Goal: Task Accomplishment & Management: Complete application form

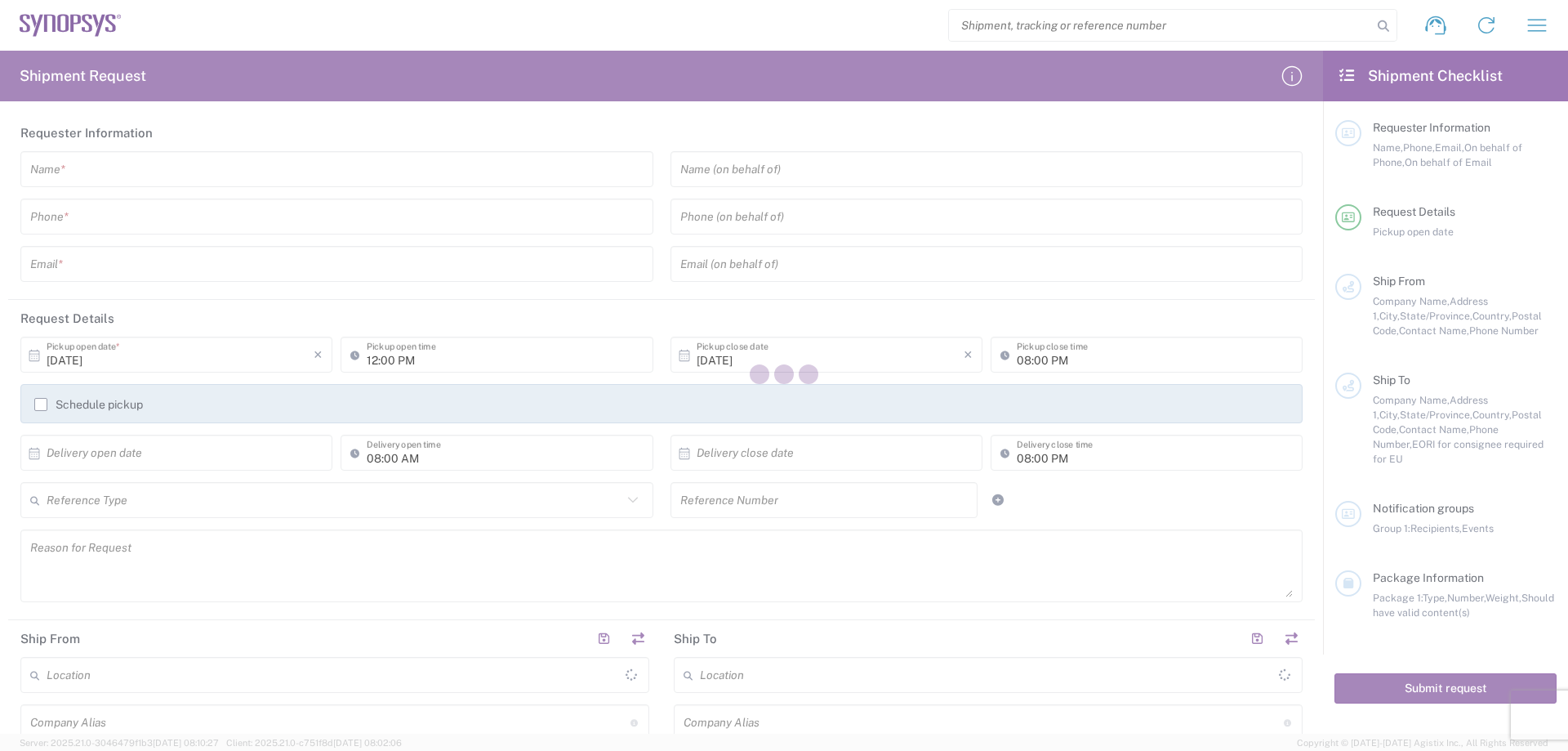
type input "[GEOGRAPHIC_DATA]"
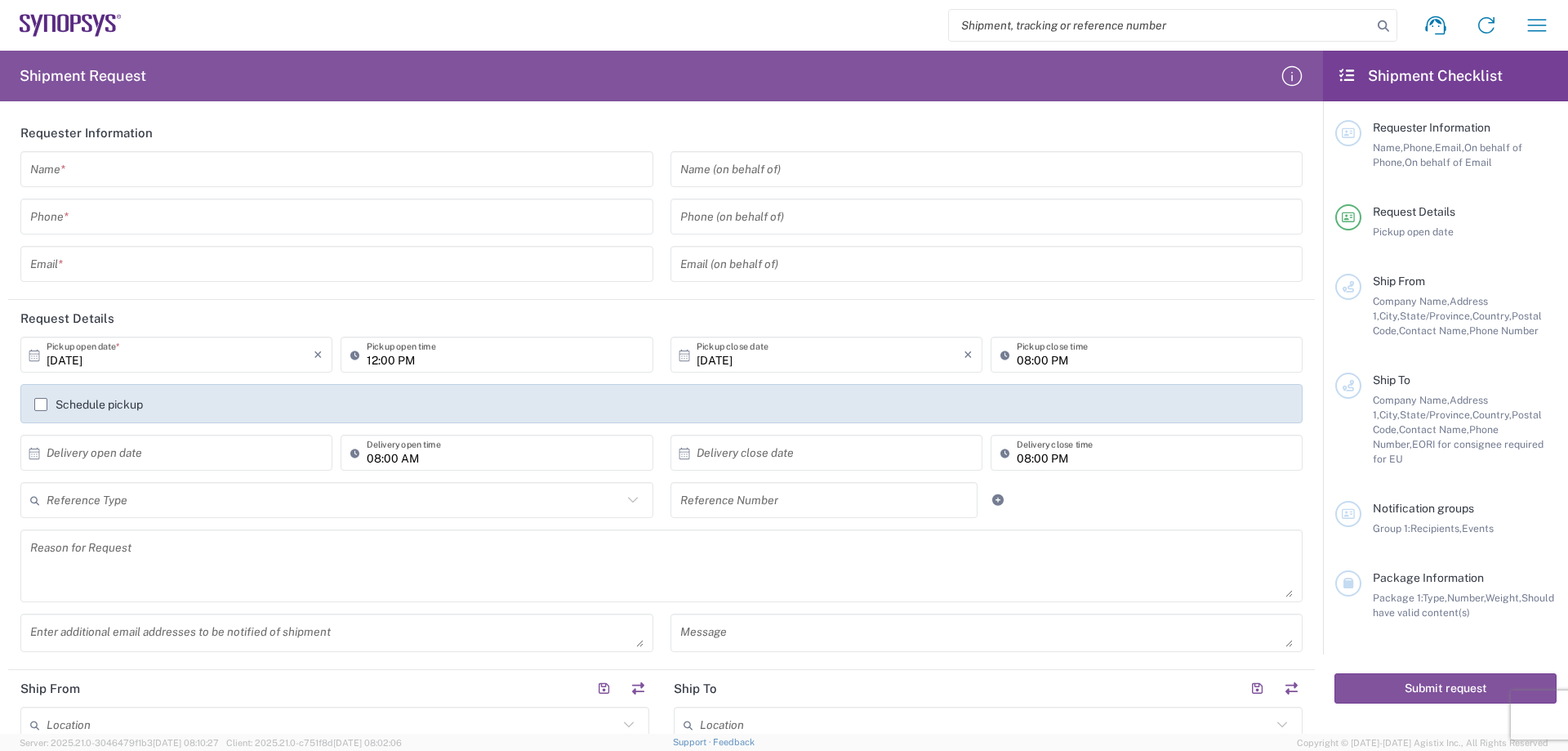
click at [143, 185] on div "Name *" at bounding box center [337, 168] width 633 height 36
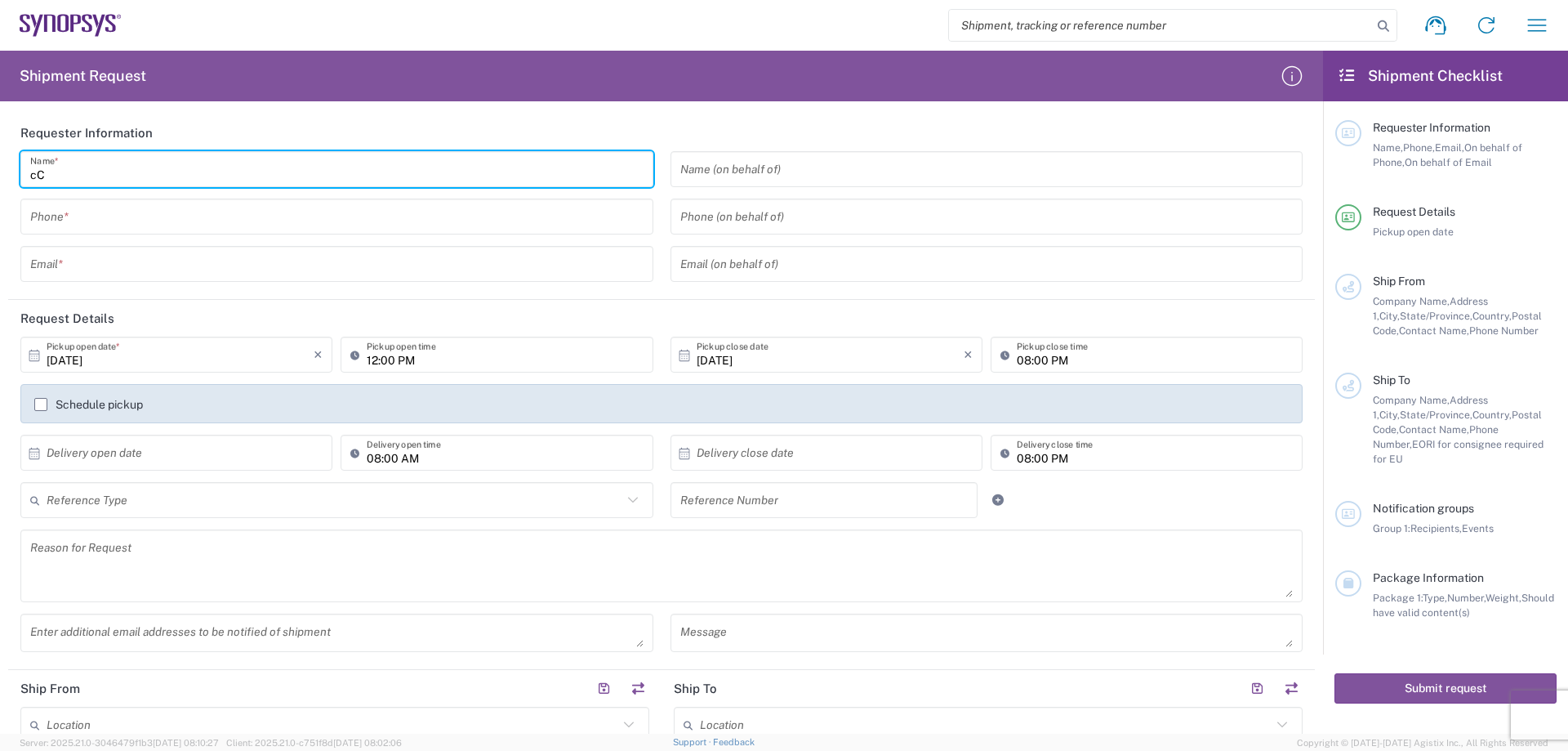
type input "c"
type input "Crystal"
click at [140, 232] on div "Phone *" at bounding box center [337, 216] width 633 height 36
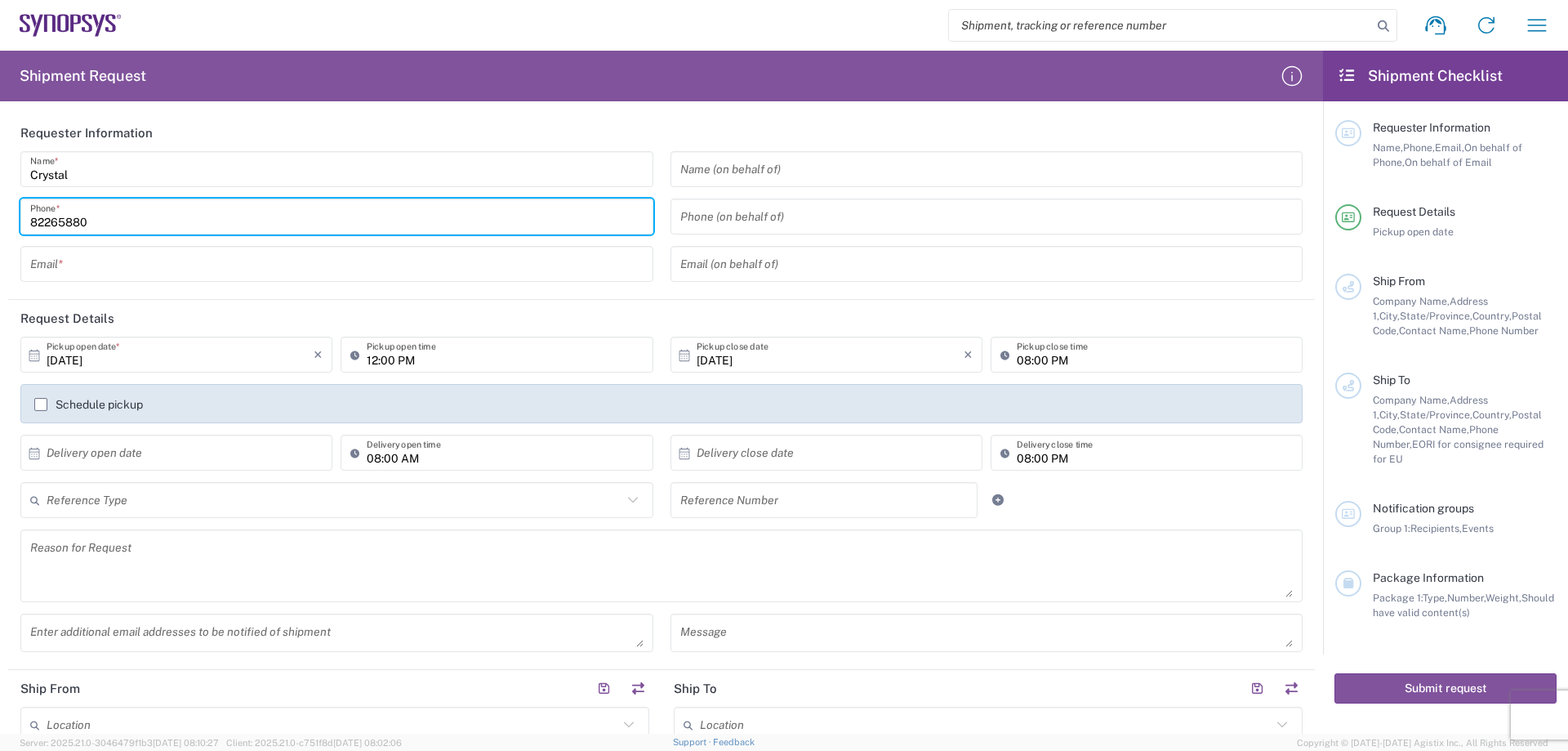
type input "82265880"
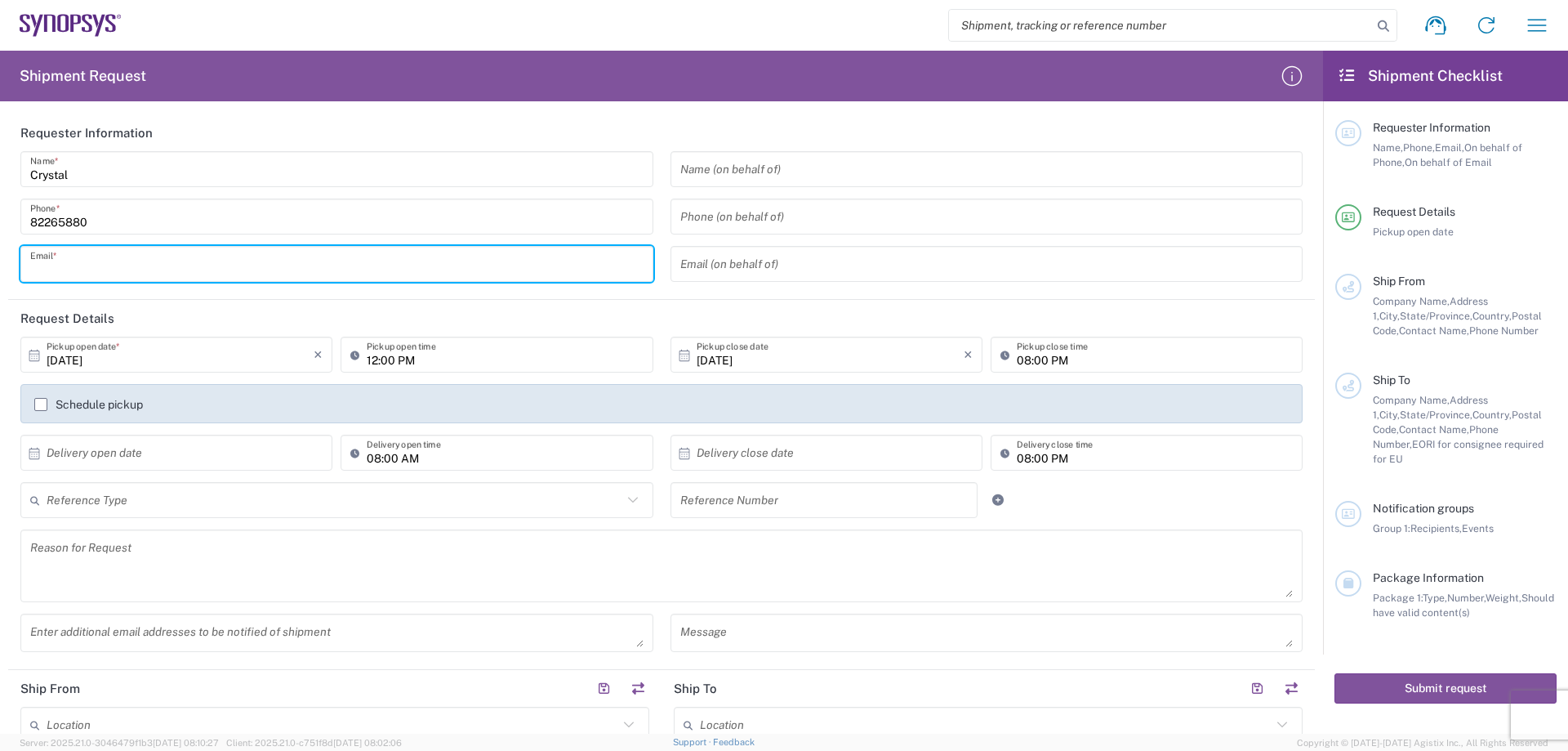
click at [137, 254] on input "text" at bounding box center [336, 264] width 613 height 29
type input "[EMAIL_ADDRESS][DOMAIN_NAME]"
click at [131, 224] on input "82265880" at bounding box center [336, 217] width 613 height 29
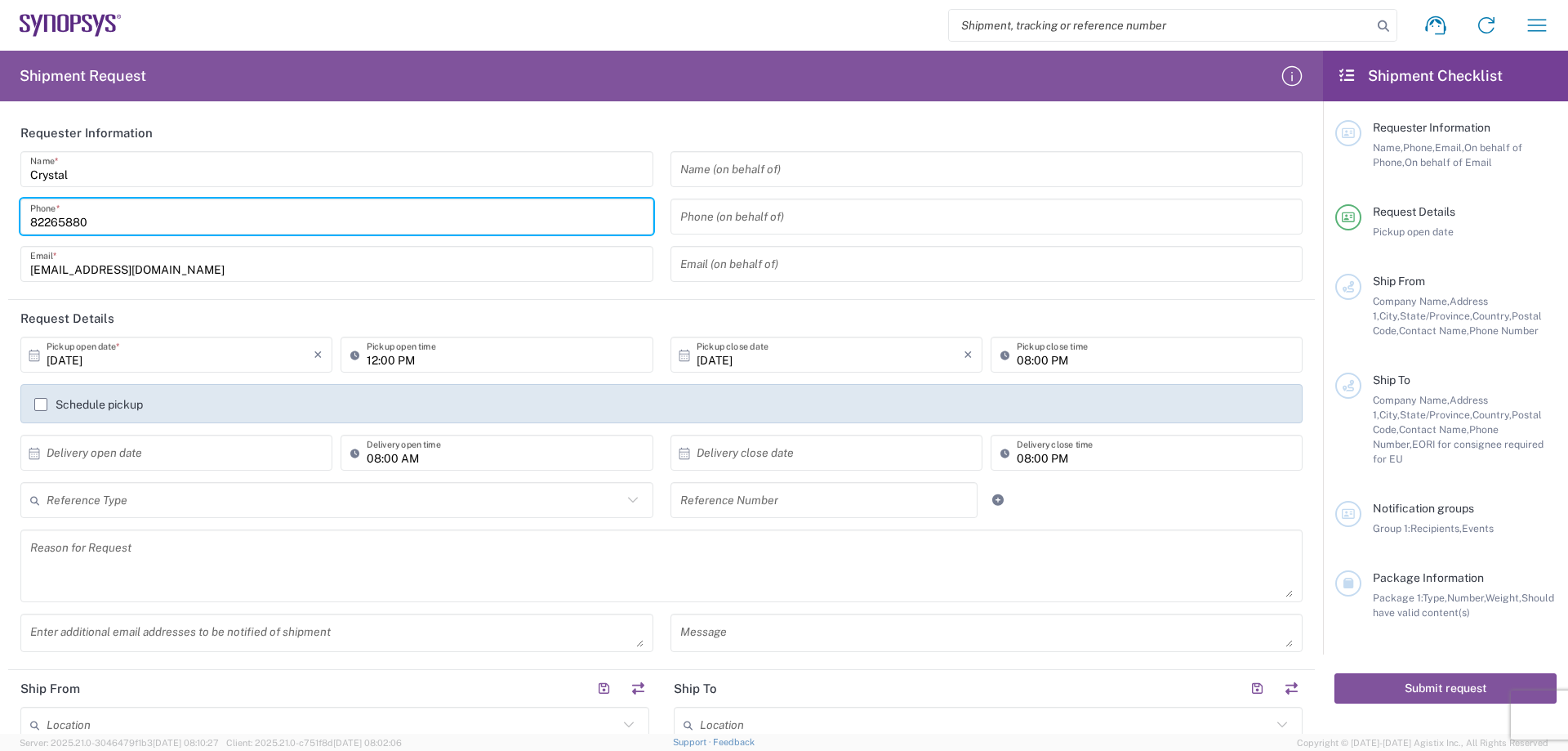
click at [163, 302] on header "Request Details" at bounding box center [661, 318] width 1307 height 37
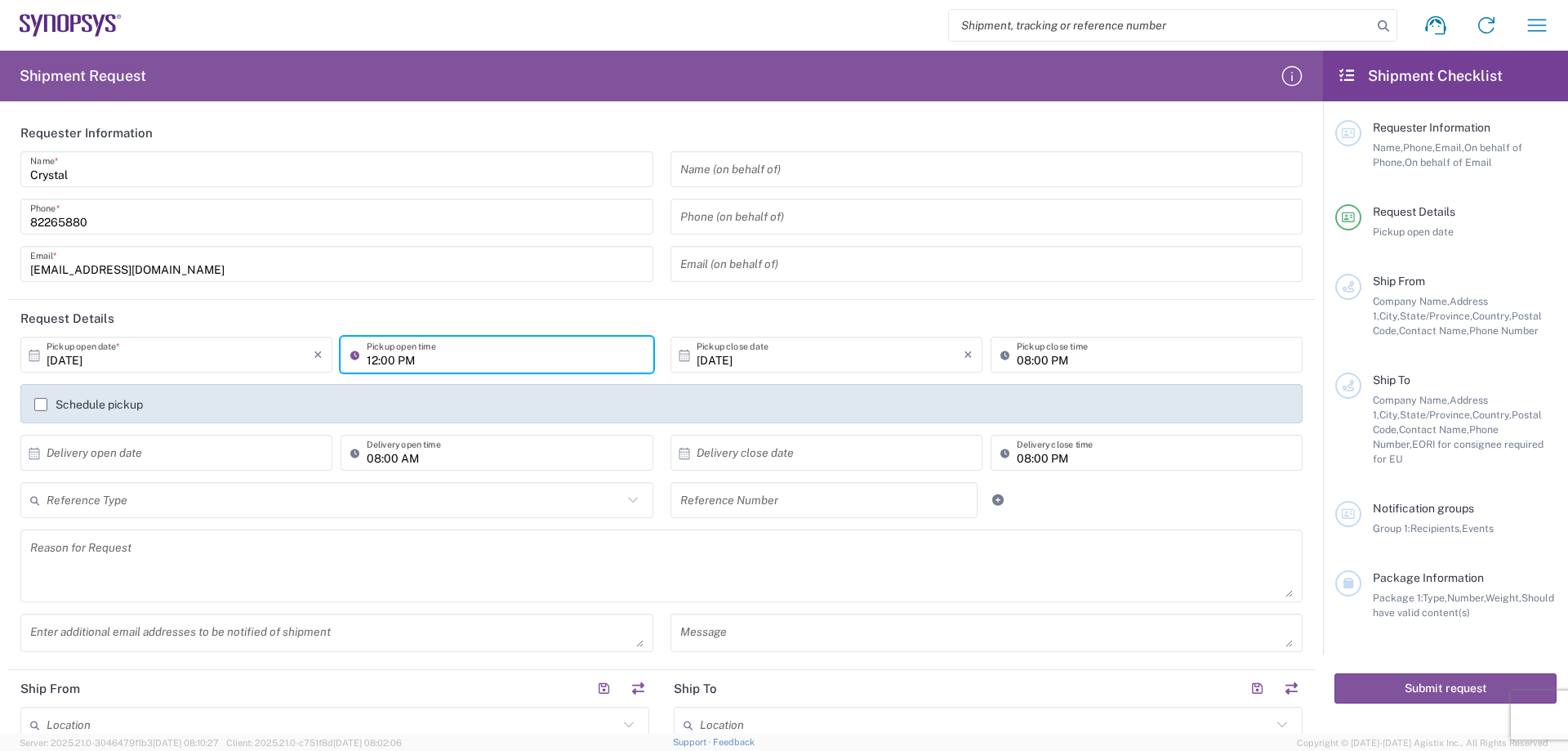
click at [366, 357] on input "12:00 PM" at bounding box center [504, 355] width 276 height 29
click at [369, 360] on input "16:00 PM" at bounding box center [504, 355] width 276 height 29
type input "16:00 PM"
click at [466, 320] on header "Request Details" at bounding box center [661, 318] width 1307 height 37
click at [1091, 355] on input "08:00 PM" at bounding box center [1154, 355] width 276 height 29
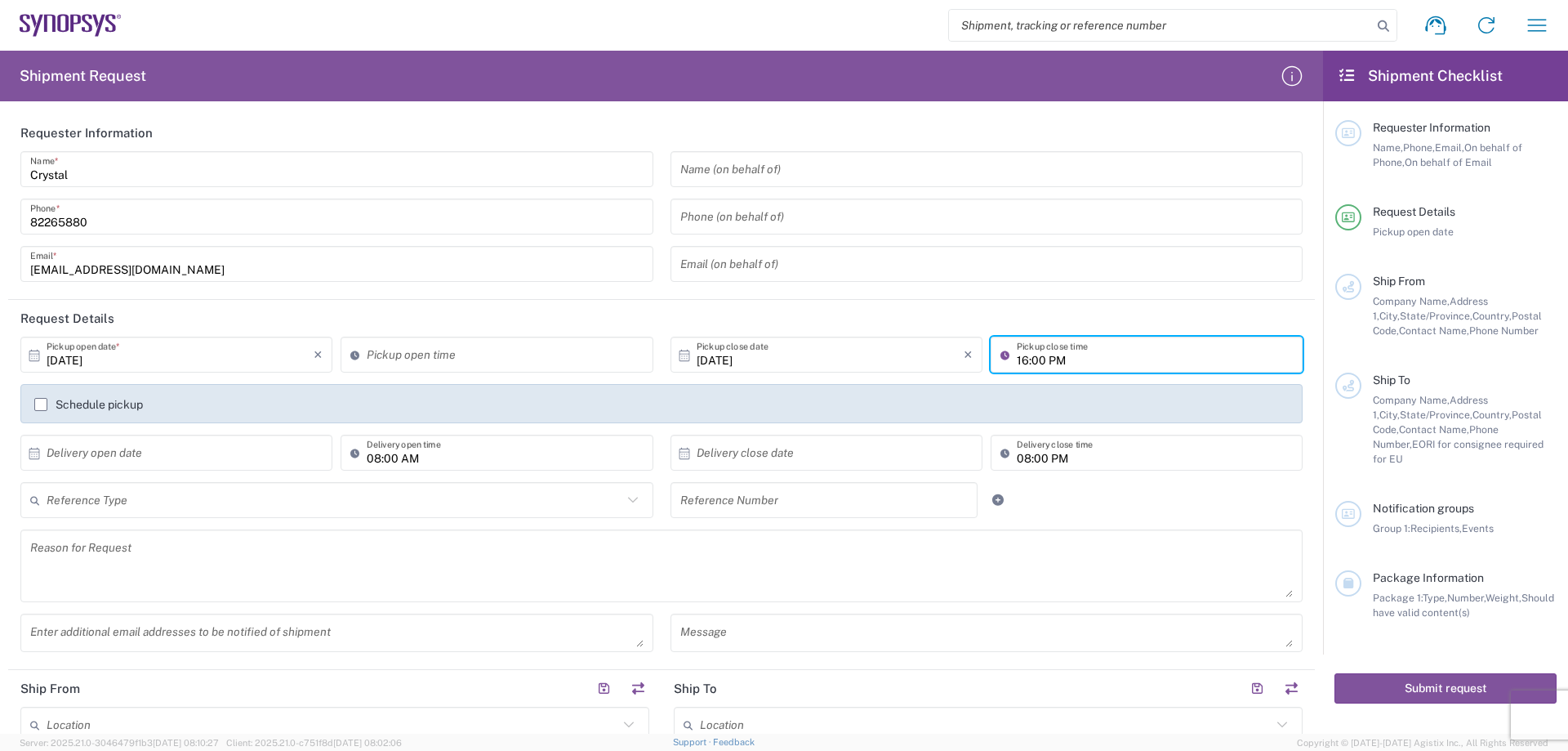
click at [1031, 365] on input "16:00 PM" at bounding box center [1154, 355] width 276 height 29
type input "16:30 PM"
click at [984, 330] on header "Request Details" at bounding box center [661, 318] width 1307 height 37
drag, startPoint x: 470, startPoint y: 446, endPoint x: 452, endPoint y: 462, distance: 24.1
click at [470, 447] on input "08:00 AM" at bounding box center [504, 453] width 276 height 29
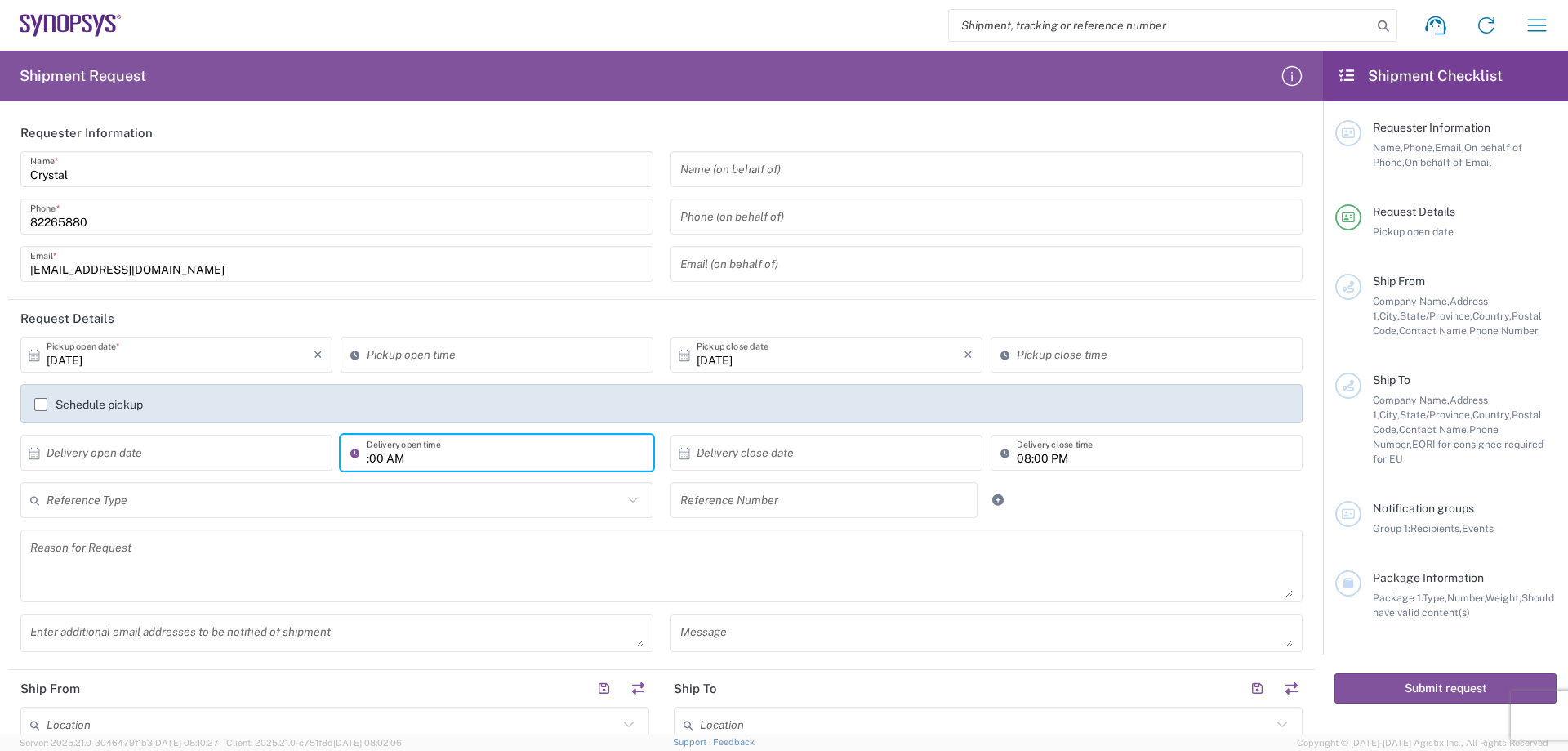
type input "00 AM"
drag, startPoint x: 399, startPoint y: 457, endPoint x: 339, endPoint y: 456, distance: 60.0
click at [340, 456] on div "00 AM Delivery open time" at bounding box center [496, 452] width 312 height 36
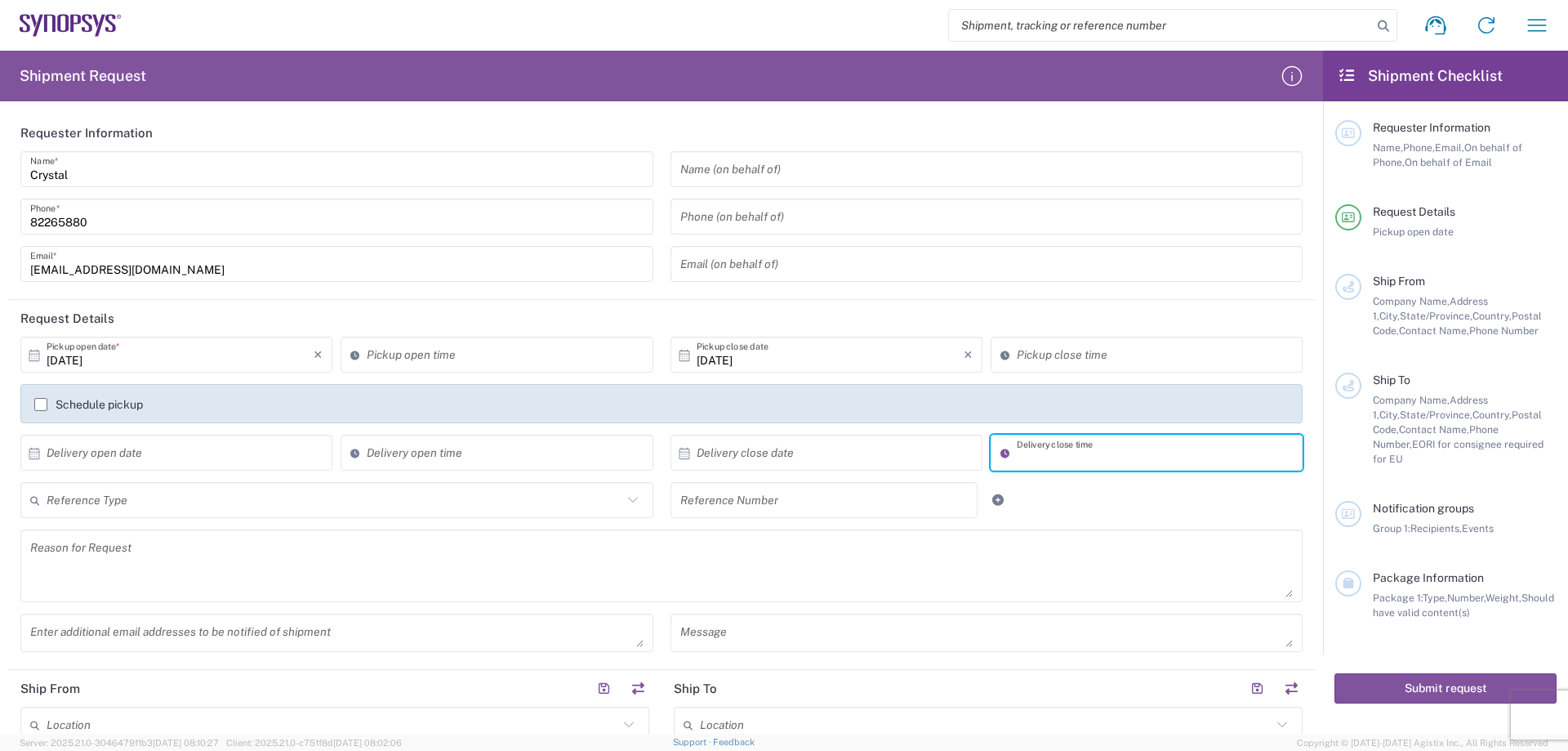
click at [1115, 486] on div "Reference Type Customer Ref Department Invoice Number Purchase Order RMA Refere…" at bounding box center [661, 505] width 1299 height 47
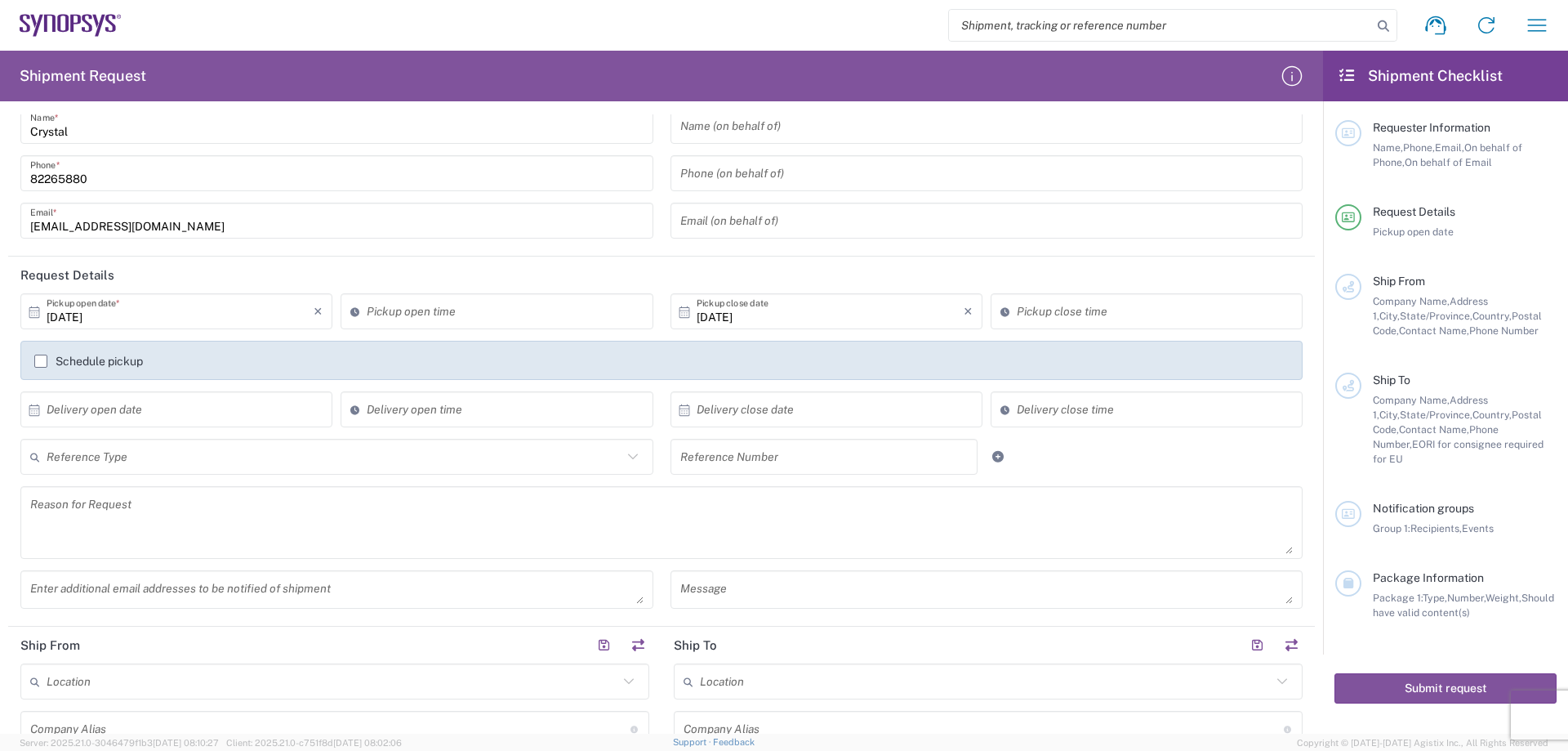
scroll to position [82, 0]
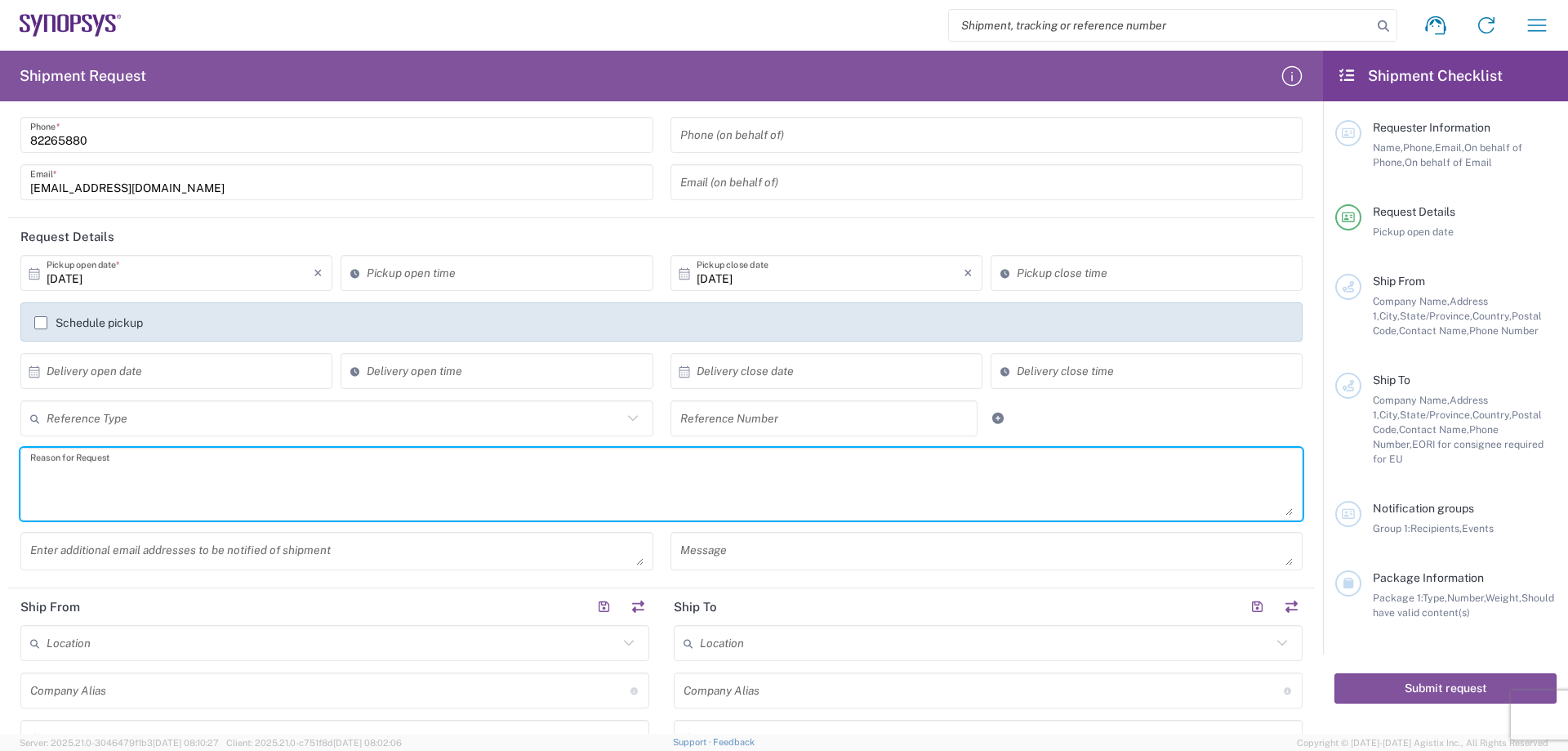
click at [194, 482] on textarea at bounding box center [661, 484] width 1263 height 63
paste textarea "Boa Broadcast project control cable for [PERSON_NAME] test"
type textarea "Boa Broadcast project control cable for [PERSON_NAME] test"
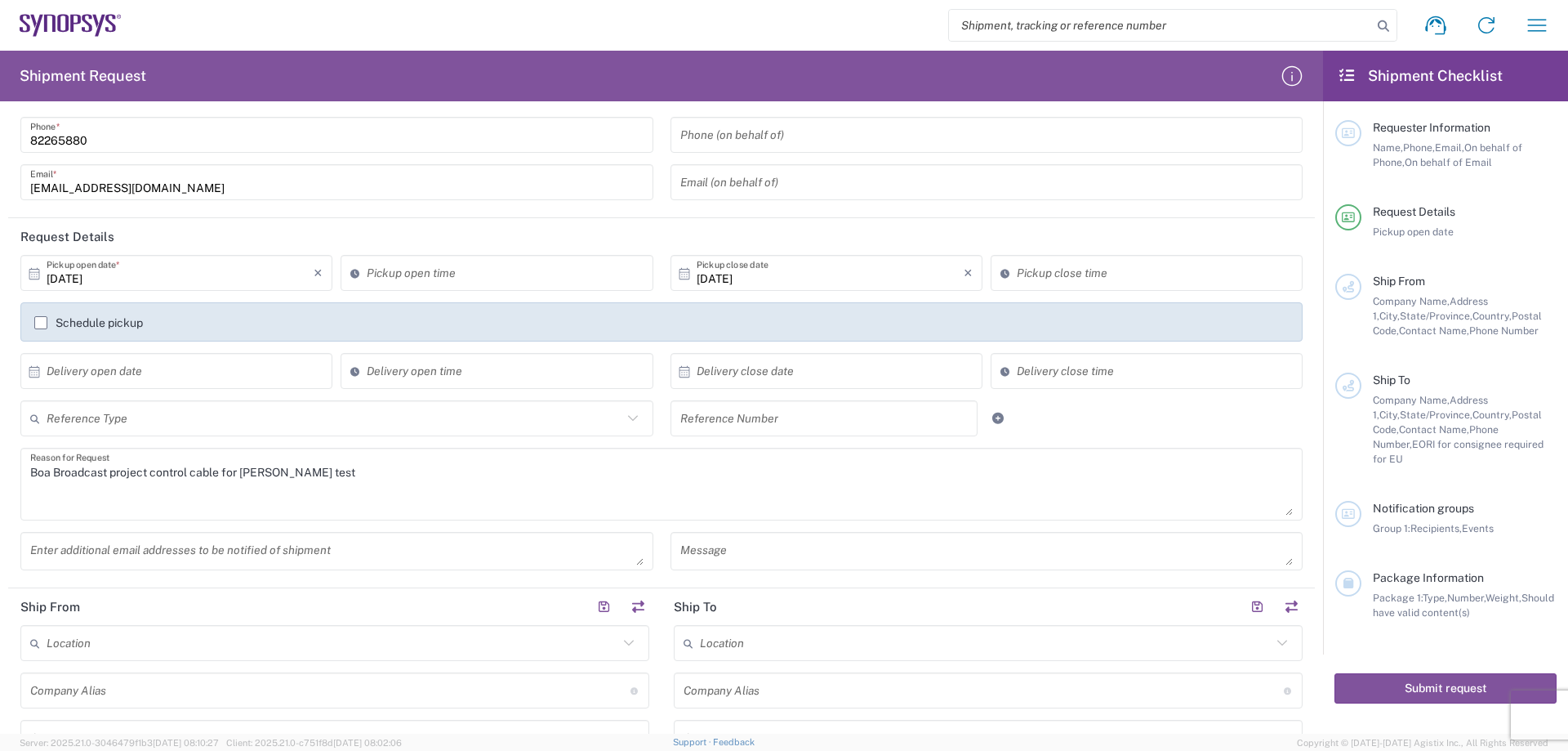
click at [17, 527] on div "Boa Broadcast project control cable for [PERSON_NAME] test Reason for Request" at bounding box center [661, 489] width 1299 height 84
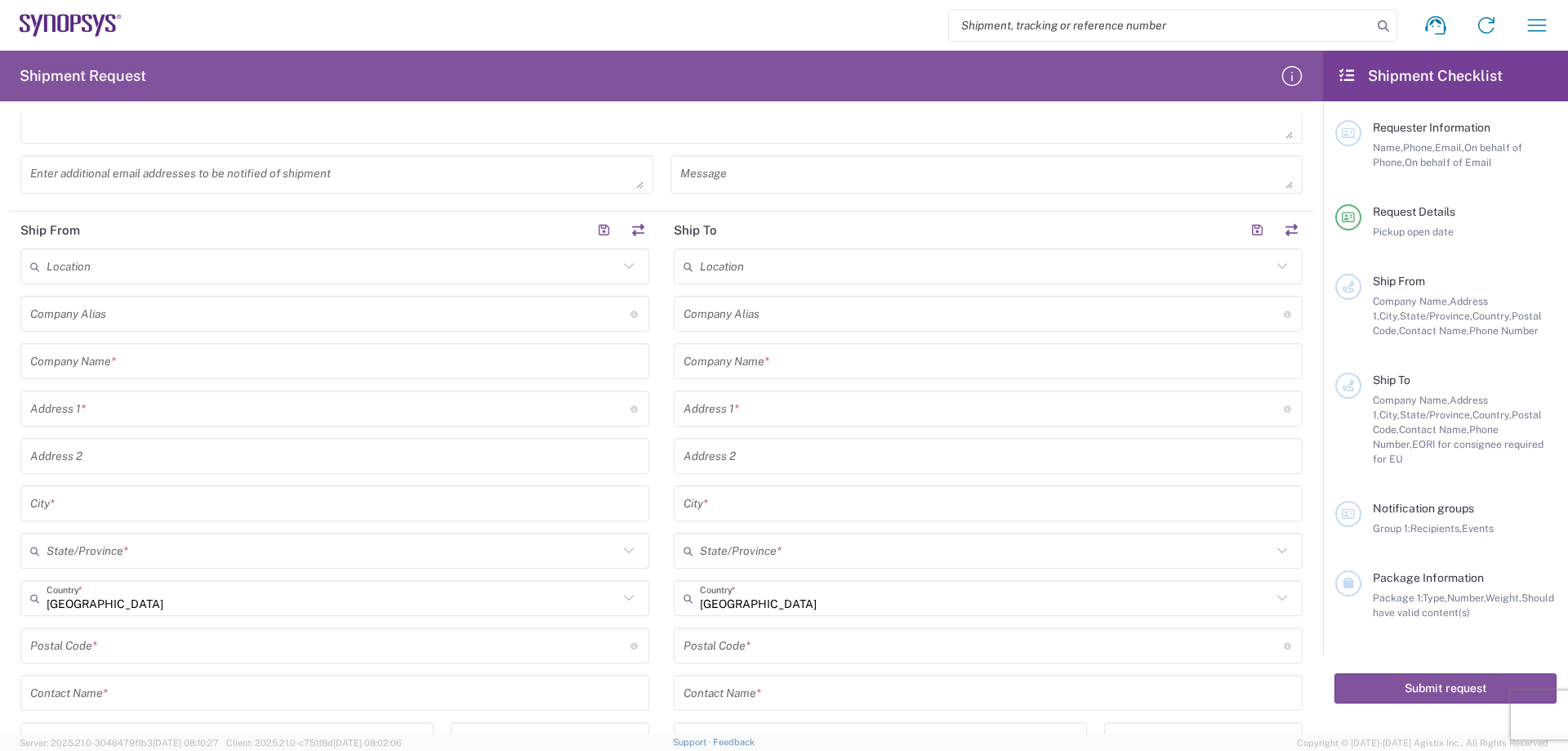
scroll to position [654, 0]
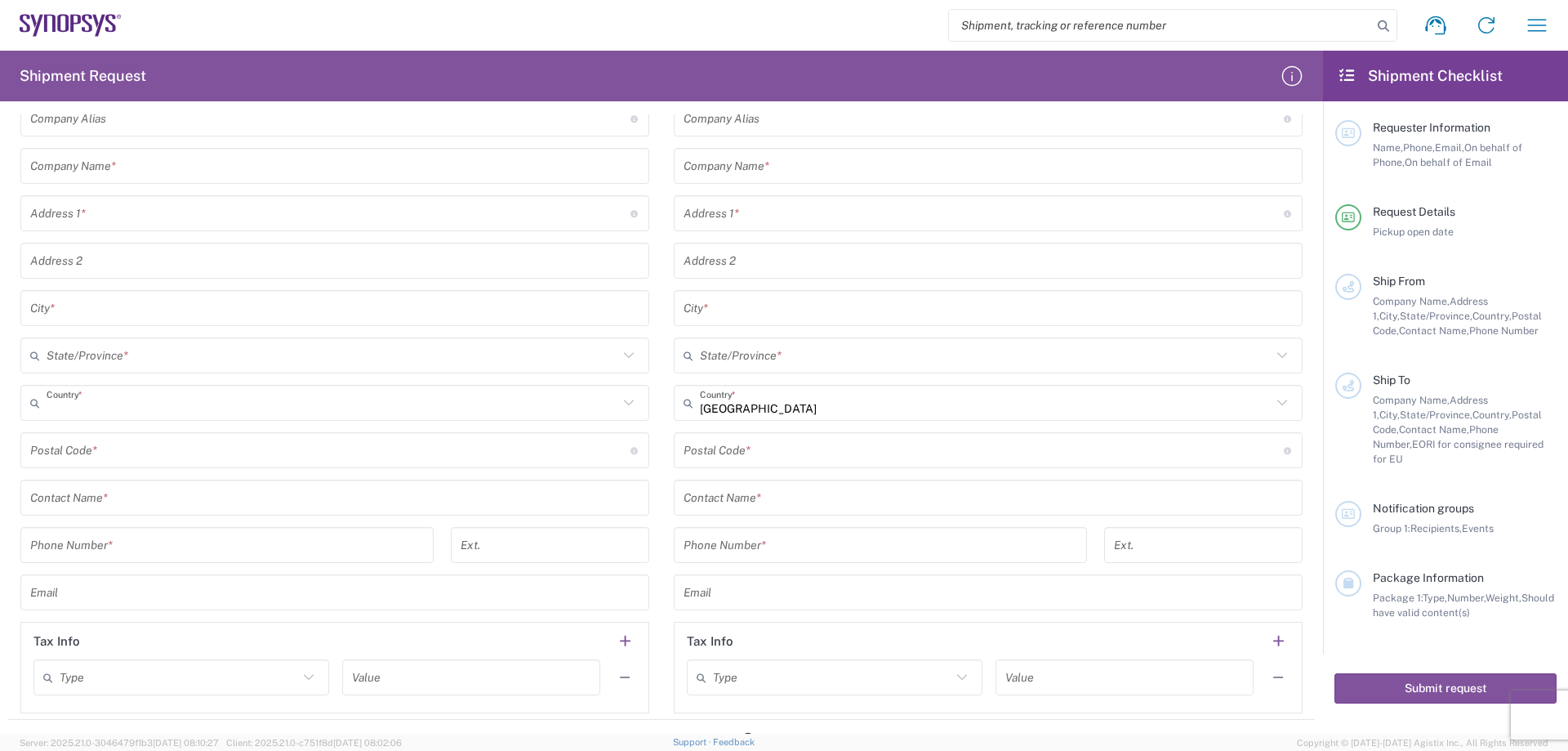
click at [126, 406] on input "text" at bounding box center [332, 403] width 572 height 29
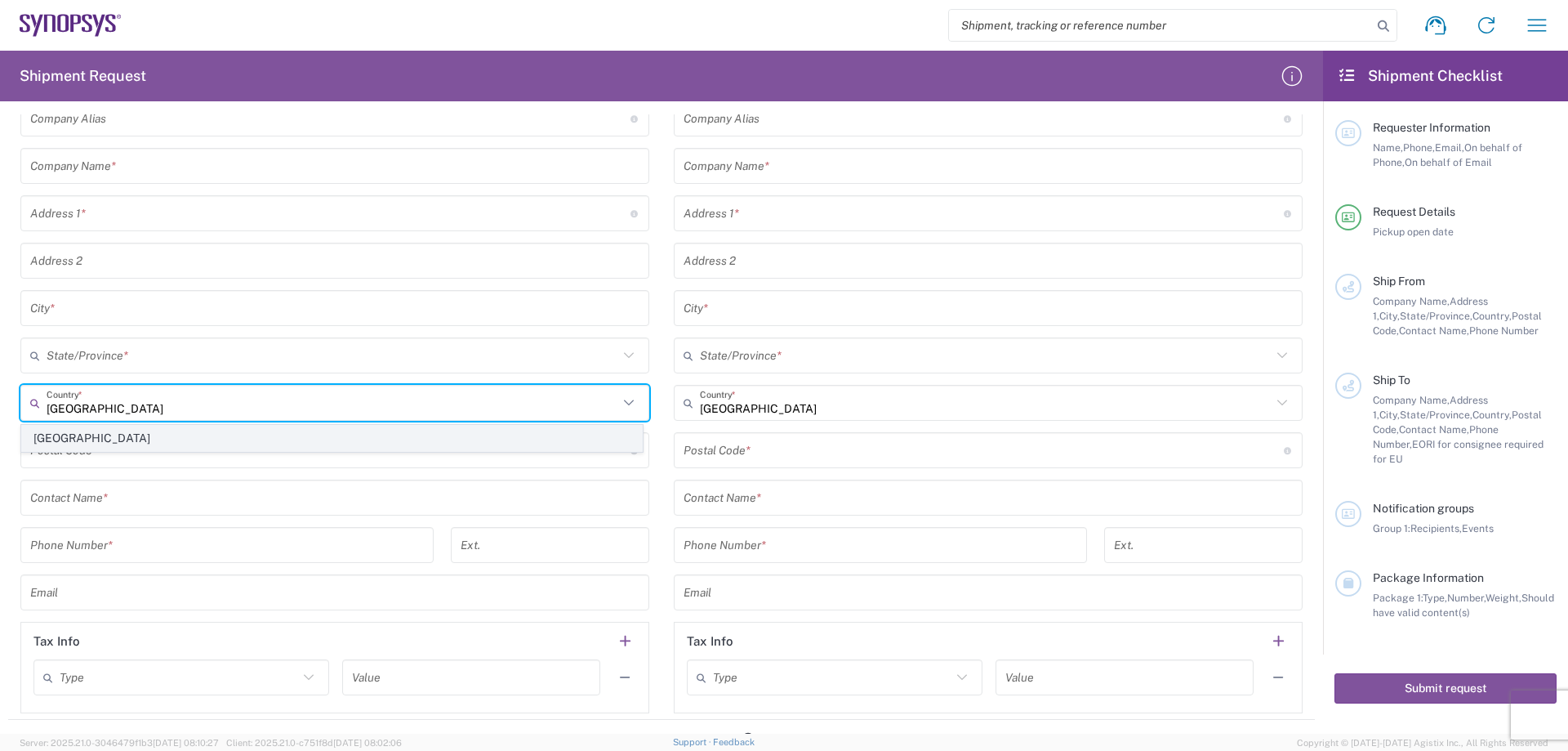
click at [123, 444] on span "[GEOGRAPHIC_DATA]" at bounding box center [332, 438] width 619 height 25
type input "[GEOGRAPHIC_DATA]"
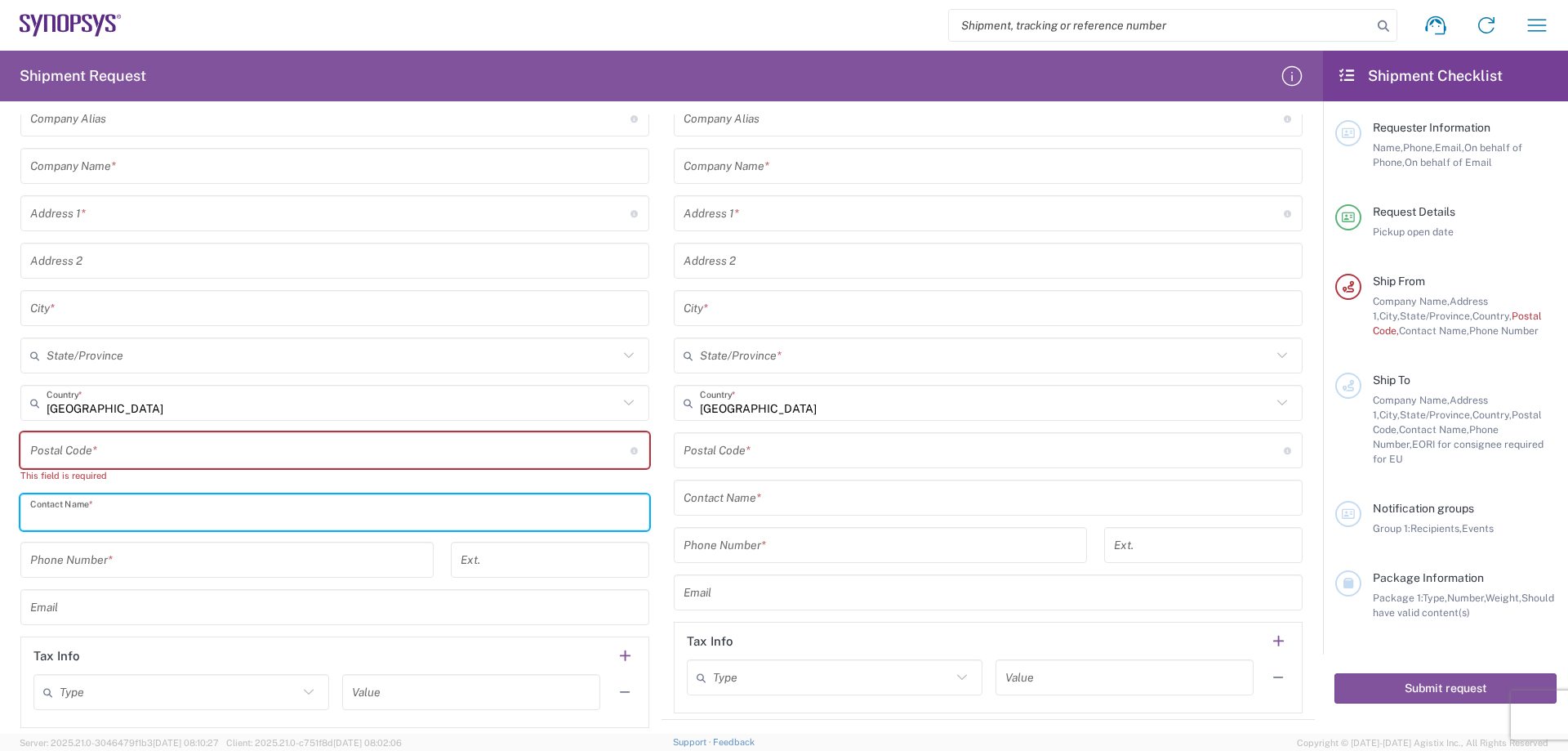
click at [109, 510] on input "text" at bounding box center [334, 513] width 609 height 29
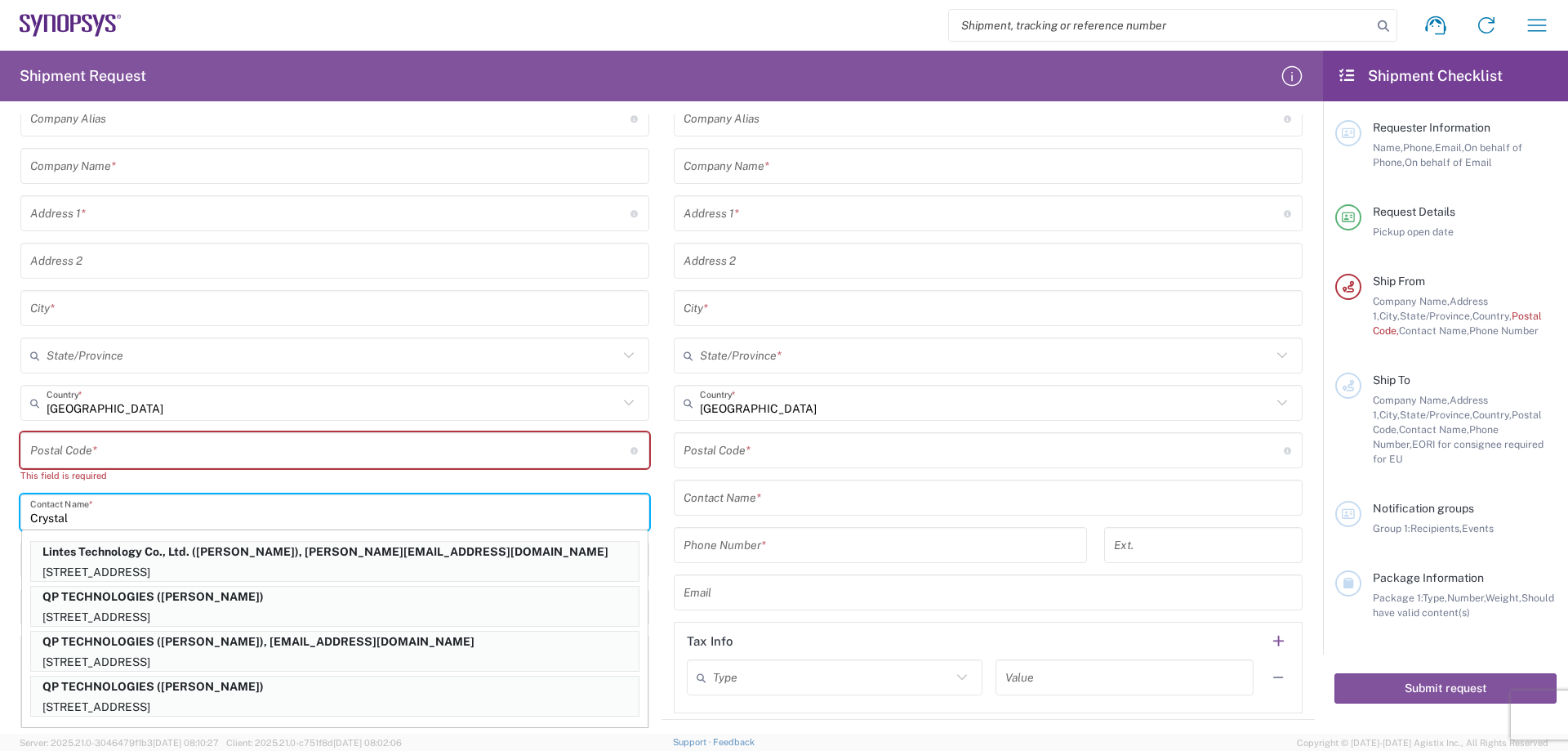
type input "Crystal"
click at [113, 546] on p "Lintes Technology Co., Ltd. ([PERSON_NAME]), [PERSON_NAME][EMAIL_ADDRESS][DOMAI…" at bounding box center [334, 552] width 607 height 20
type input "Lintes Technology Co., Ltd."
type input "[STREET_ADDRESS]"
type input "[GEOGRAPHIC_DATA]"
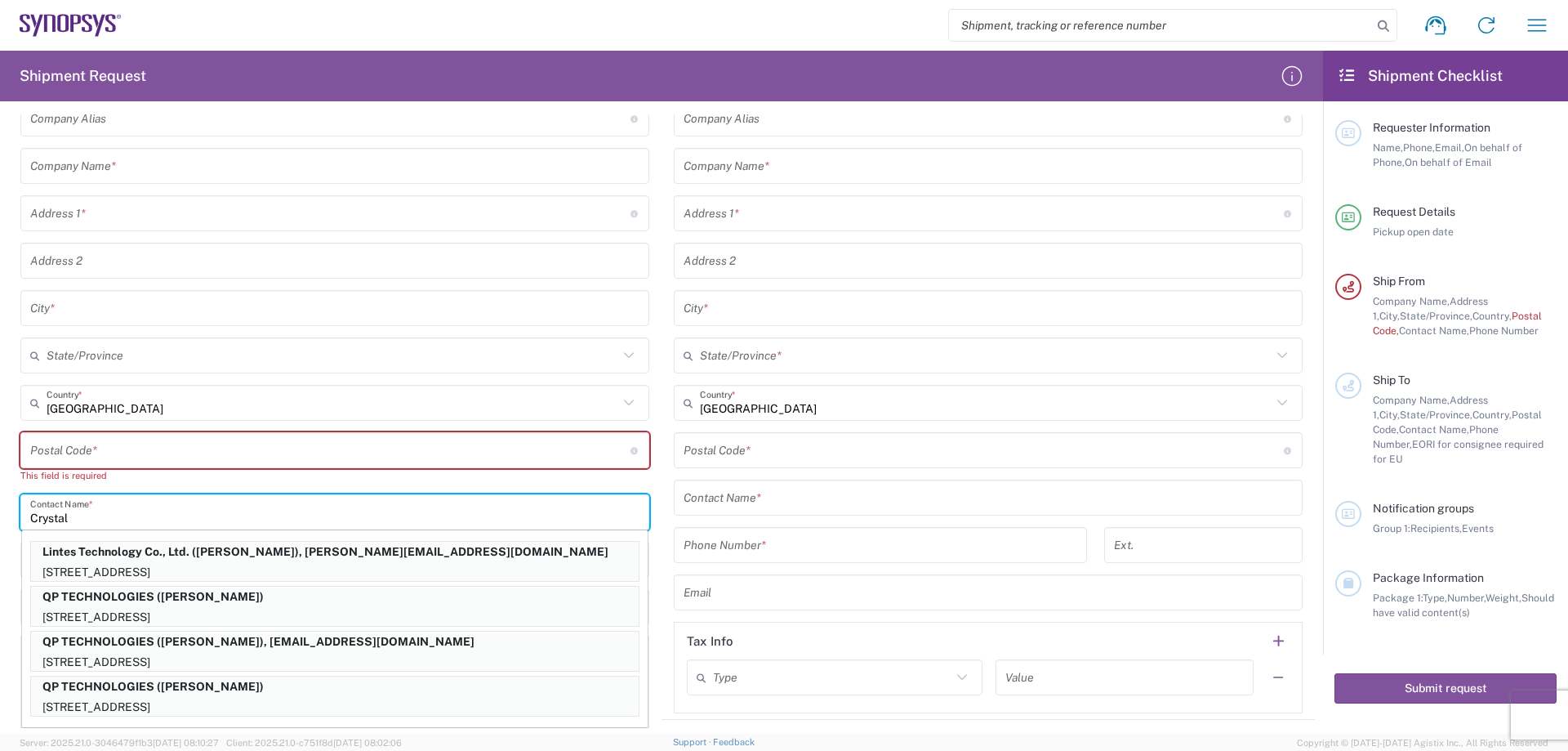
type input "[GEOGRAPHIC_DATA]"
type input "235"
type input "[PERSON_NAME]"
type input "886-2-8226-5880"
type input "[EMAIL_ADDRESS][DOMAIN_NAME]"
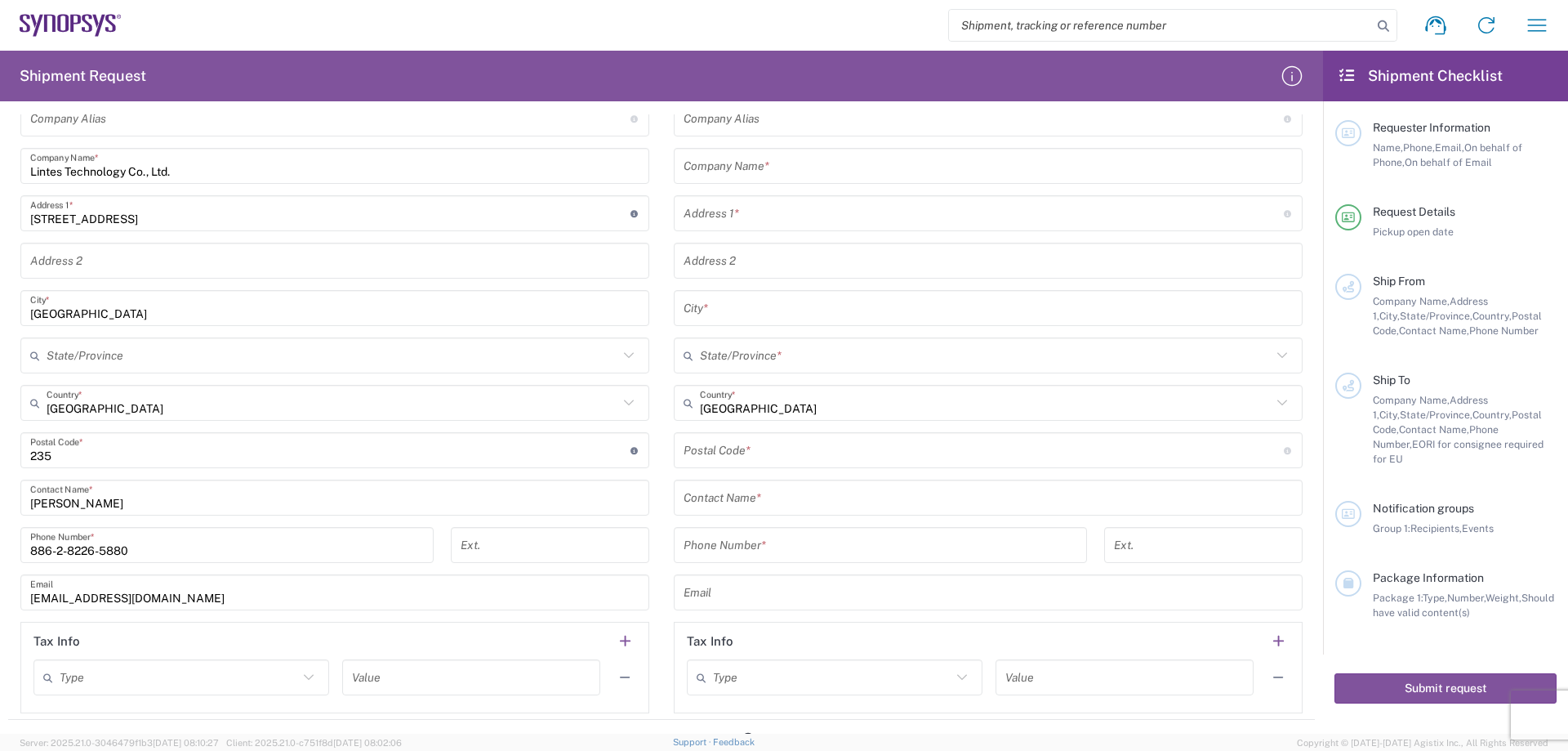
click at [817, 174] on input "text" at bounding box center [988, 166] width 609 height 29
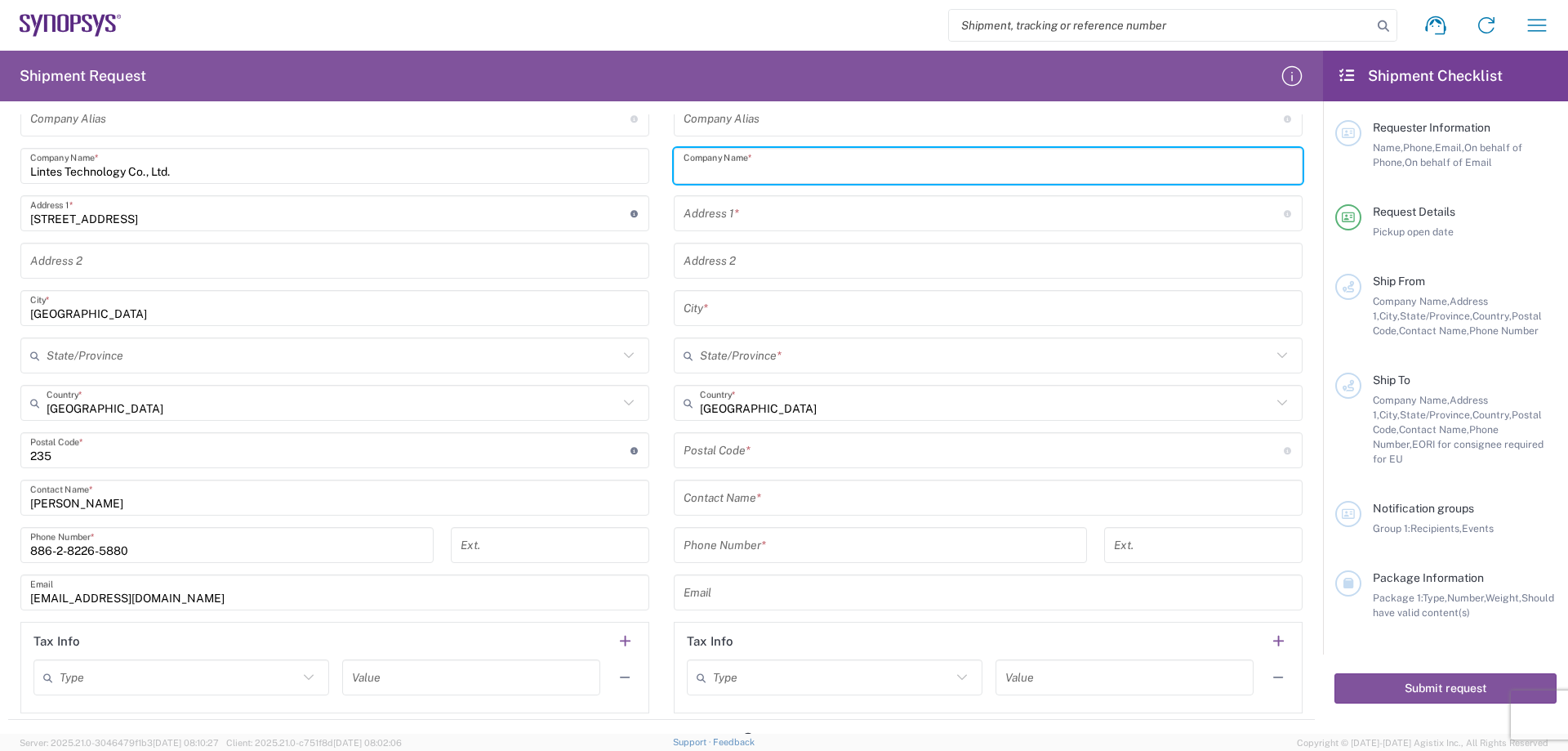
paste input "Synopsys Inc."
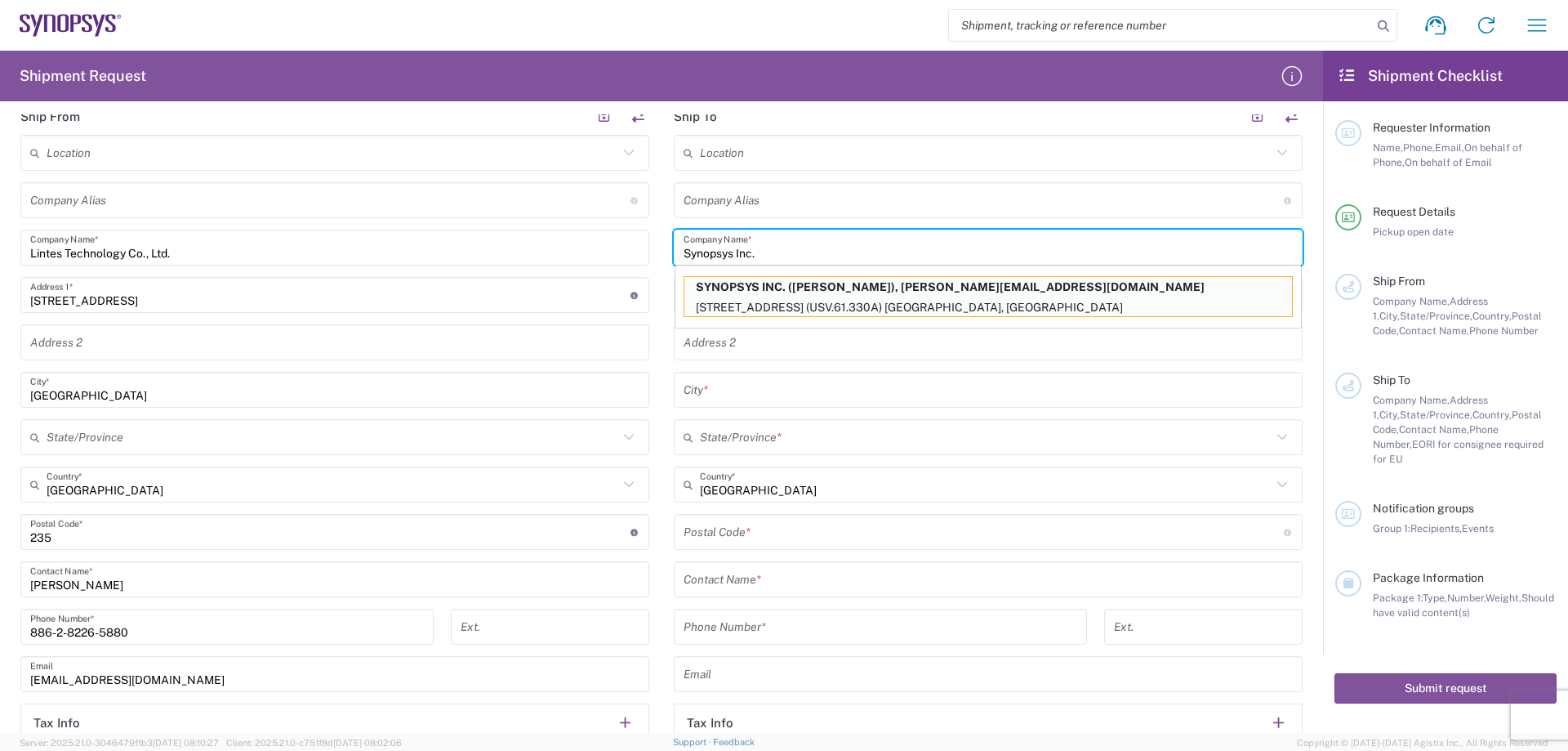
type input "Synopsys Inc."
click at [662, 355] on main "Location [GEOGRAPHIC_DATA] DE04 Agrate Brianza IT01 [GEOGRAPHIC_DATA] DE02 [GEO…" at bounding box center [988, 465] width 654 height 661
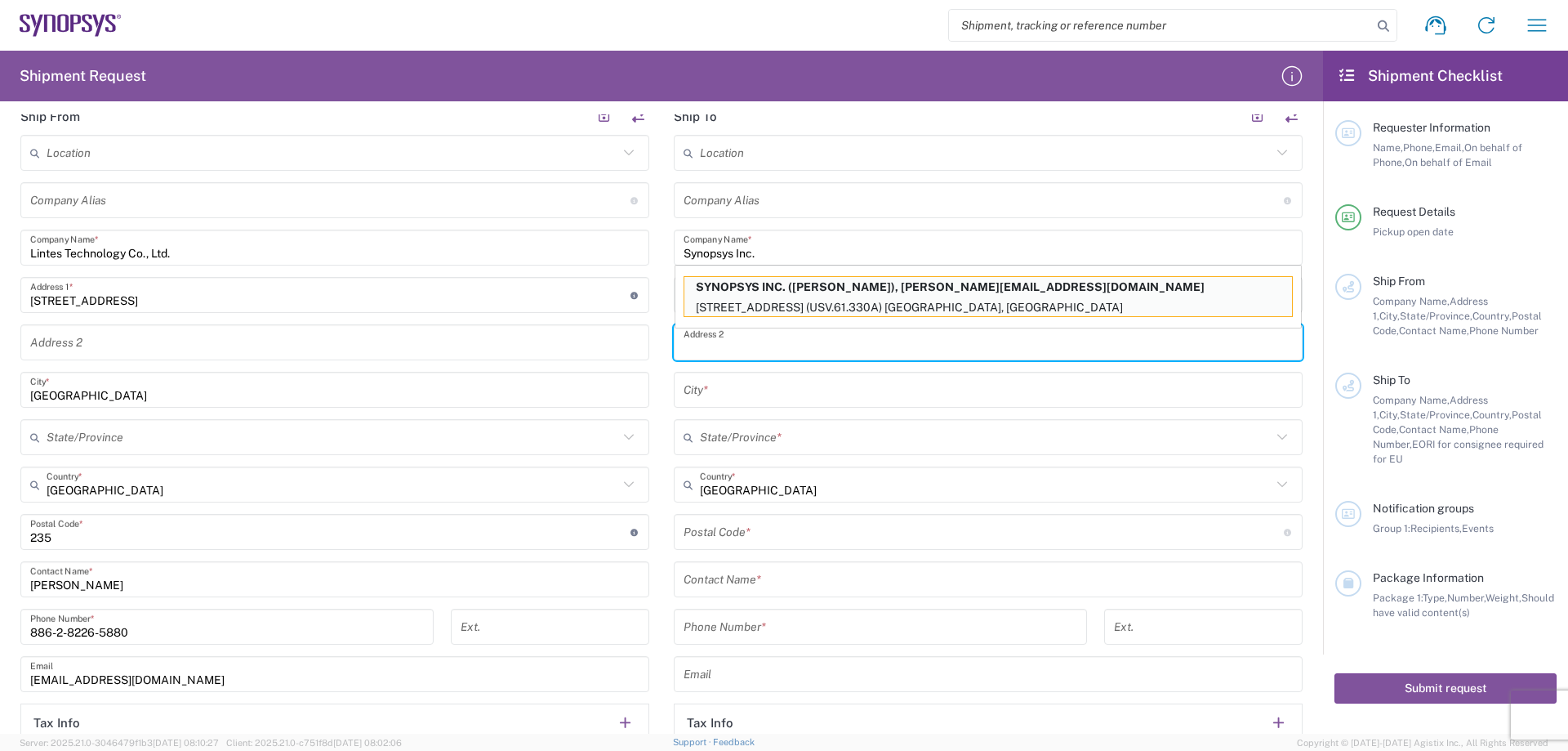
click at [774, 342] on input "text" at bounding box center [988, 342] width 609 height 29
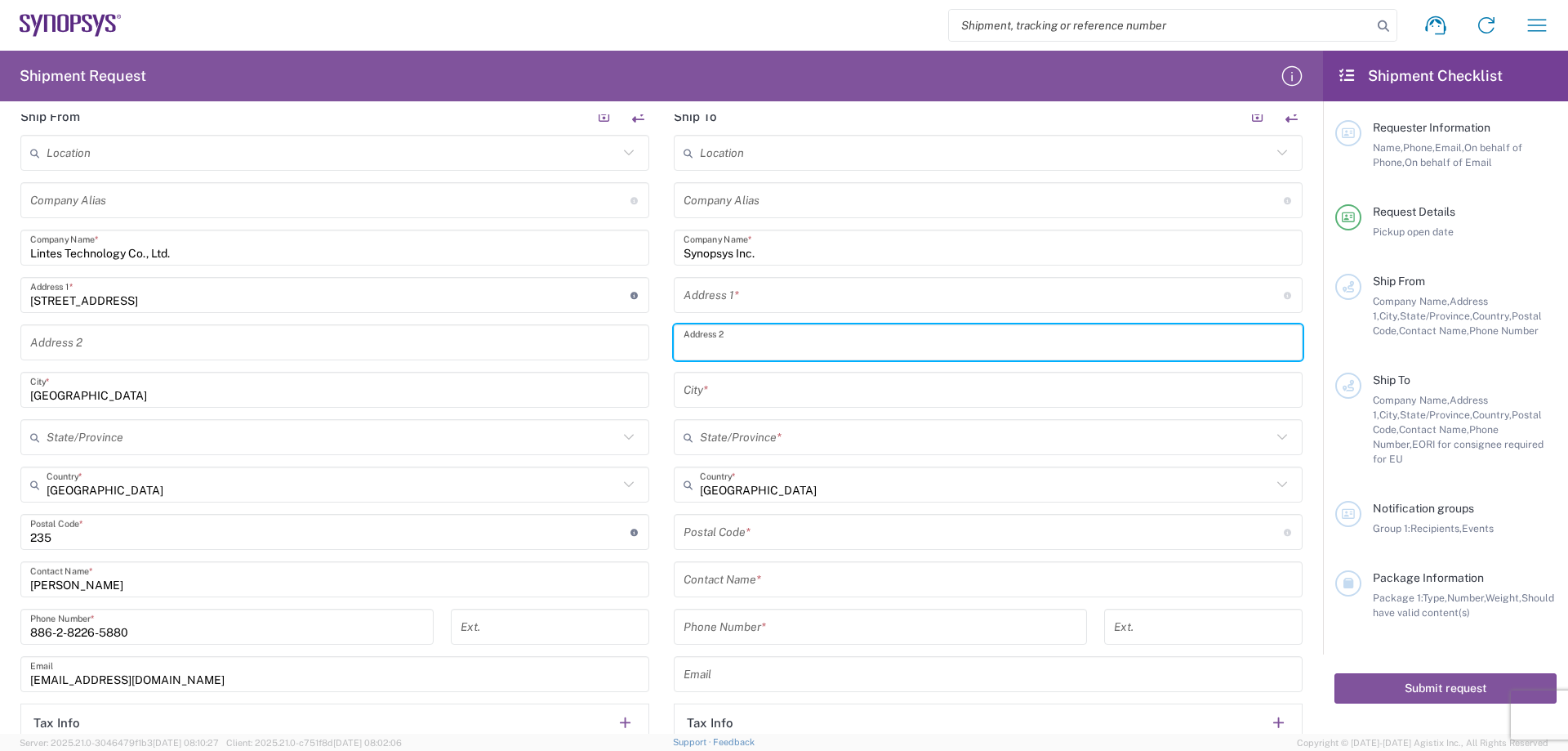
click at [734, 298] on input "text" at bounding box center [983, 295] width 600 height 29
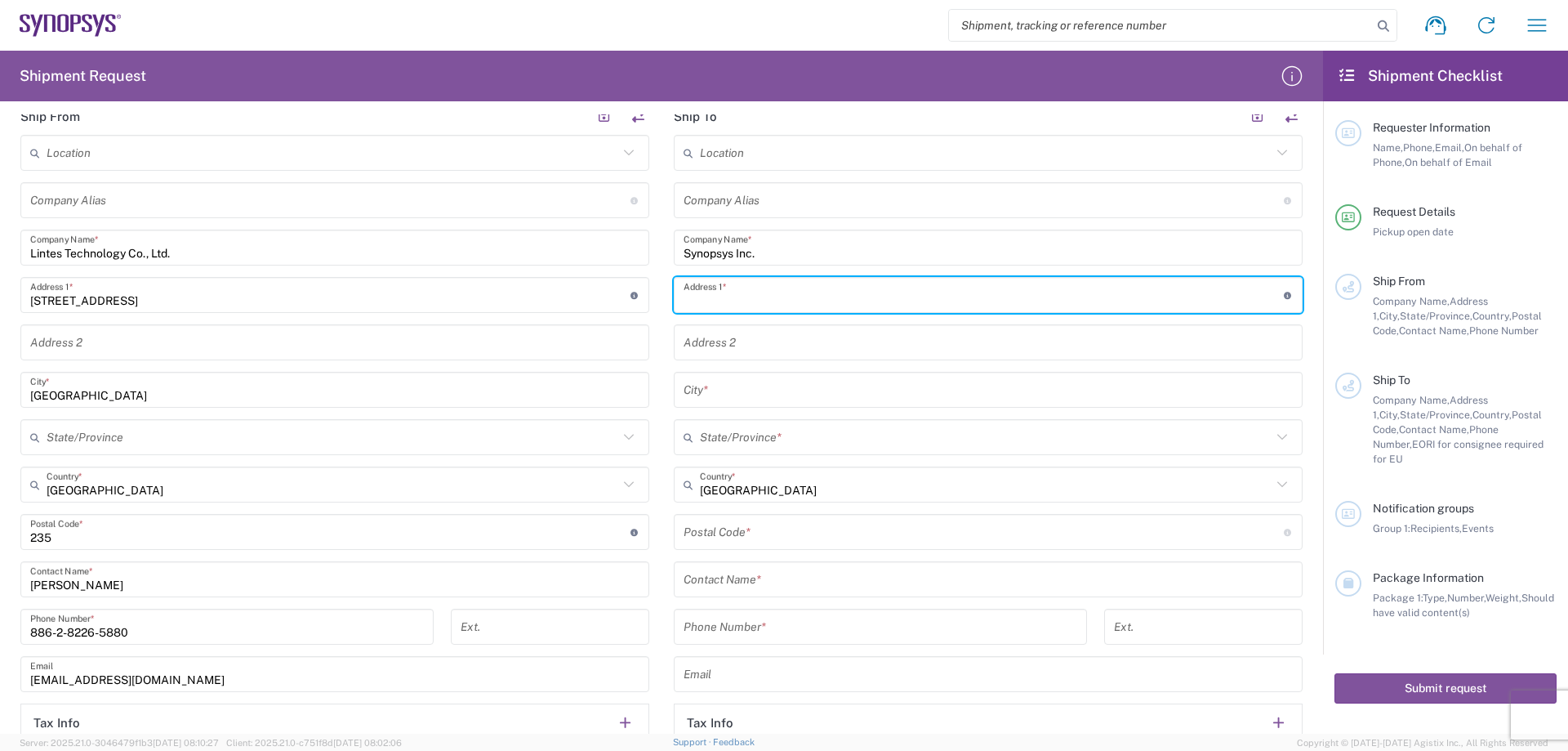
paste input "[STREET_ADDRESS][PERSON_NAME]"
type input "[STREET_ADDRESS][PERSON_NAME]"
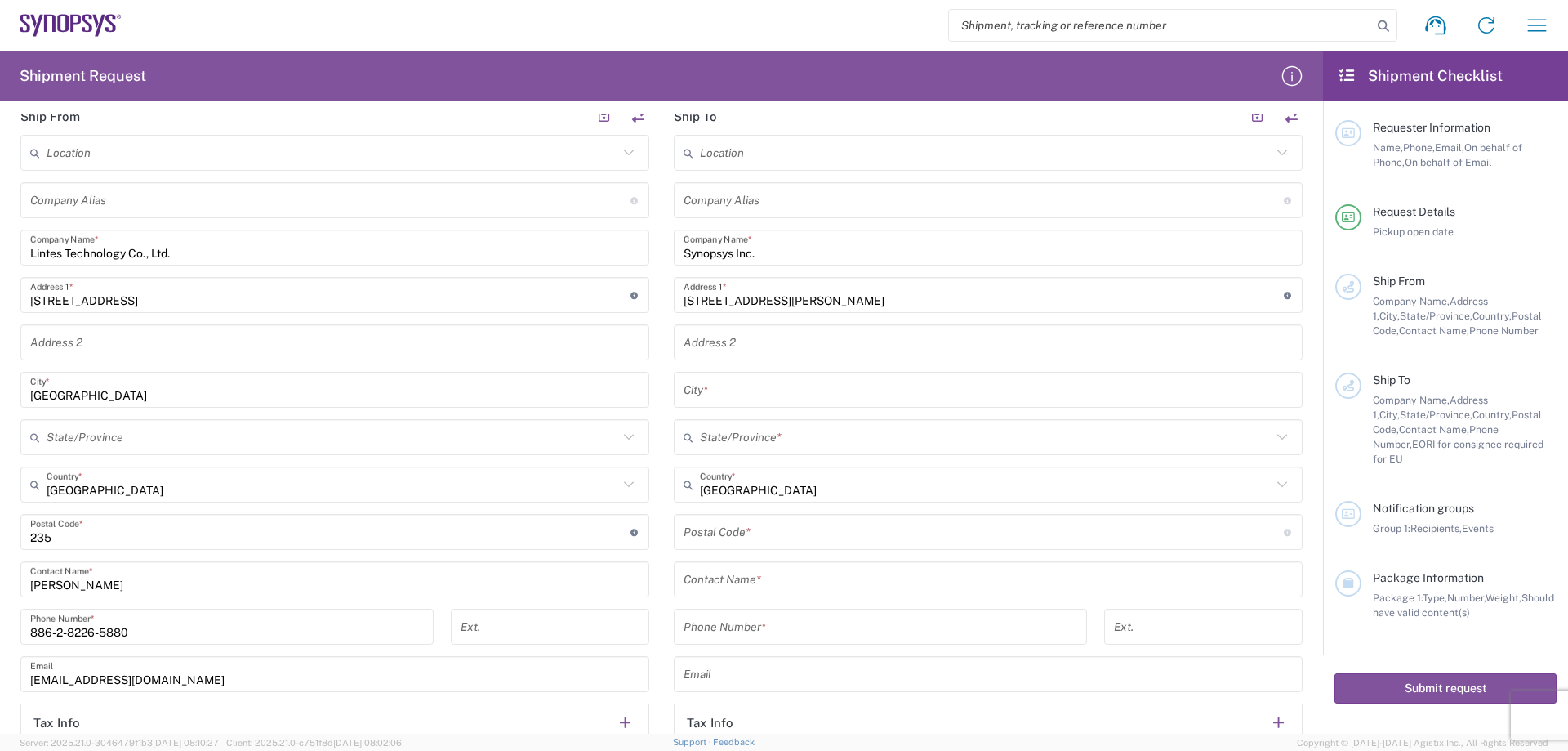
click at [736, 346] on input "text" at bounding box center [988, 342] width 609 height 29
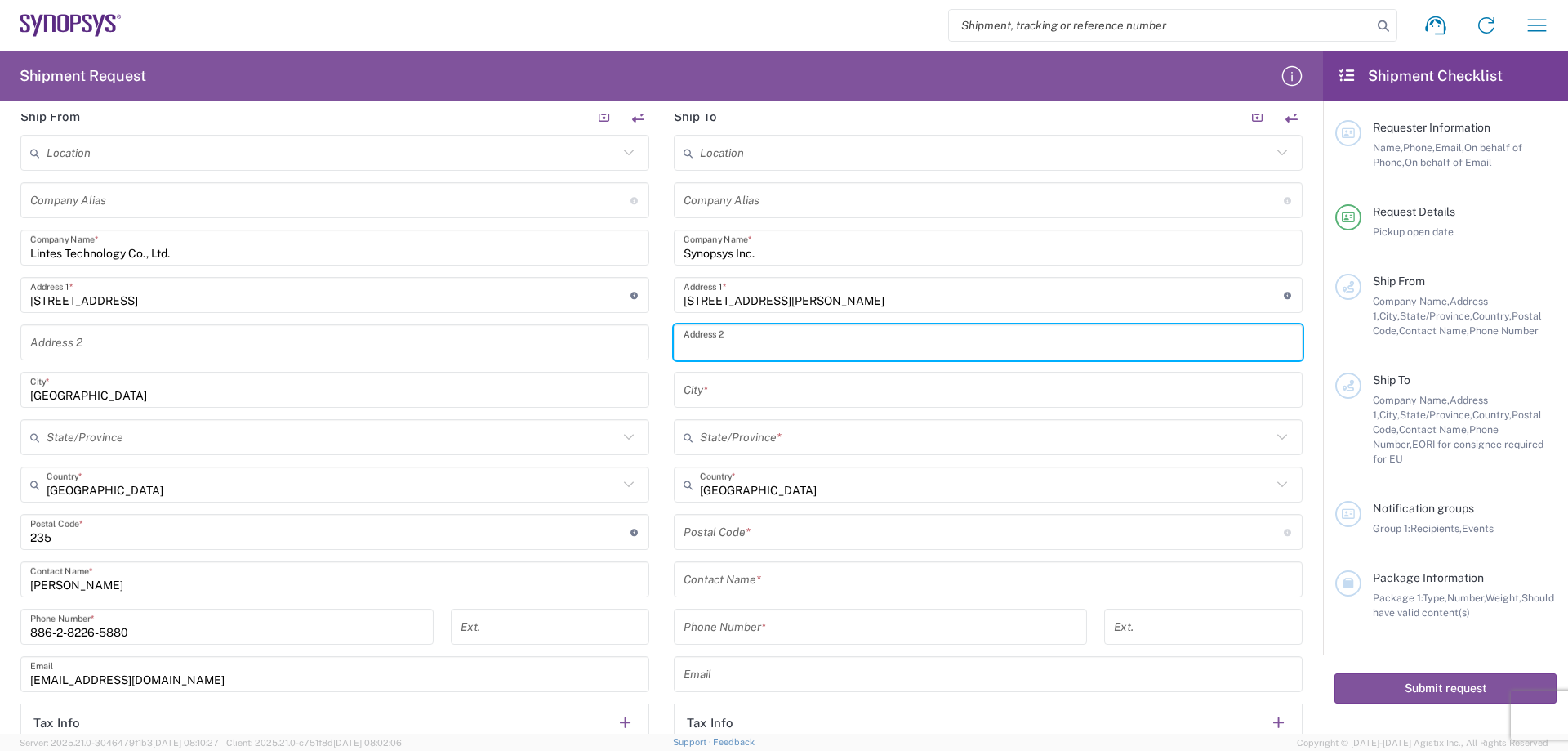
paste input "[GEOGRAPHIC_DATA]"
type input "[GEOGRAPHIC_DATA]"
drag, startPoint x: 659, startPoint y: 396, endPoint x: 703, endPoint y: 394, distance: 44.0
click at [663, 396] on main "Location [GEOGRAPHIC_DATA] DE04 Agrate Brianza IT01 [GEOGRAPHIC_DATA] DE02 [GEO…" at bounding box center [988, 465] width 654 height 661
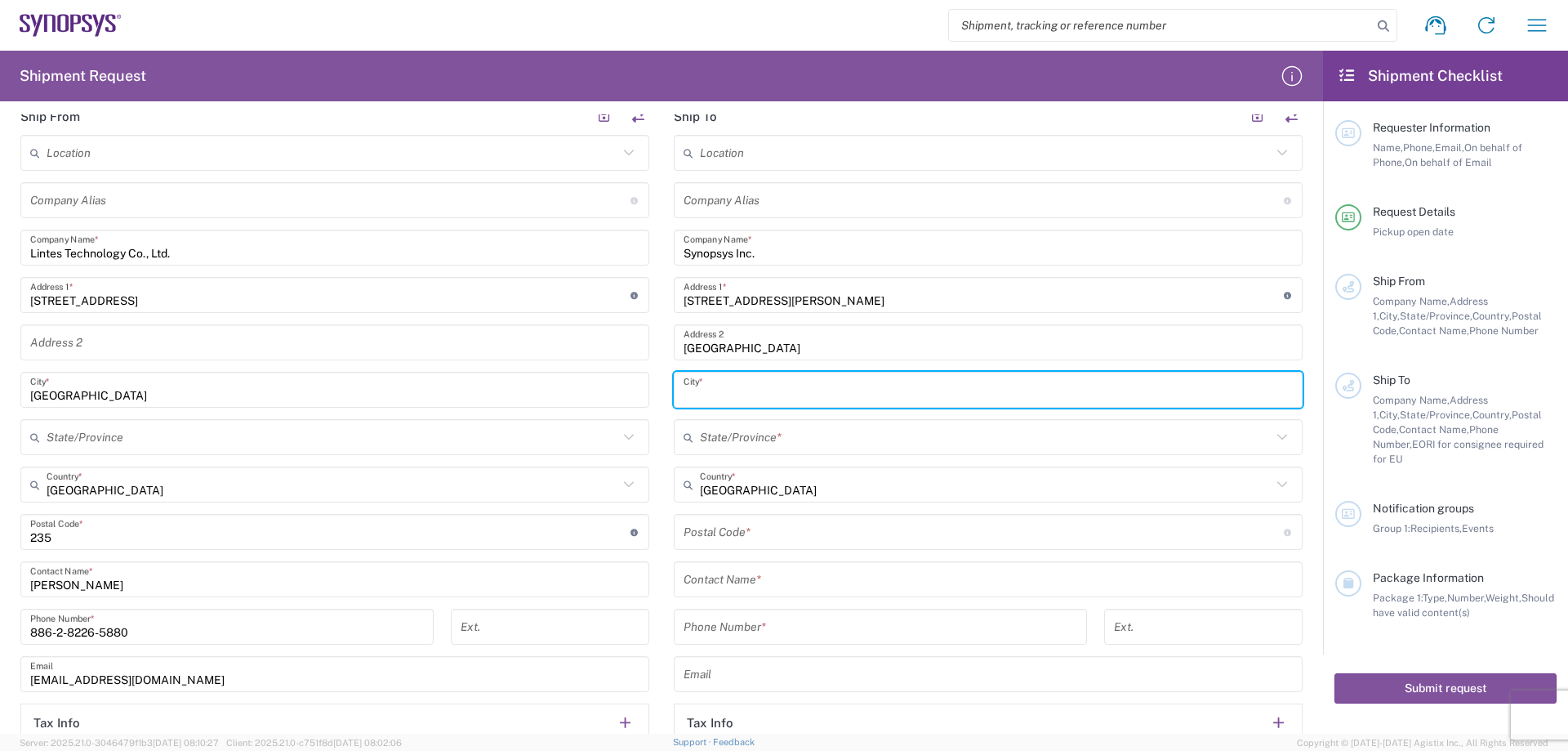
click at [733, 393] on input "text" at bounding box center [988, 390] width 609 height 29
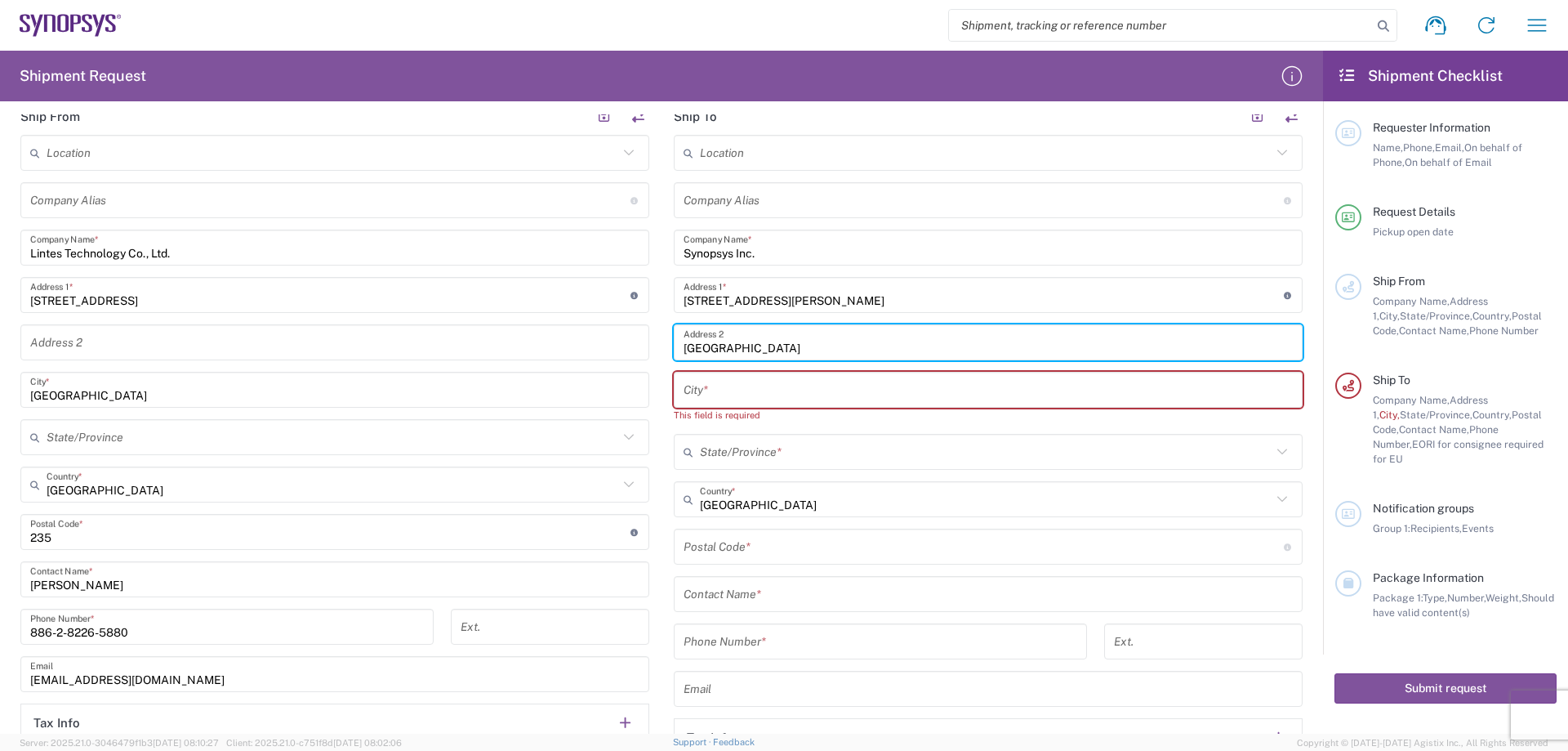
drag, startPoint x: 717, startPoint y: 351, endPoint x: 724, endPoint y: 382, distance: 31.8
click at [664, 350] on main "Location [GEOGRAPHIC_DATA] DE04 Agrate Brianza IT01 [GEOGRAPHIC_DATA] DE02 [GEO…" at bounding box center [988, 472] width 654 height 675
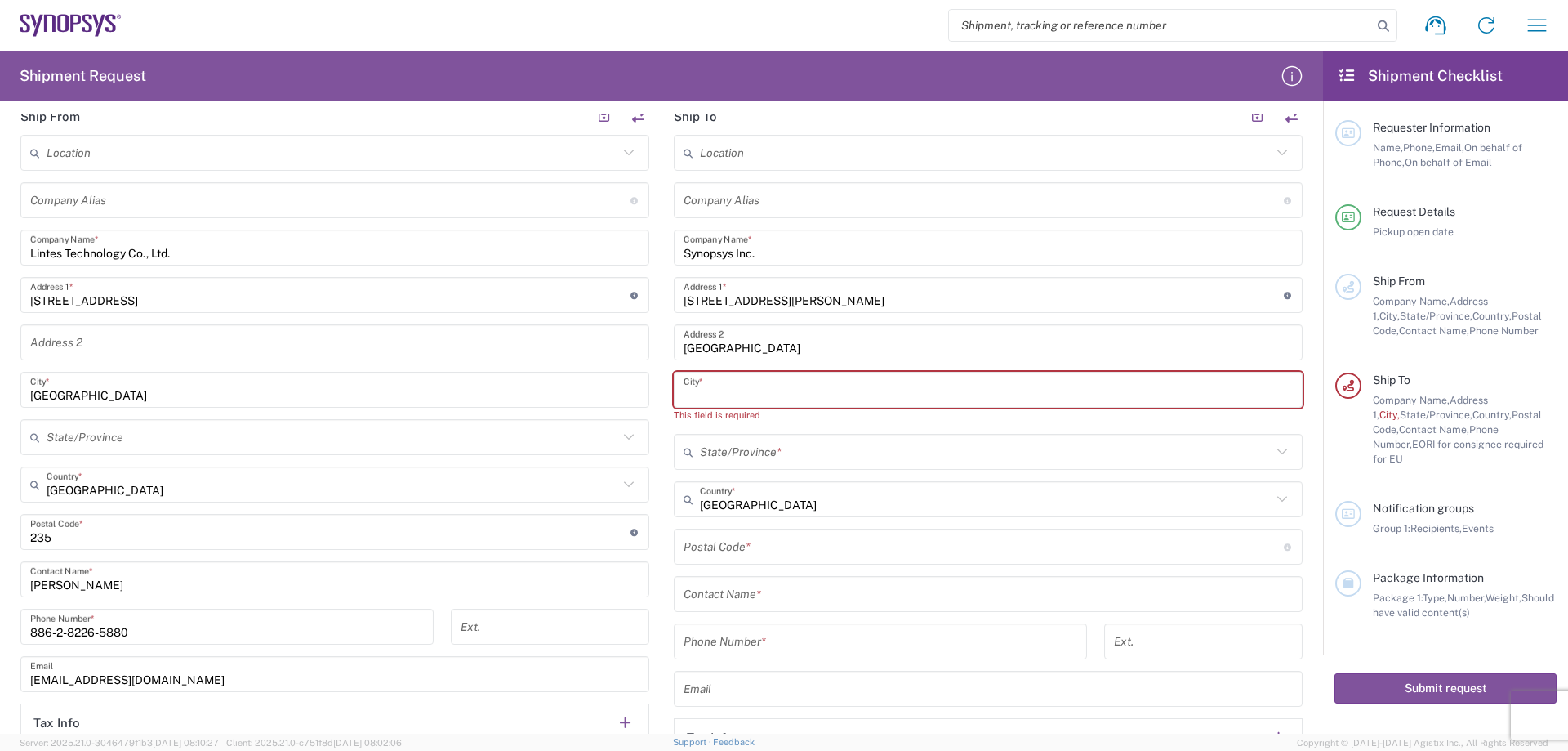
click at [720, 392] on input "text" at bounding box center [988, 390] width 609 height 29
paste input "La Jolla"
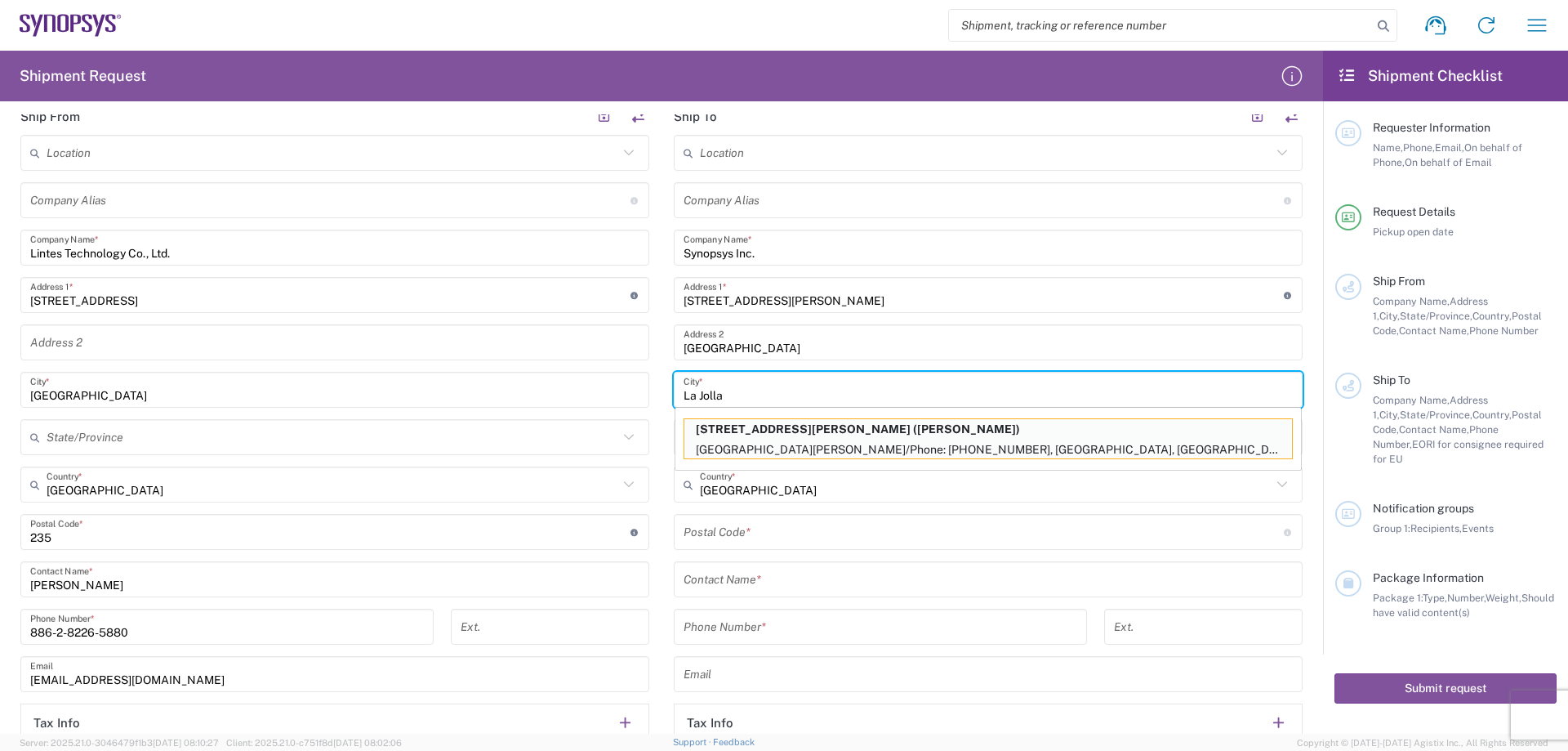
type input "La Jolla"
click at [661, 423] on main "Location [GEOGRAPHIC_DATA] DE04 Agrate Brianza IT01 [GEOGRAPHIC_DATA] DE02 [GEO…" at bounding box center [988, 465] width 654 height 661
drag, startPoint x: 662, startPoint y: 396, endPoint x: 657, endPoint y: 386, distance: 11.2
click at [662, 394] on main "Location [GEOGRAPHIC_DATA] DE04 Agrate Brianza IT01 [GEOGRAPHIC_DATA] DE02 [GEO…" at bounding box center [988, 465] width 654 height 661
click at [1304, 436] on form "Requester Information Crystal Name * [PHONE_NUMBER] Phone * [EMAIL_ADDRESS][DOM…" at bounding box center [661, 424] width 1323 height 620
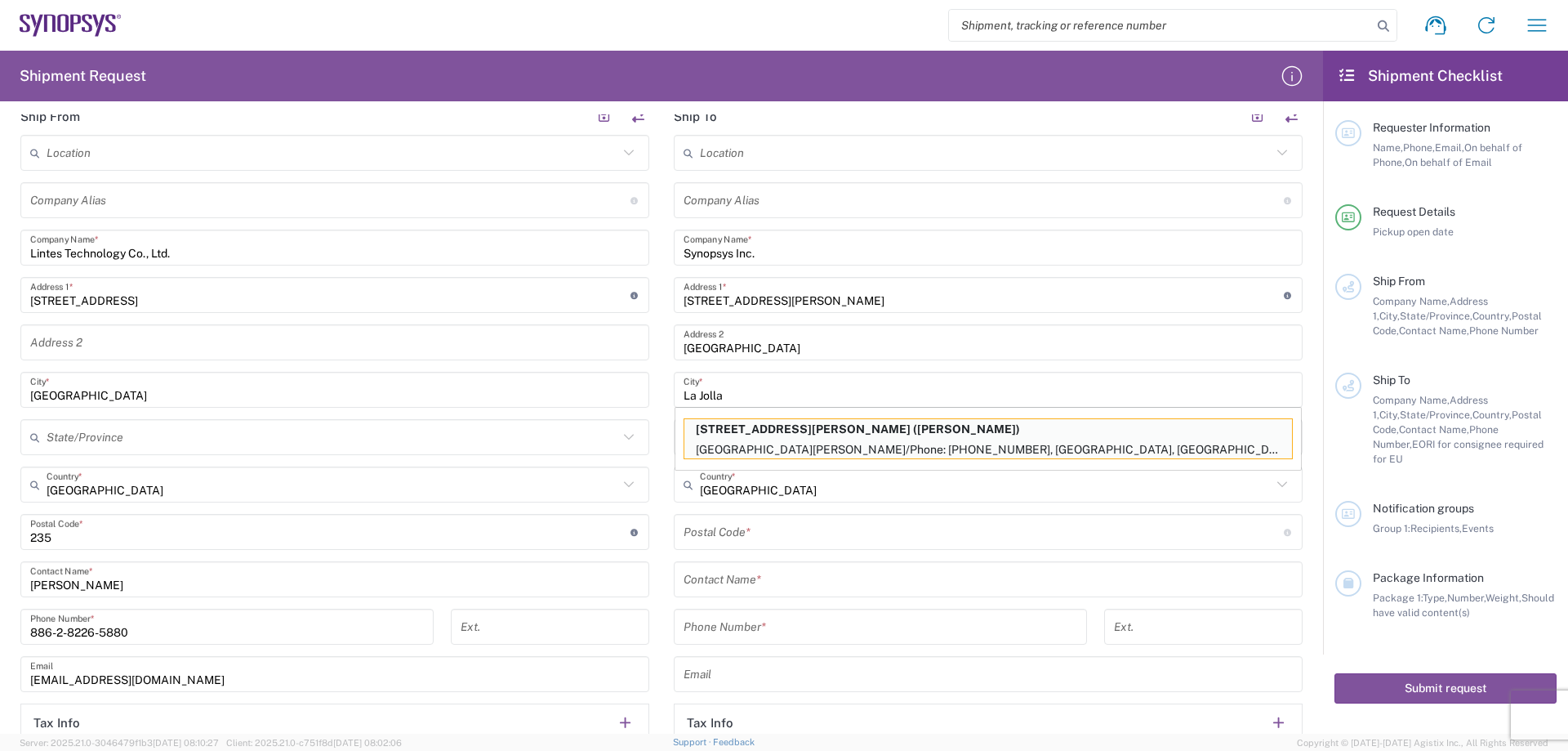
click at [666, 407] on main "Location [GEOGRAPHIC_DATA] DE04 Agrate Brianza IT01 [GEOGRAPHIC_DATA] DE02 [GEO…" at bounding box center [988, 465] width 654 height 661
click at [734, 500] on div "United States Country *" at bounding box center [988, 484] width 629 height 36
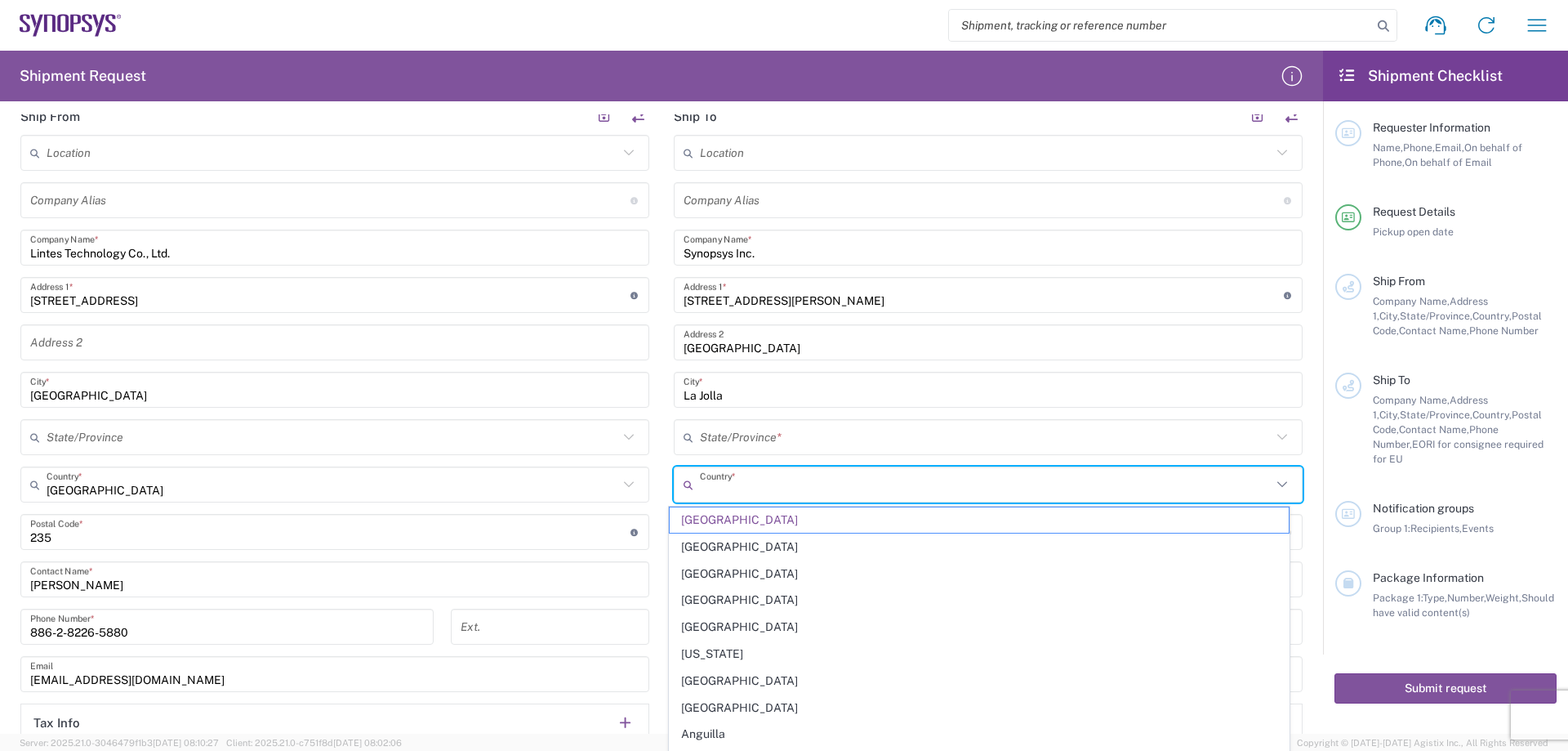
click at [713, 436] on input "text" at bounding box center [986, 437] width 572 height 29
type input "[GEOGRAPHIC_DATA]"
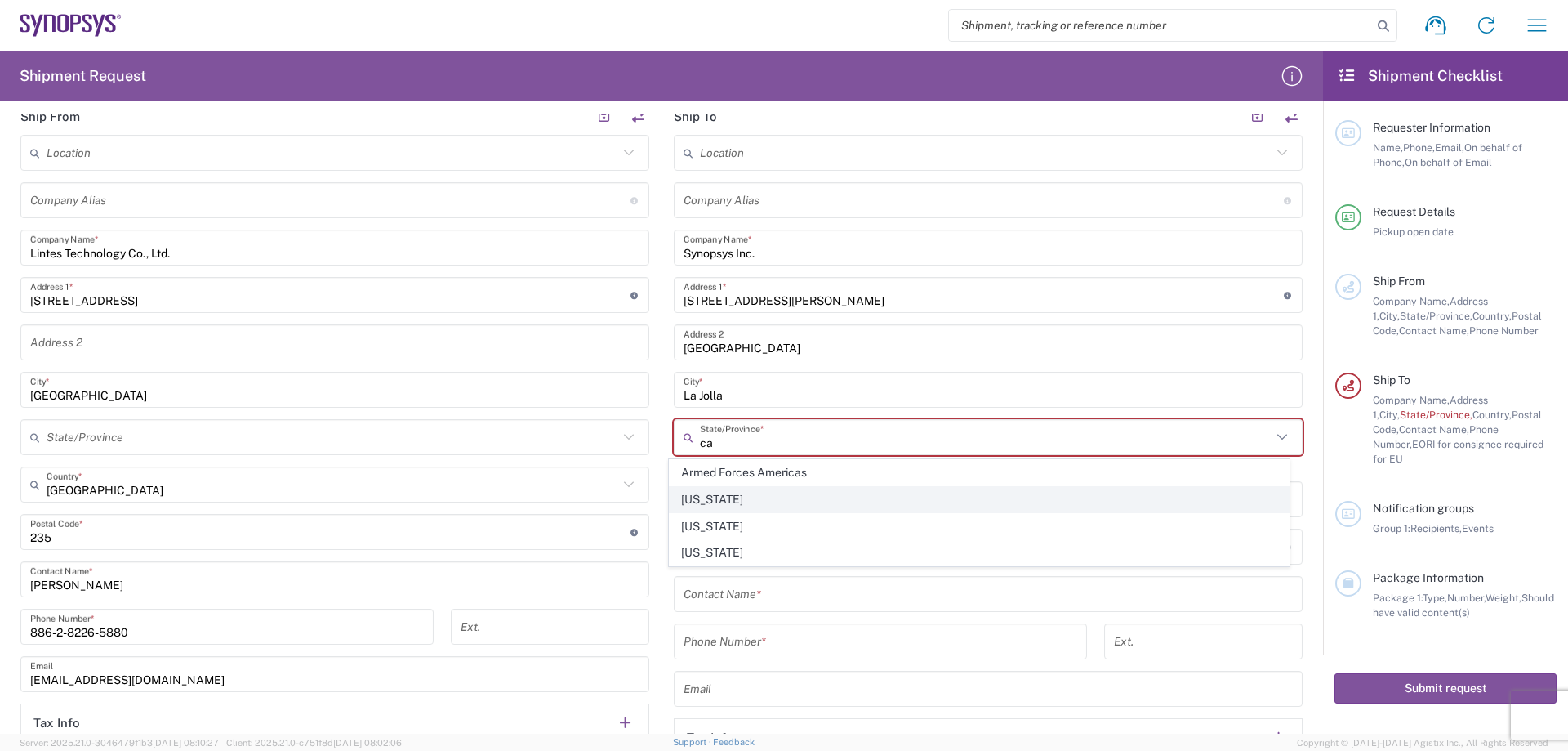
click at [777, 493] on span "[US_STATE]" at bounding box center [979, 499] width 619 height 25
type input "[US_STATE]"
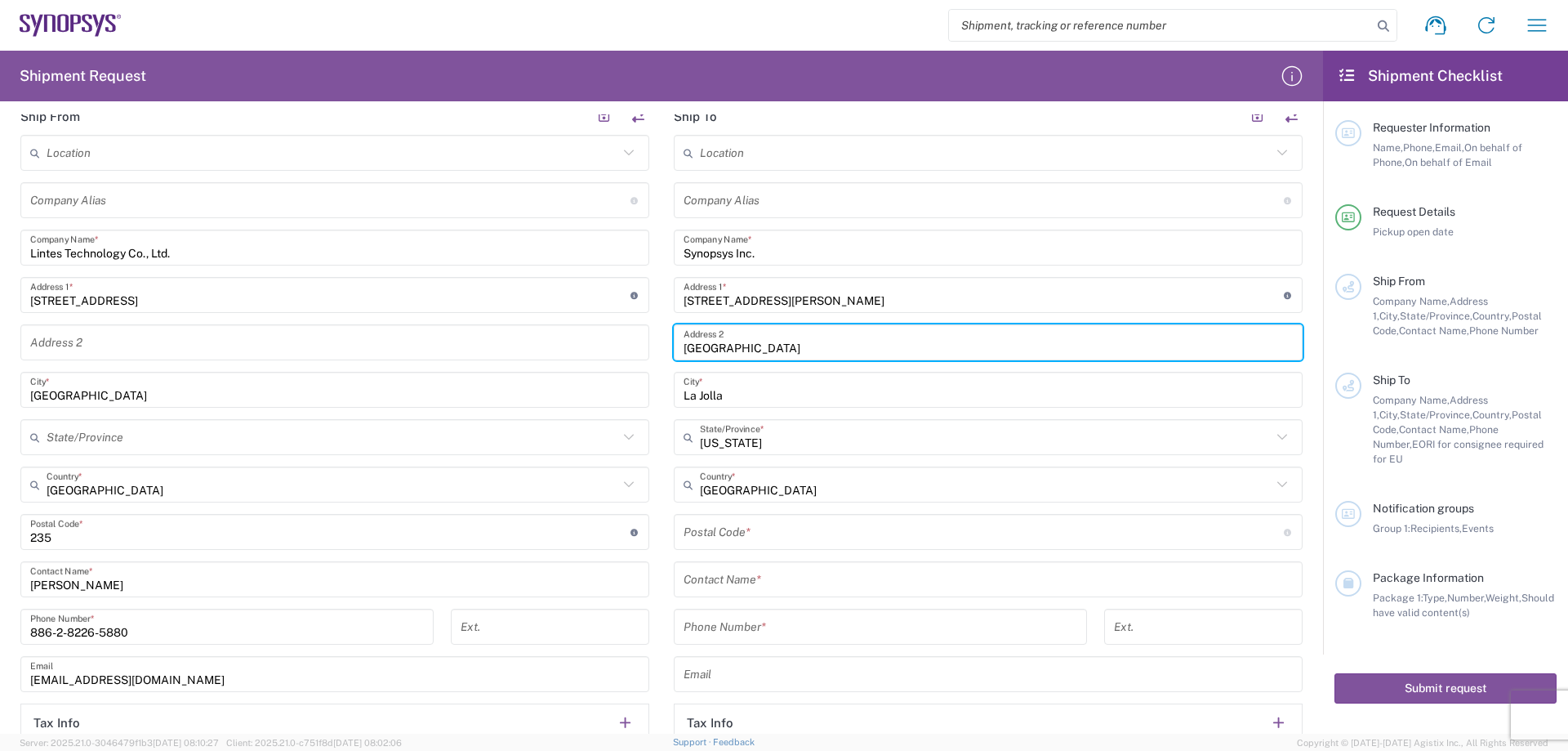
drag, startPoint x: 739, startPoint y: 347, endPoint x: 779, endPoint y: 346, distance: 40.0
click at [779, 346] on input "[GEOGRAPHIC_DATA]" at bounding box center [988, 342] width 609 height 29
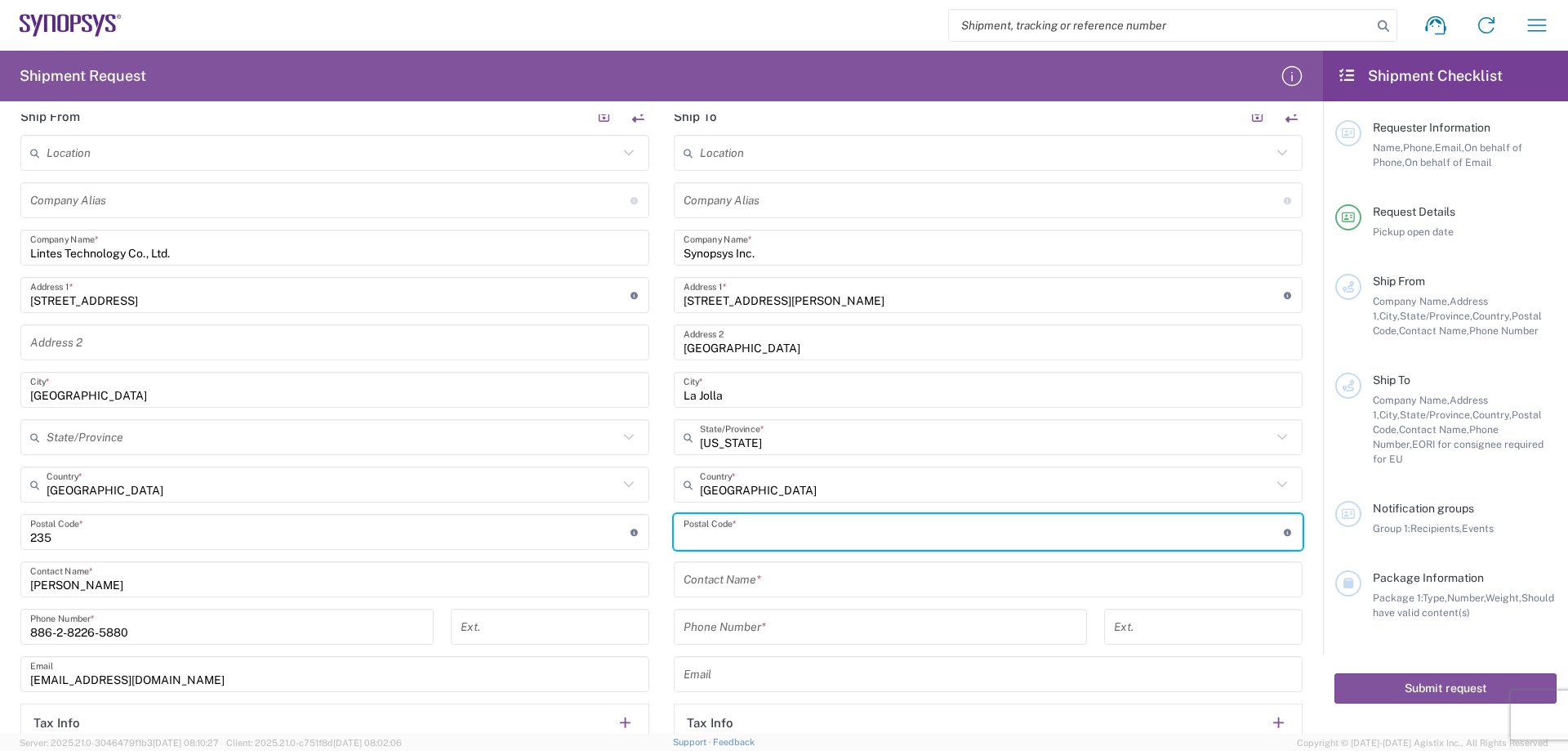
click at [746, 526] on input "undefined" at bounding box center [983, 532] width 600 height 29
paste input "92037"
type input "92037"
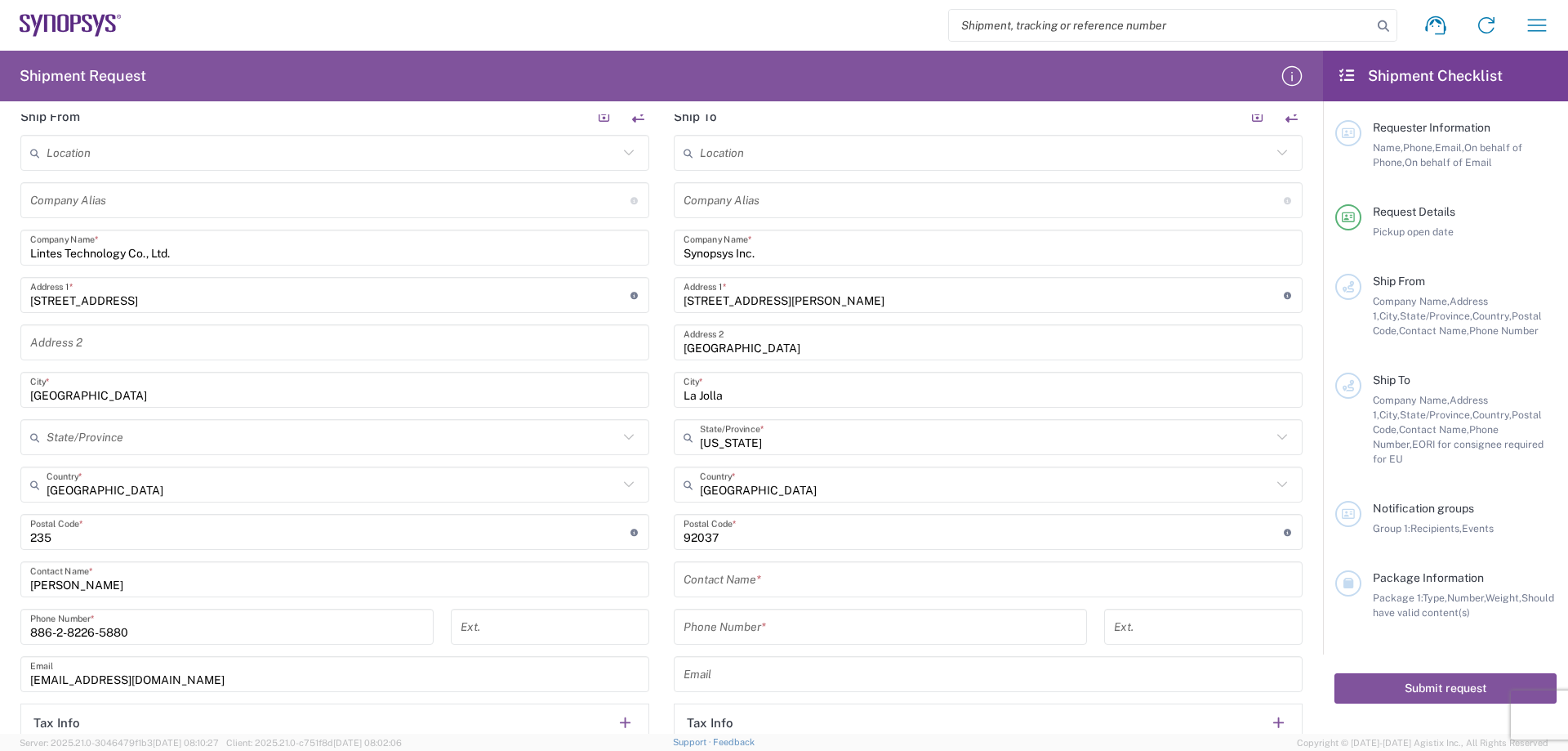
click at [734, 579] on input "text" at bounding box center [988, 580] width 609 height 29
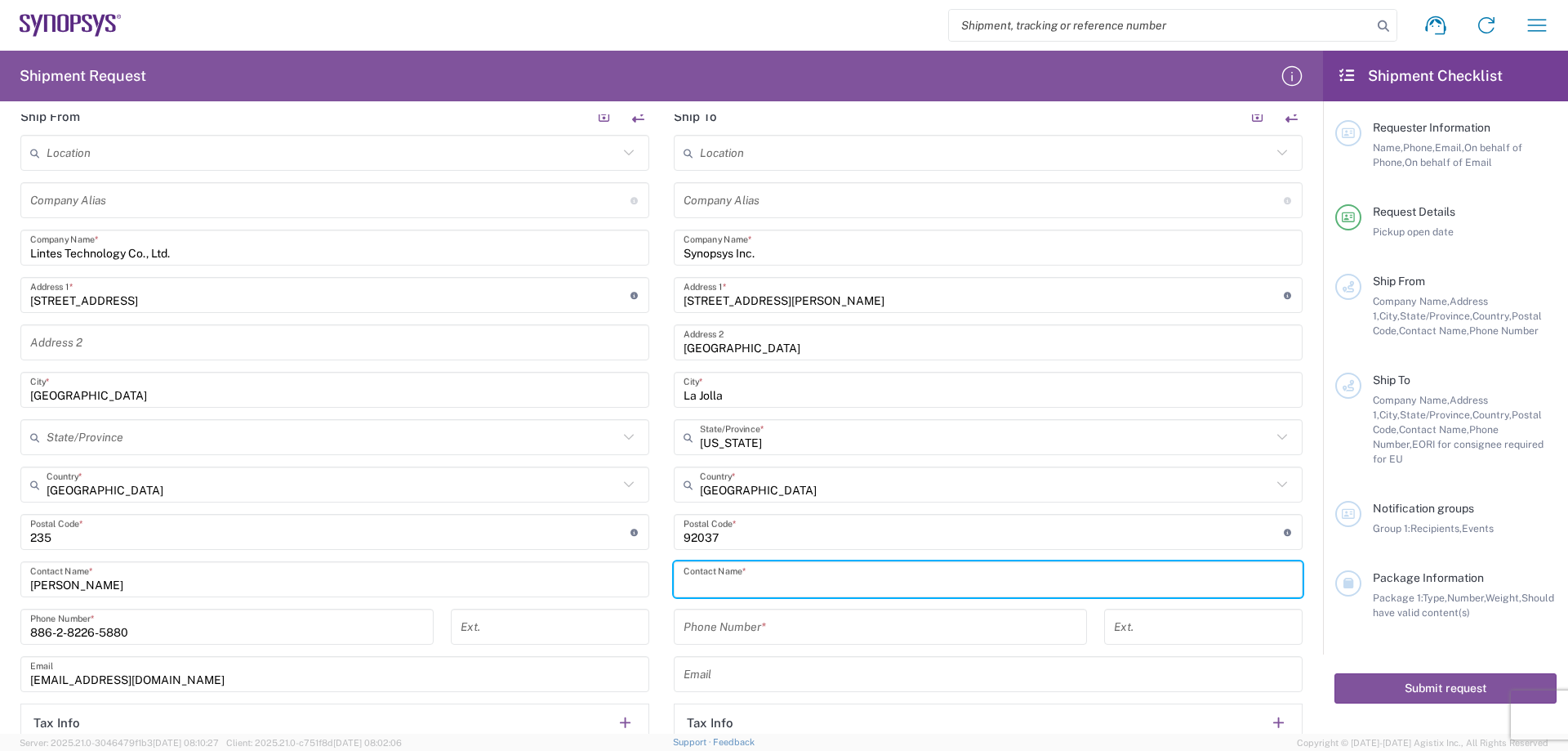
paste input "[PERSON_NAME]"
type input "[PERSON_NAME]"
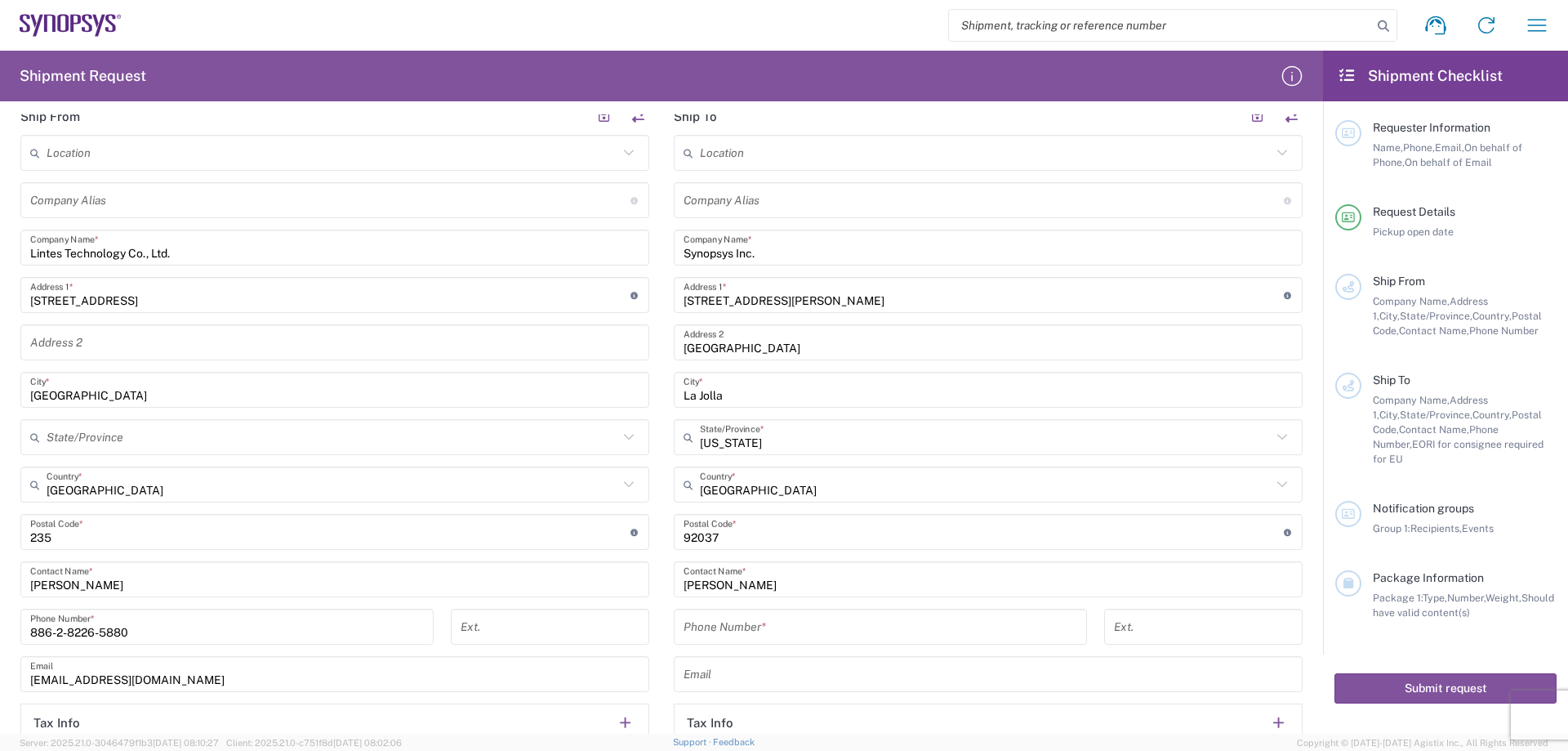
click at [687, 633] on input "tel" at bounding box center [880, 627] width 393 height 29
paste input "[PHONE_NUMBER]"
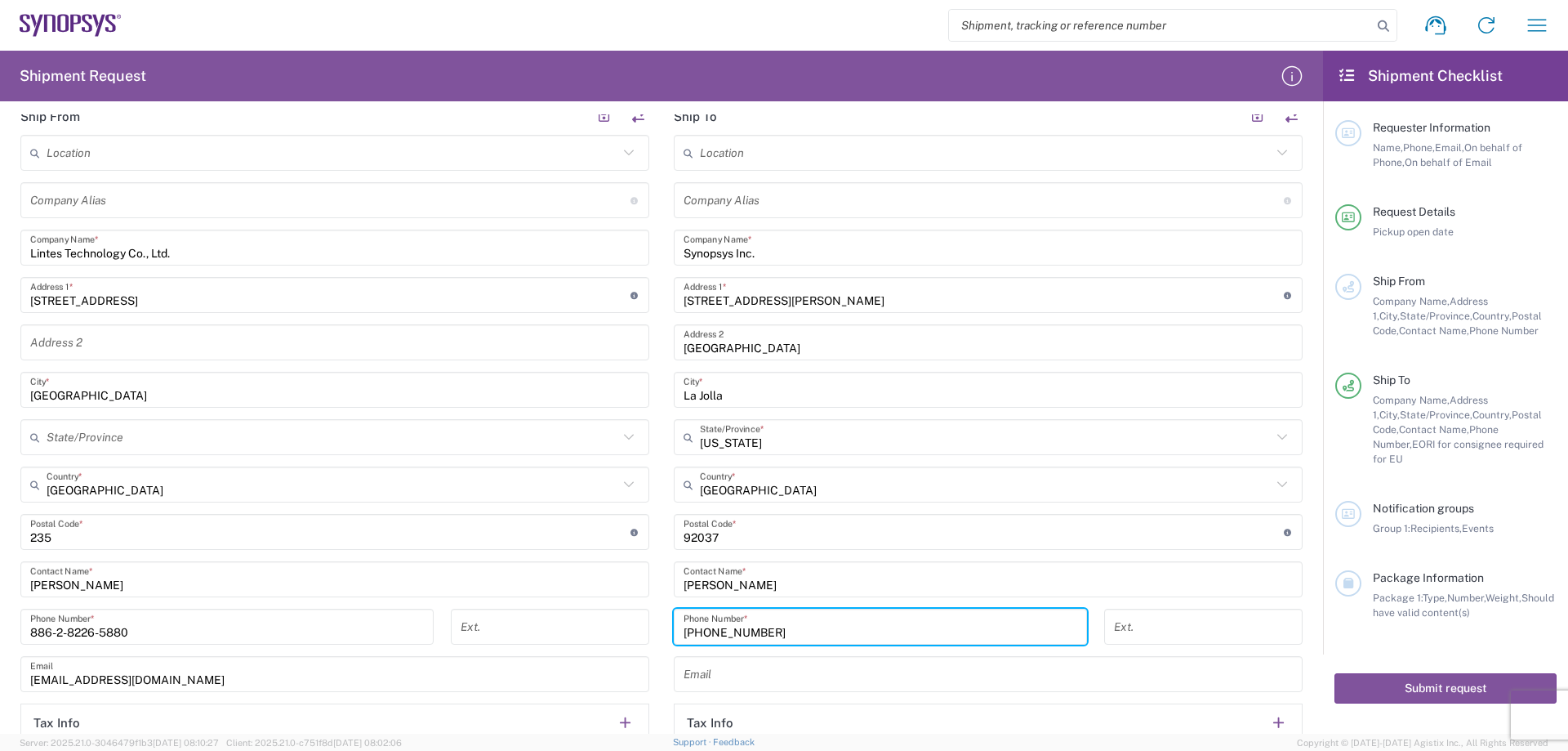
type input "[PHONE_NUMBER]"
click at [653, 651] on main "Location [GEOGRAPHIC_DATA] DE04 Agrate Brianza IT01 [GEOGRAPHIC_DATA] DE02 [GEO…" at bounding box center [335, 465] width 654 height 661
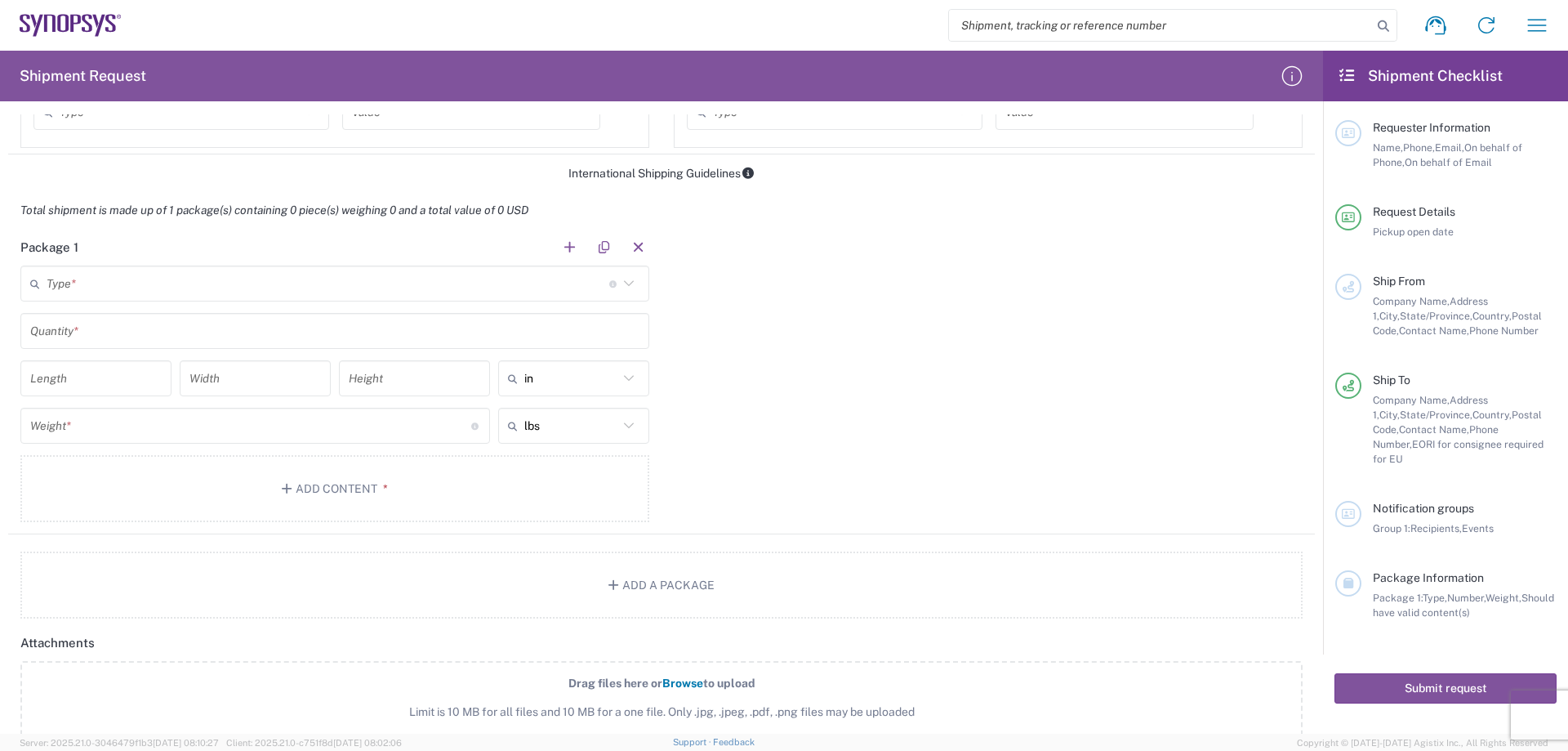
scroll to position [1226, 0]
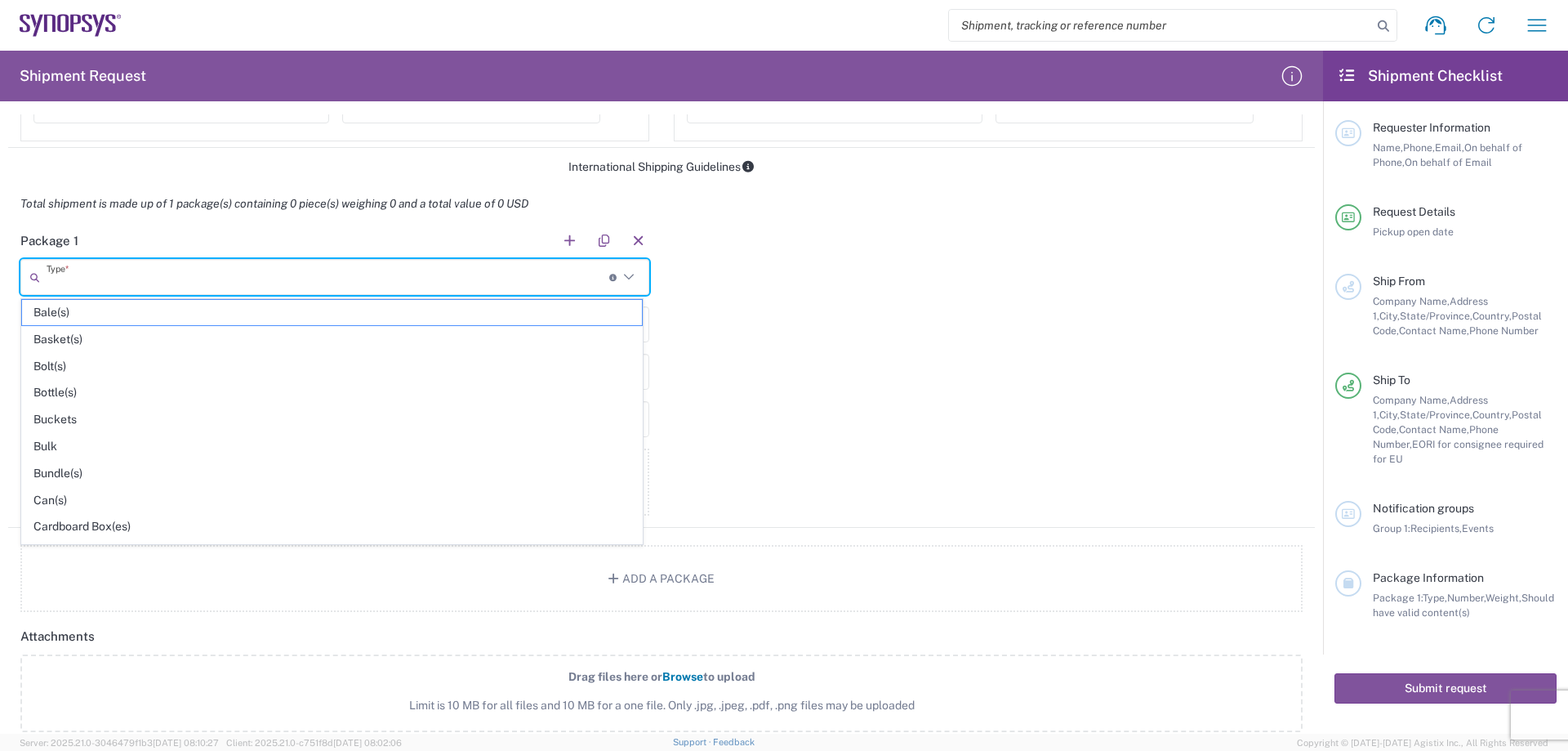
click at [216, 272] on input "text" at bounding box center [327, 277] width 563 height 29
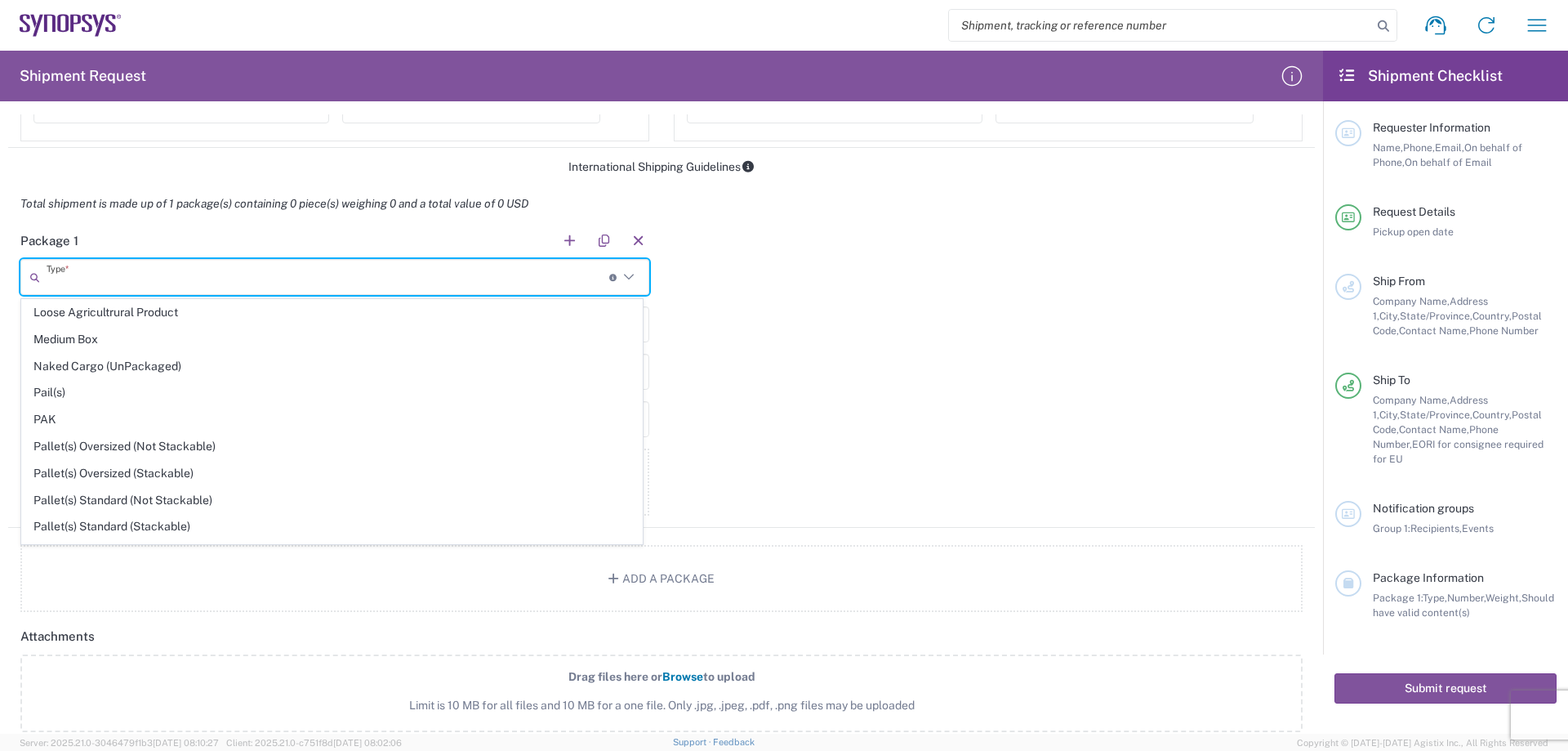
scroll to position [528, 0]
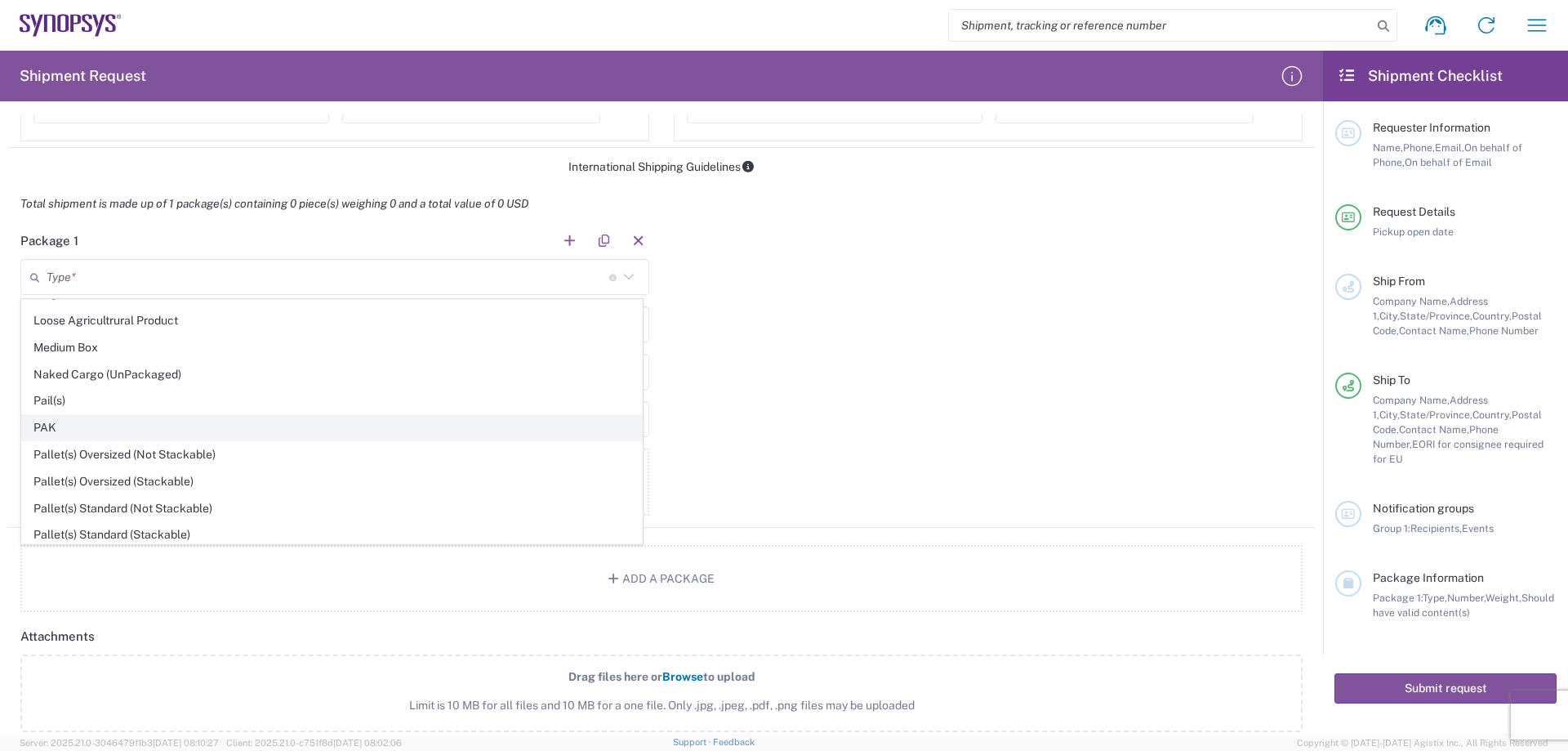
click at [138, 429] on span "PAK" at bounding box center [332, 427] width 619 height 25
type input "PAK"
type input "10.25"
type input "12.75"
type input "1"
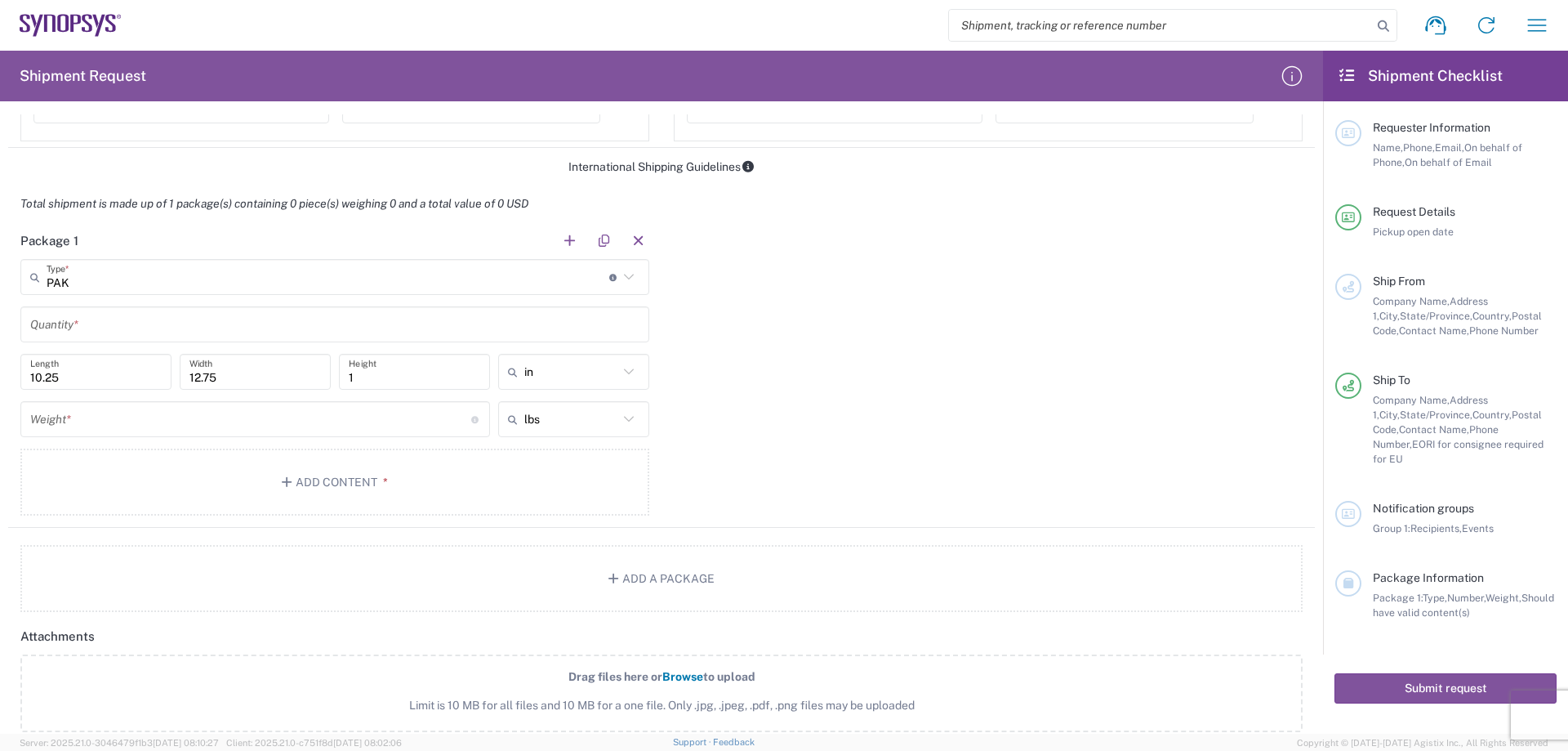
click at [152, 325] on input "text" at bounding box center [334, 325] width 609 height 29
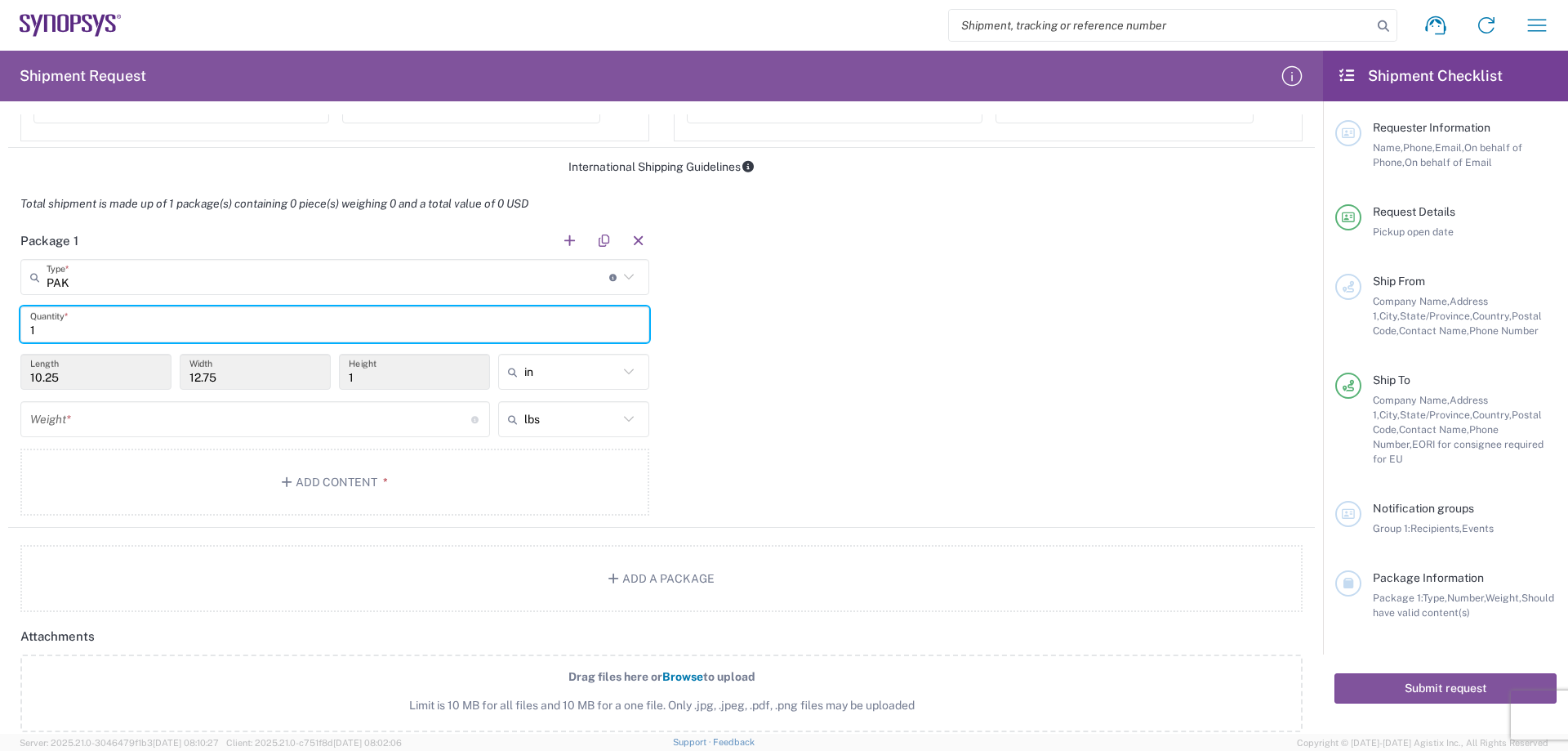
type input "1"
click at [258, 421] on input "number" at bounding box center [250, 420] width 441 height 29
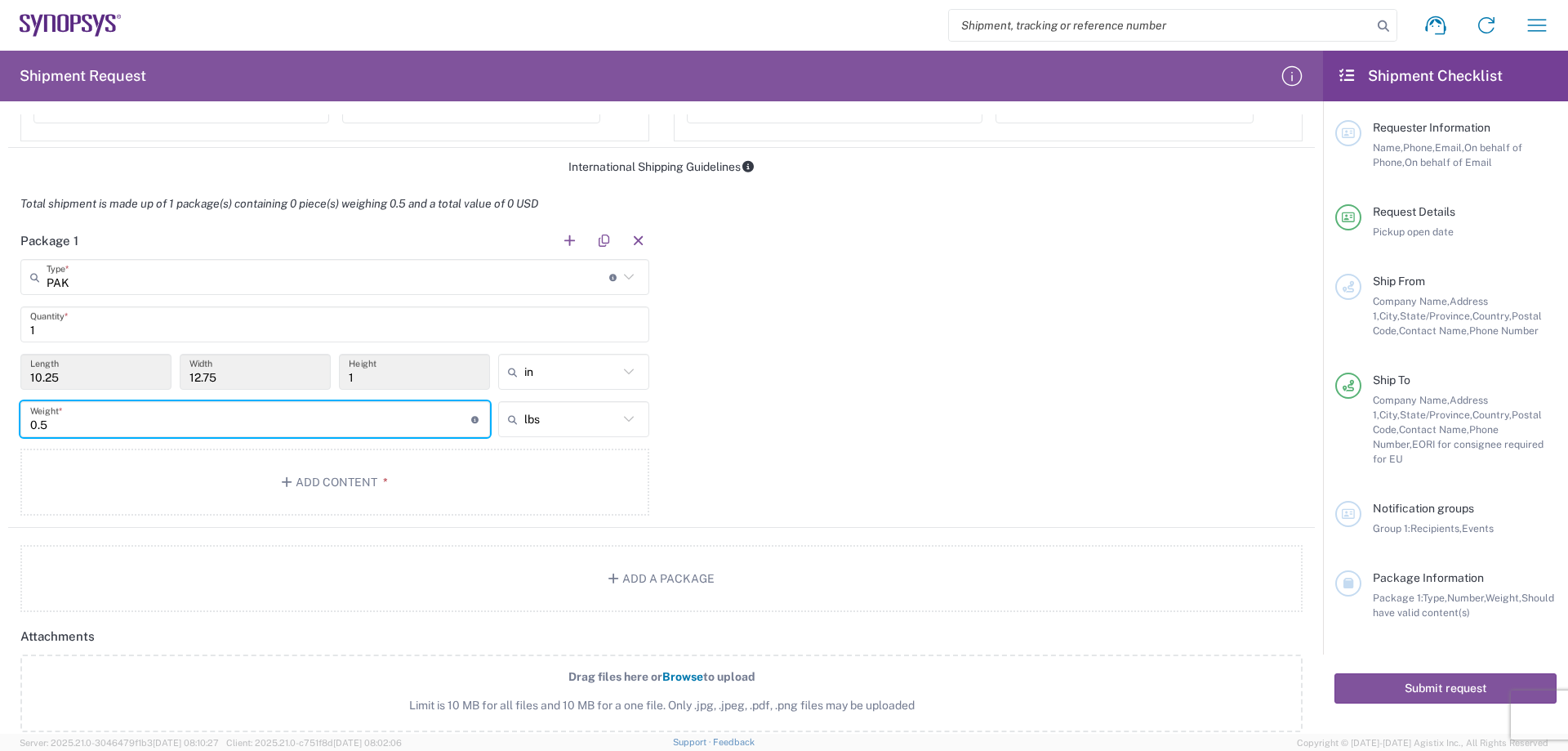
type input "0.5"
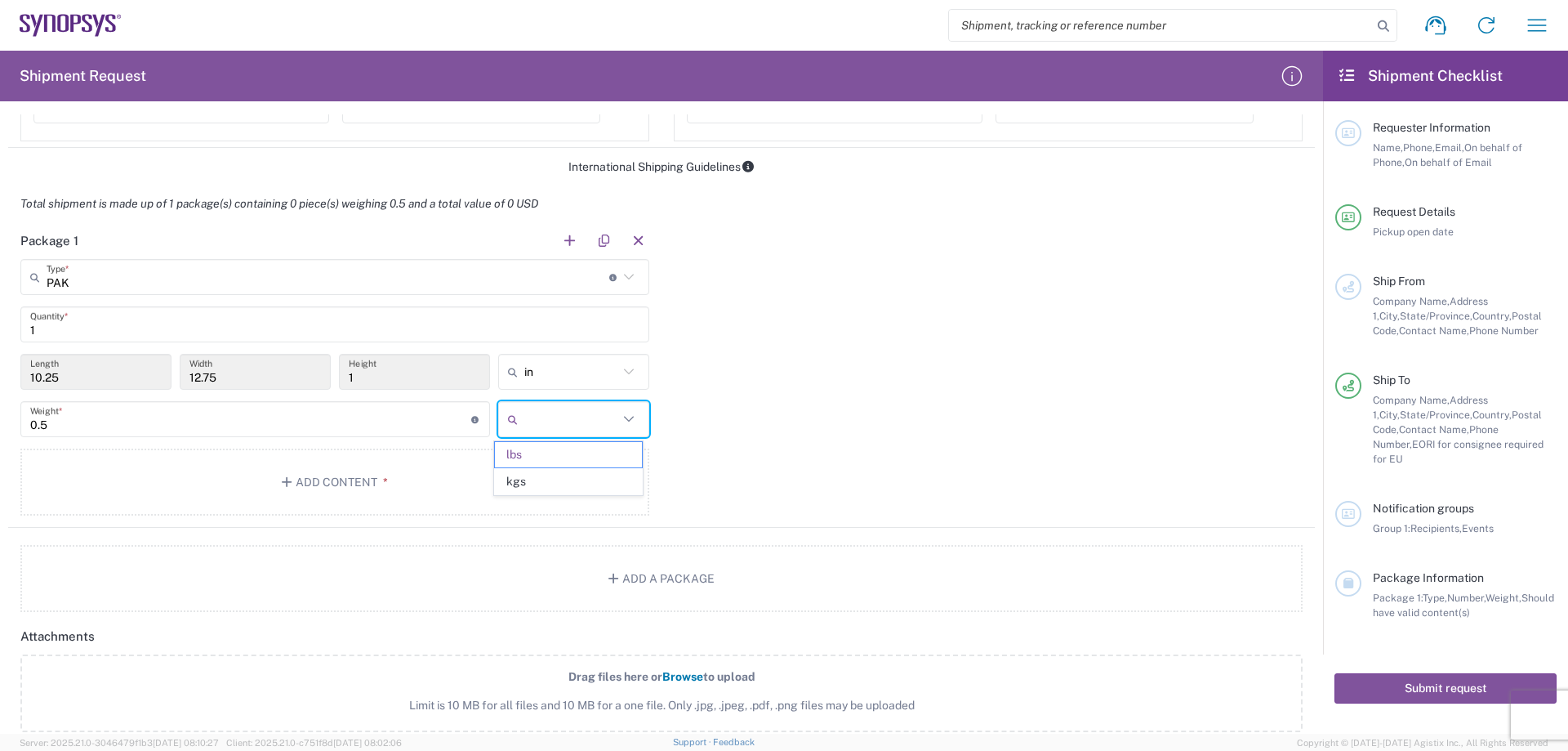
click at [565, 416] on input "text" at bounding box center [571, 419] width 94 height 26
click at [556, 476] on span "kgs" at bounding box center [567, 481] width 146 height 25
type input "0.23"
type input "kgs"
click at [472, 476] on button "Add Content *" at bounding box center [335, 482] width 629 height 67
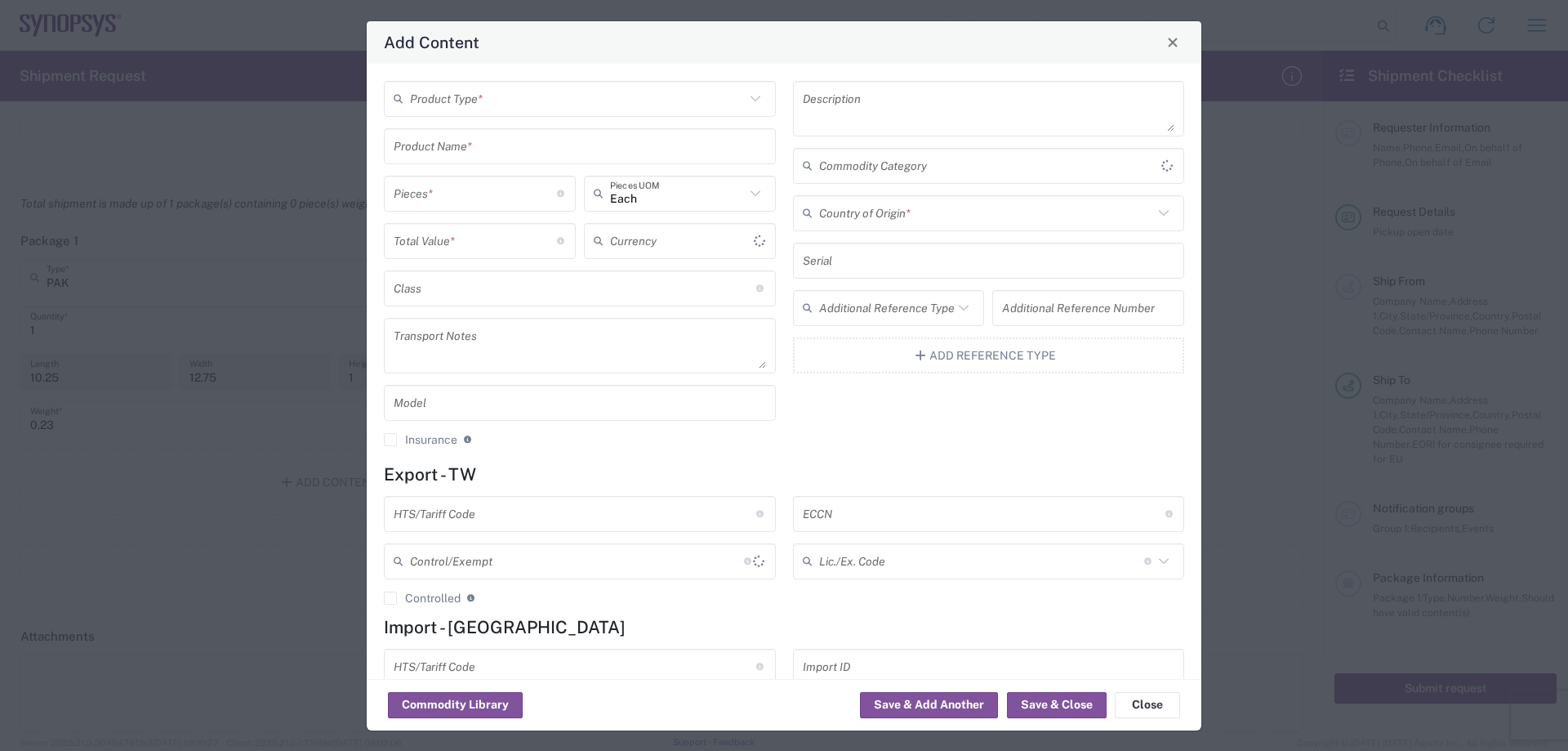
type input "US Dollar"
click at [463, 101] on input "text" at bounding box center [578, 98] width 335 height 29
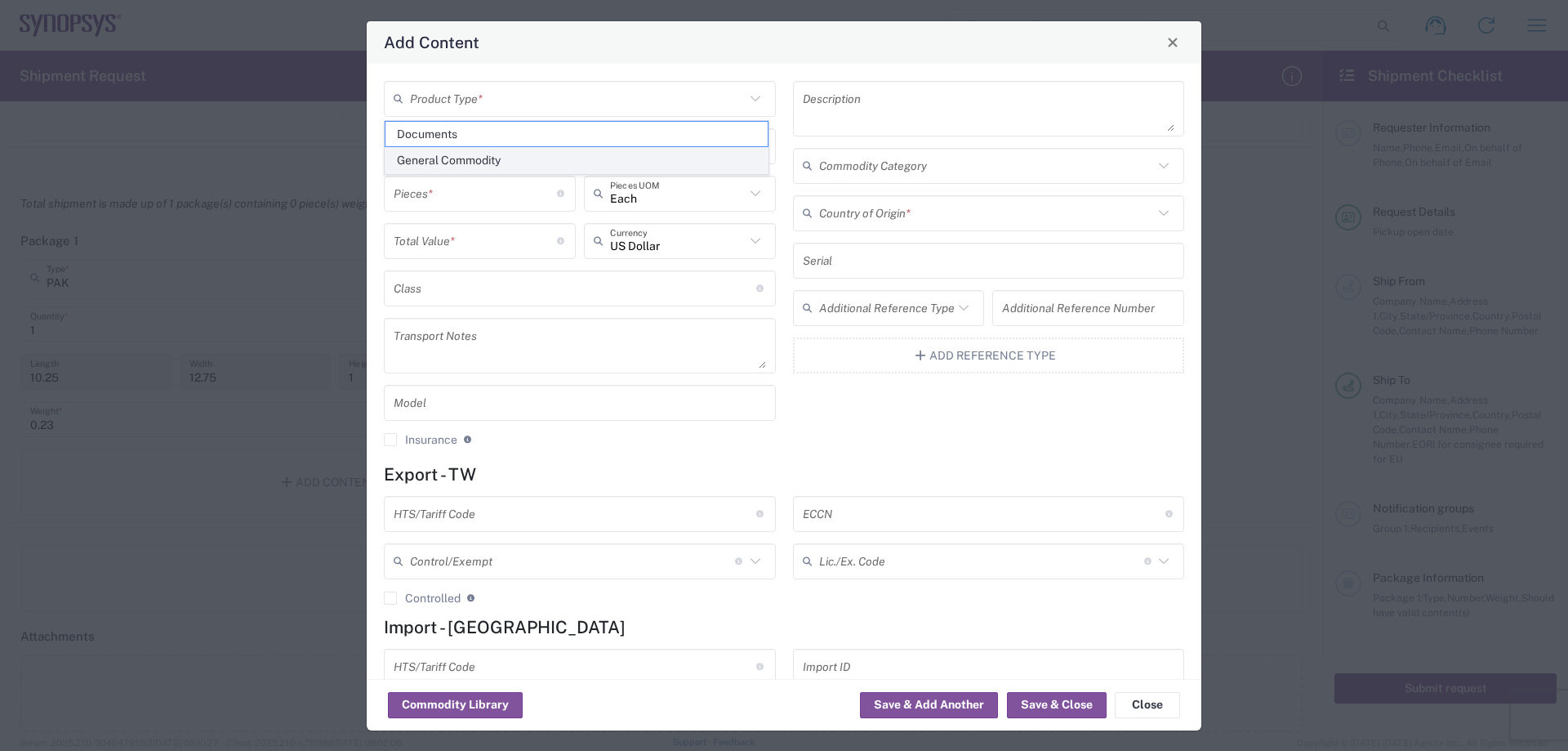
click at [500, 162] on span "General Commodity" at bounding box center [576, 160] width 382 height 25
type input "General Commodity"
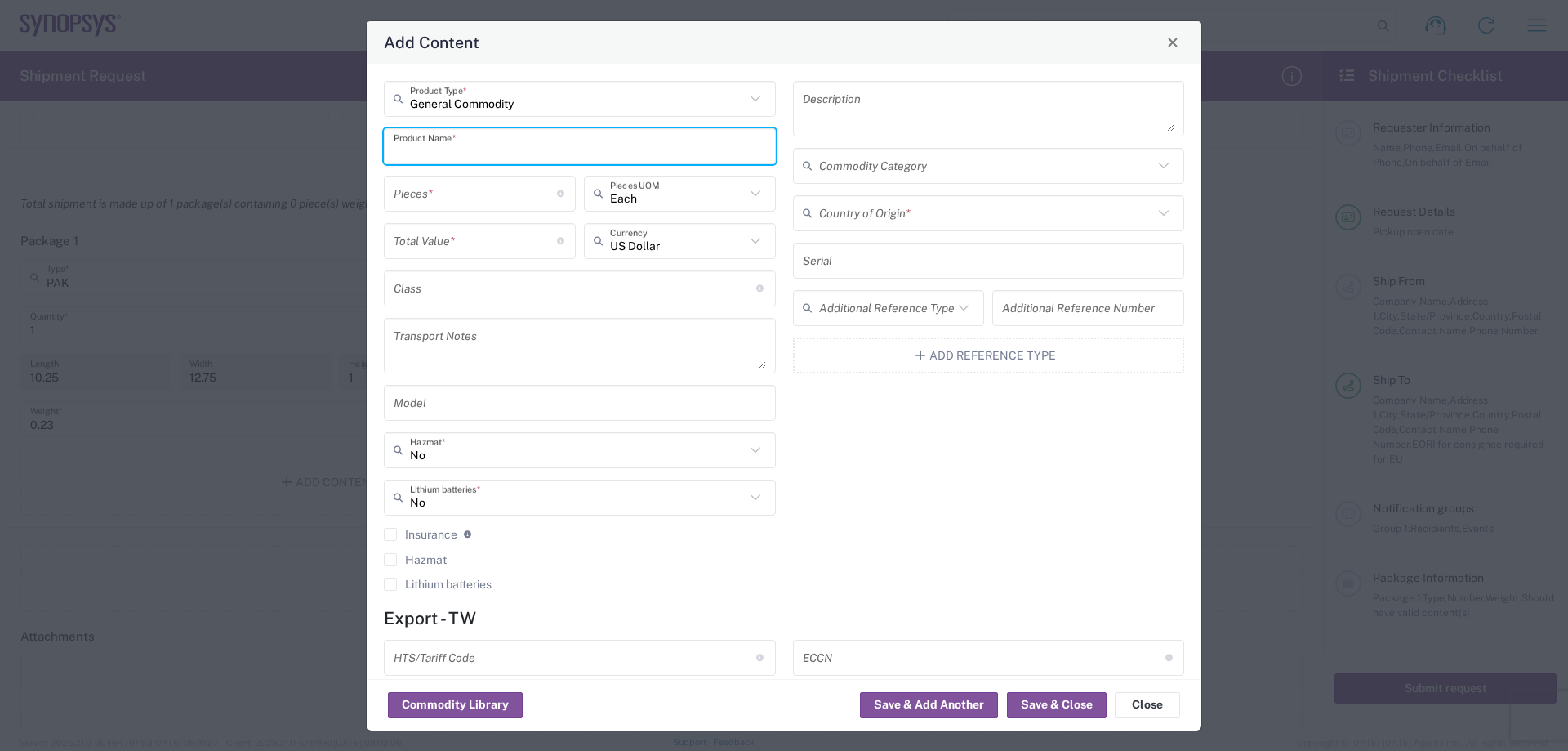
click at [485, 133] on input "text" at bounding box center [579, 145] width 372 height 29
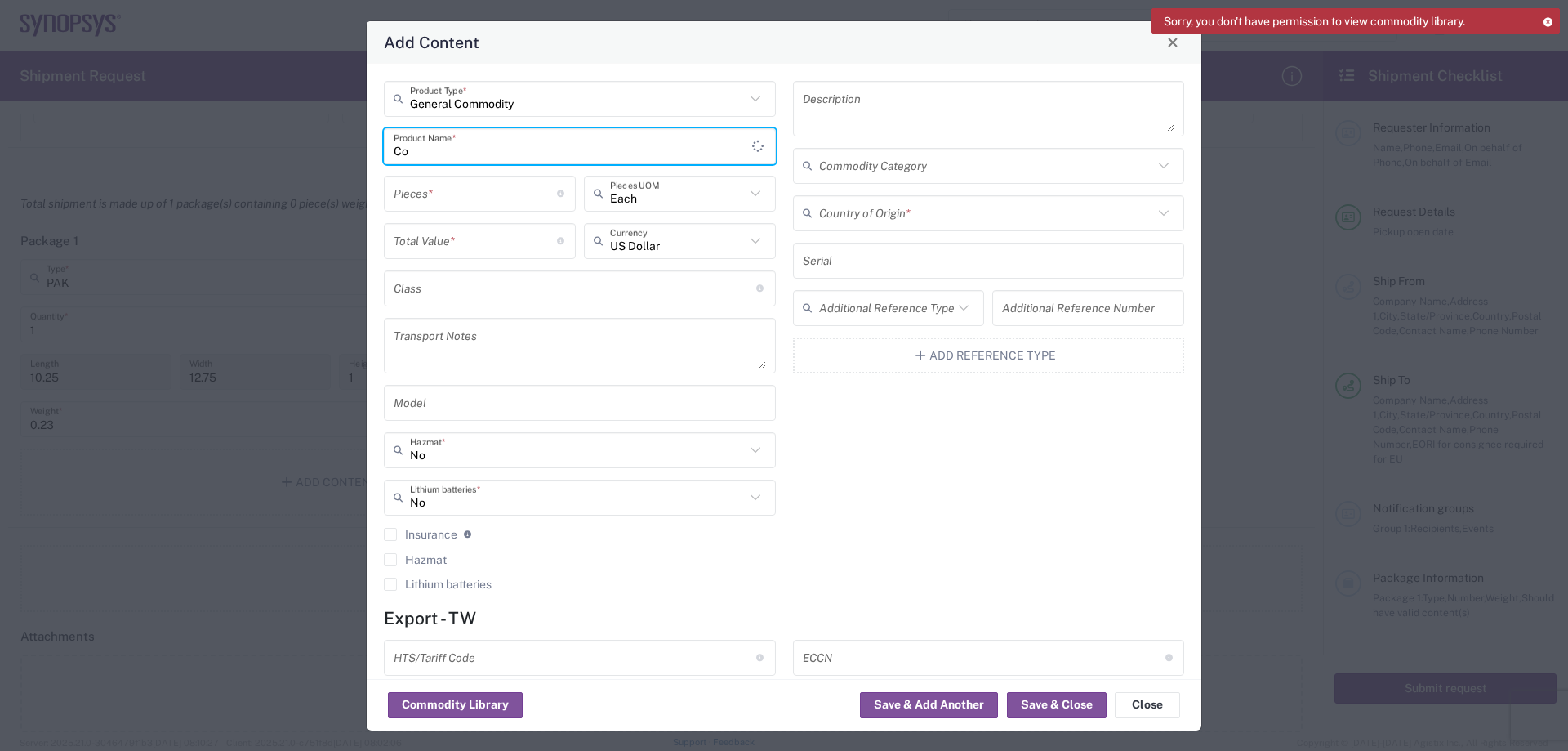
type input "C"
type input "B"
type input "BBH Control Cable Boa Broadcast 150mm"
click at [469, 187] on input "number" at bounding box center [475, 193] width 164 height 29
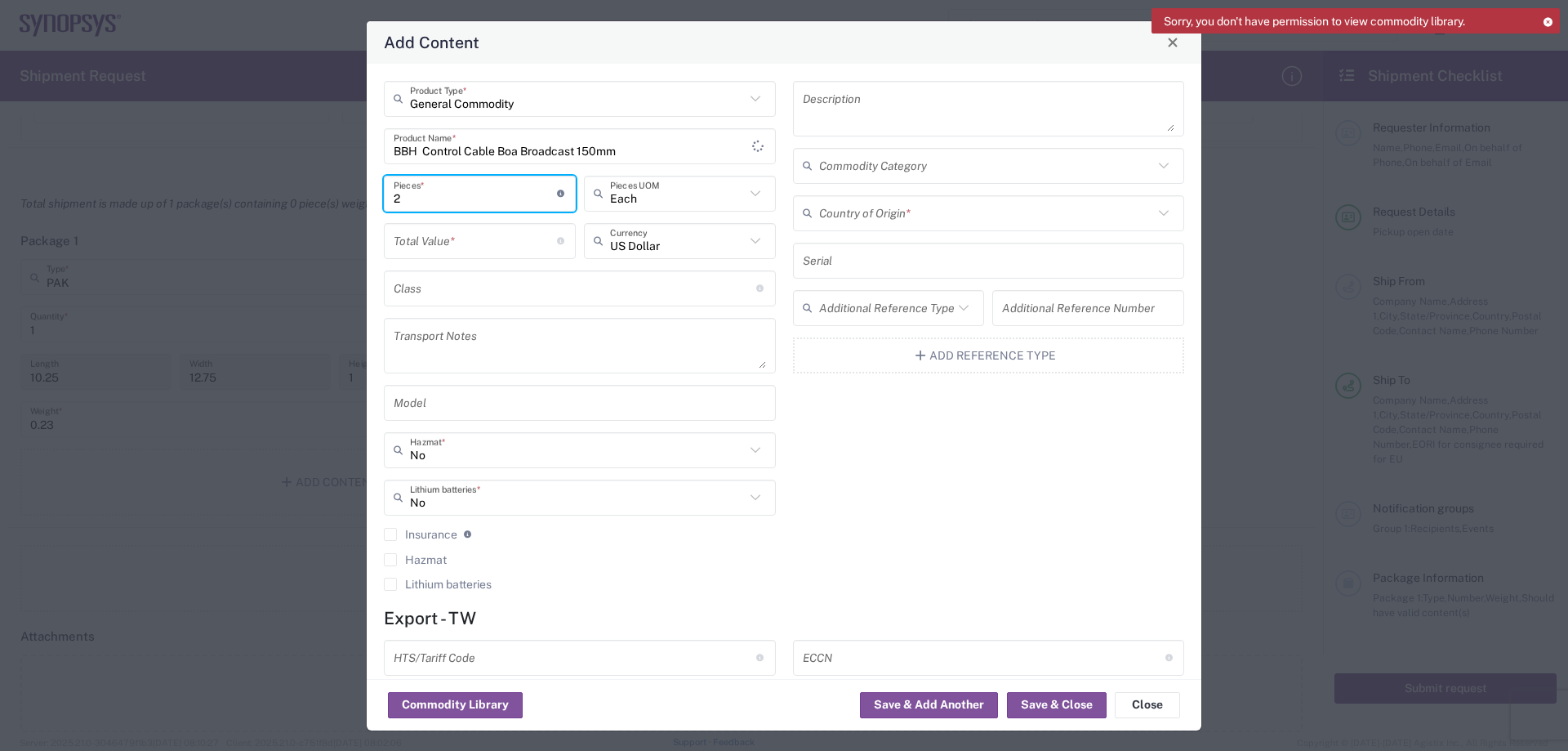
type input "2"
click at [447, 245] on input "number" at bounding box center [475, 240] width 164 height 29
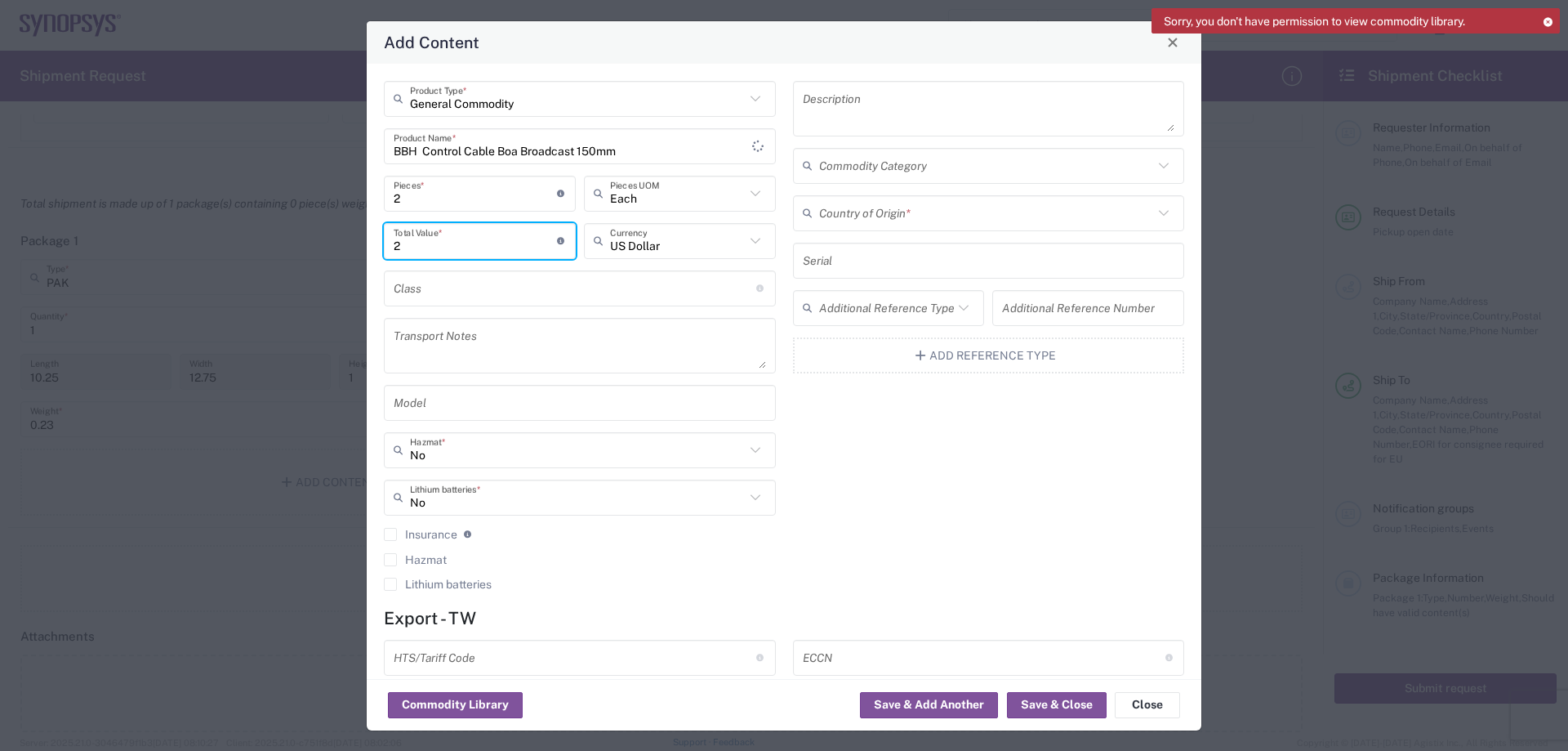
type input "2"
click at [881, 473] on div "Description Commodity Category Country of Origin * Serial Additional Reference …" at bounding box center [989, 342] width 409 height 521
click at [523, 485] on input "Lithium batteries" at bounding box center [578, 497] width 335 height 29
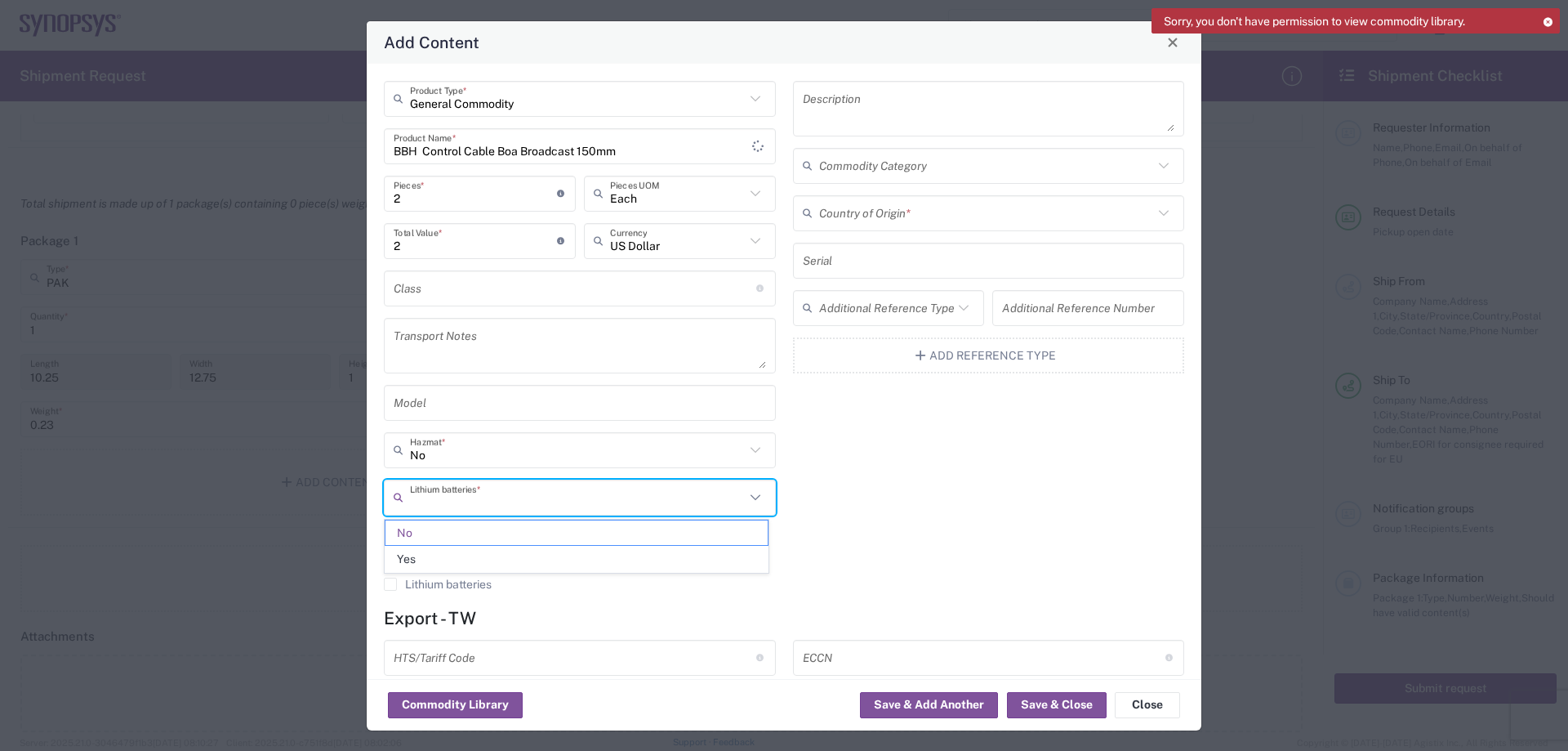
click at [892, 509] on div "Description Commodity Category Country of Origin * Serial Additional Reference …" at bounding box center [989, 342] width 409 height 521
type input "No"
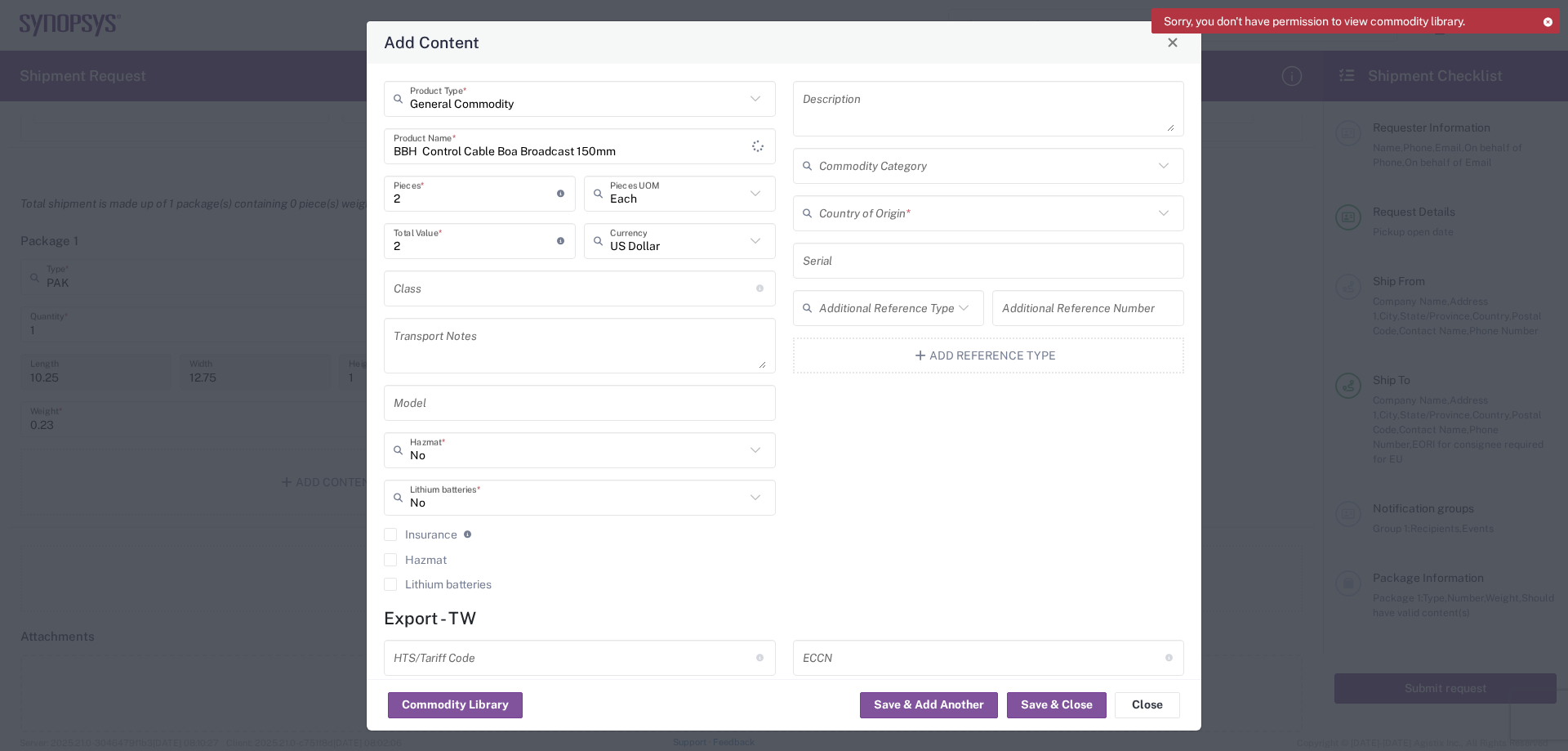
click at [924, 221] on input "text" at bounding box center [987, 212] width 335 height 29
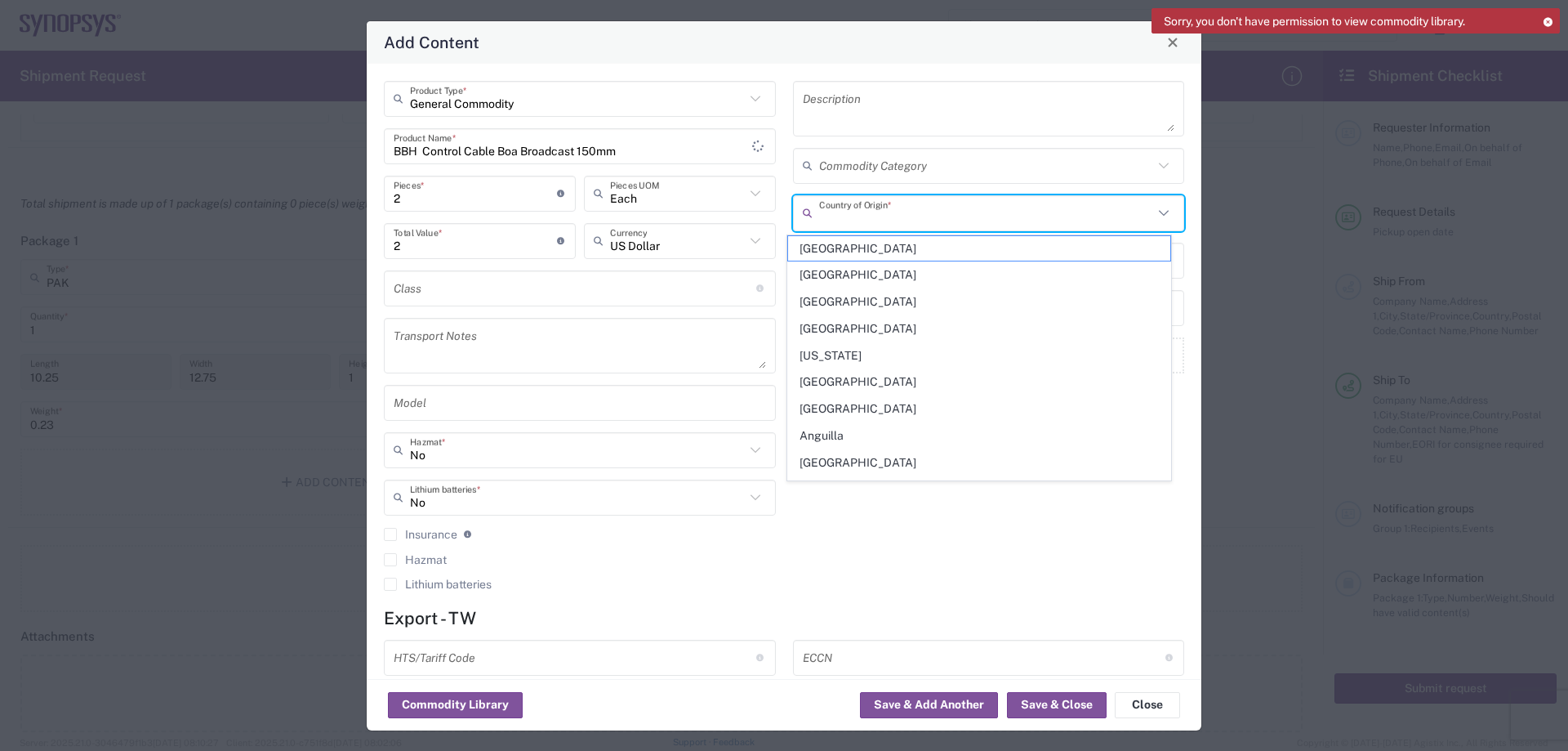
type input "d"
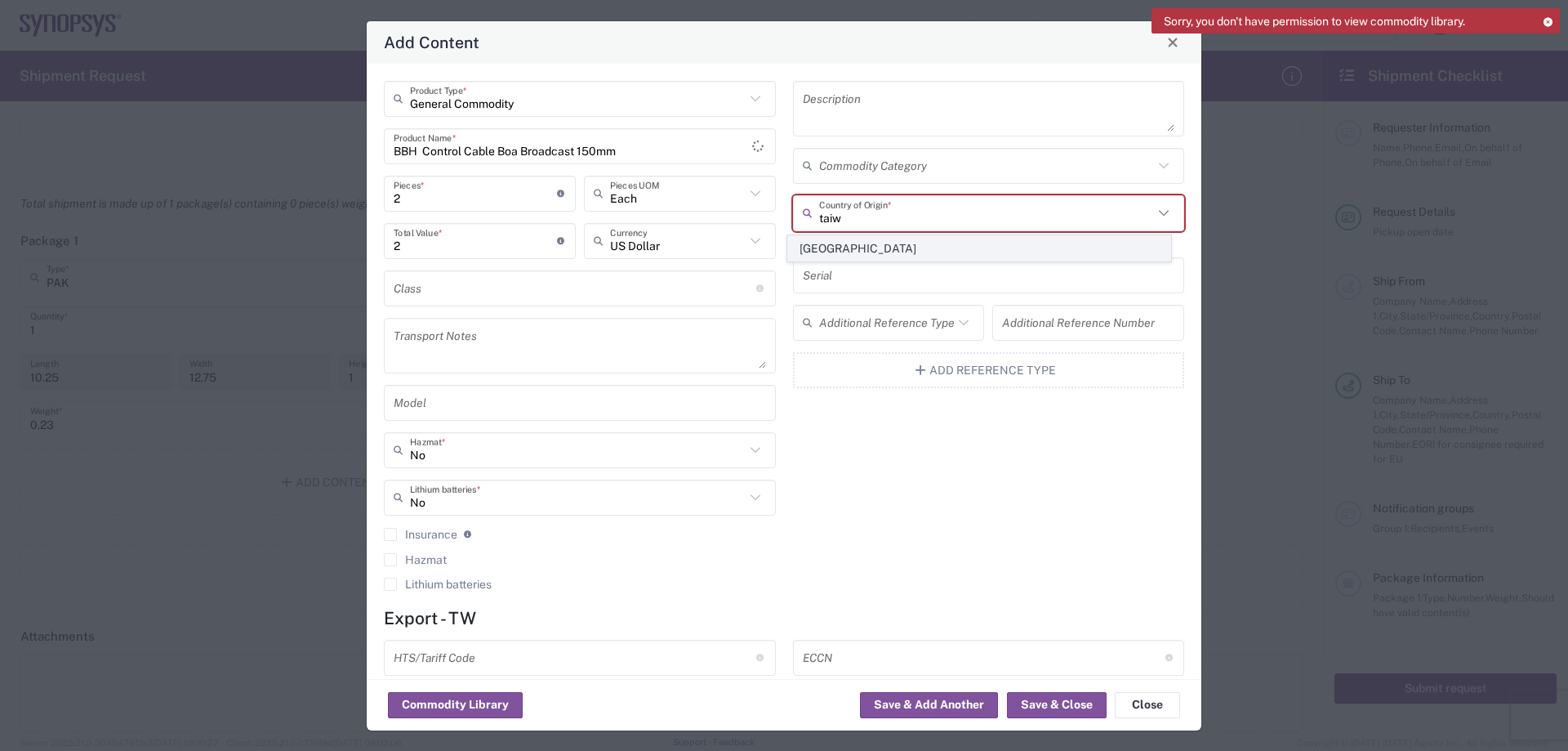
click at [918, 245] on span "[GEOGRAPHIC_DATA]" at bounding box center [978, 248] width 382 height 25
type input "[GEOGRAPHIC_DATA]"
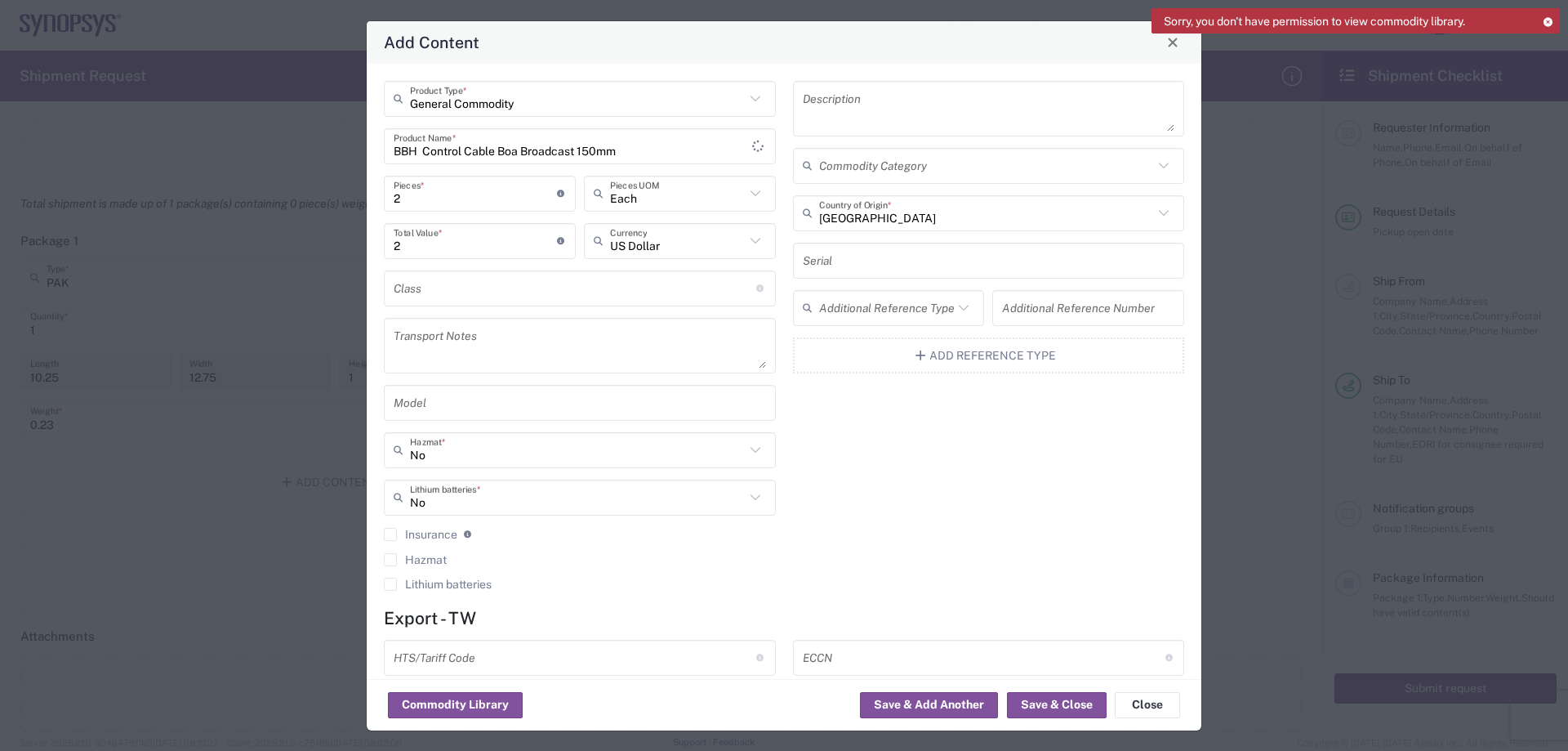
scroll to position [82, 0]
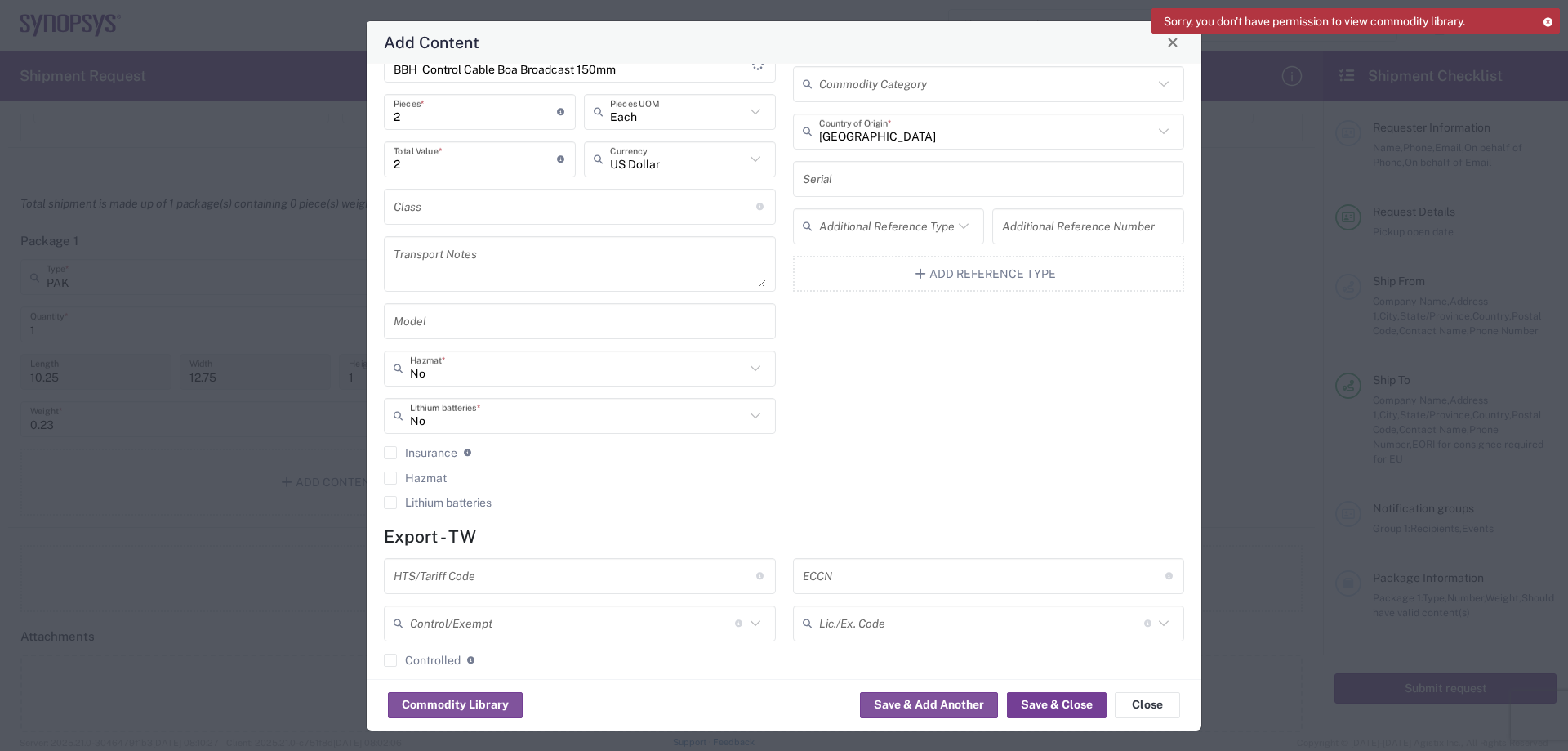
click at [1049, 701] on button "Save & Close" at bounding box center [1056, 705] width 100 height 26
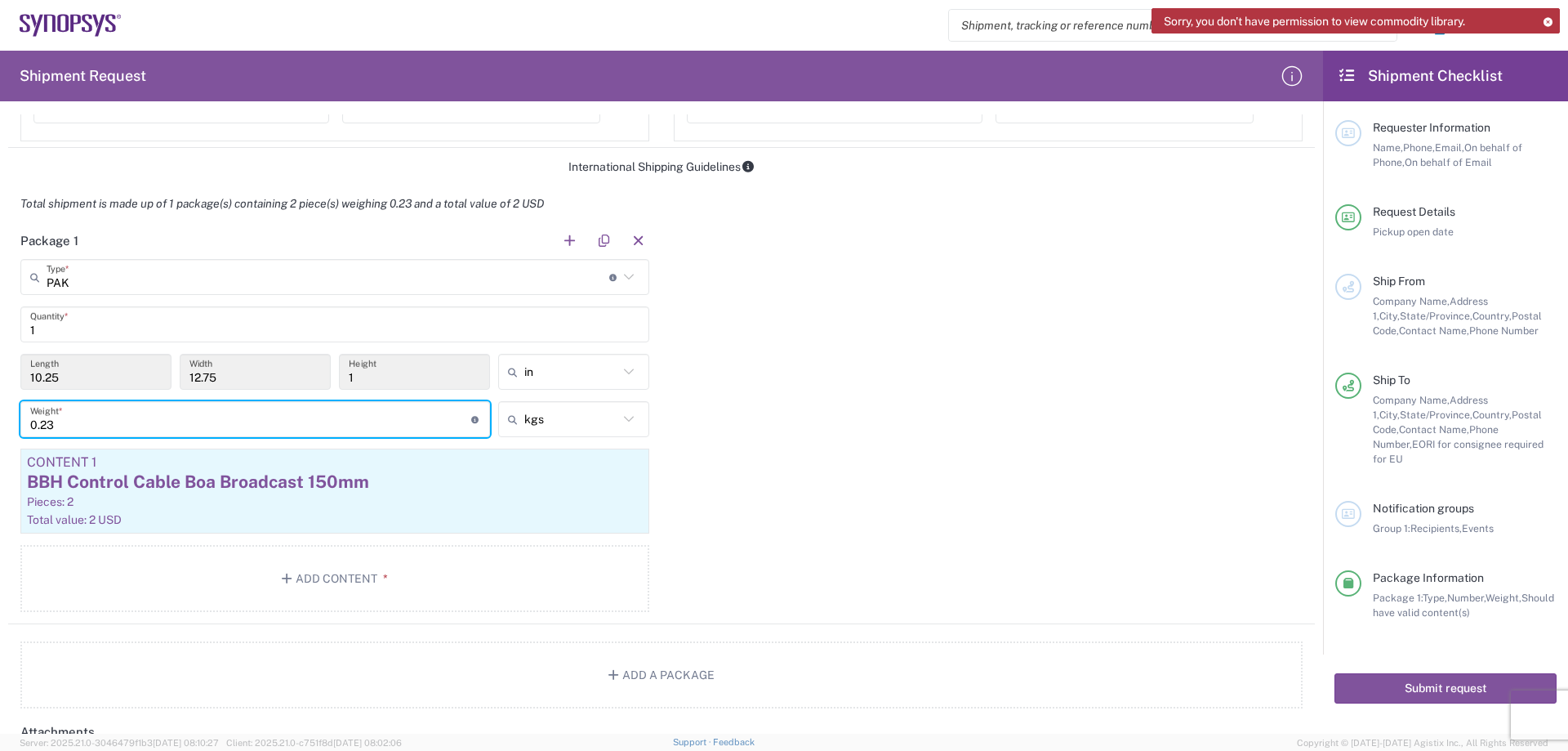
click at [174, 419] on input "0.23" at bounding box center [250, 420] width 441 height 29
type input "0"
type input "0.5"
click at [802, 528] on div "Package 1 PAK Type * Material used to package goods Bale(s) Basket(s) Bolt(s) B…" at bounding box center [661, 423] width 1307 height 402
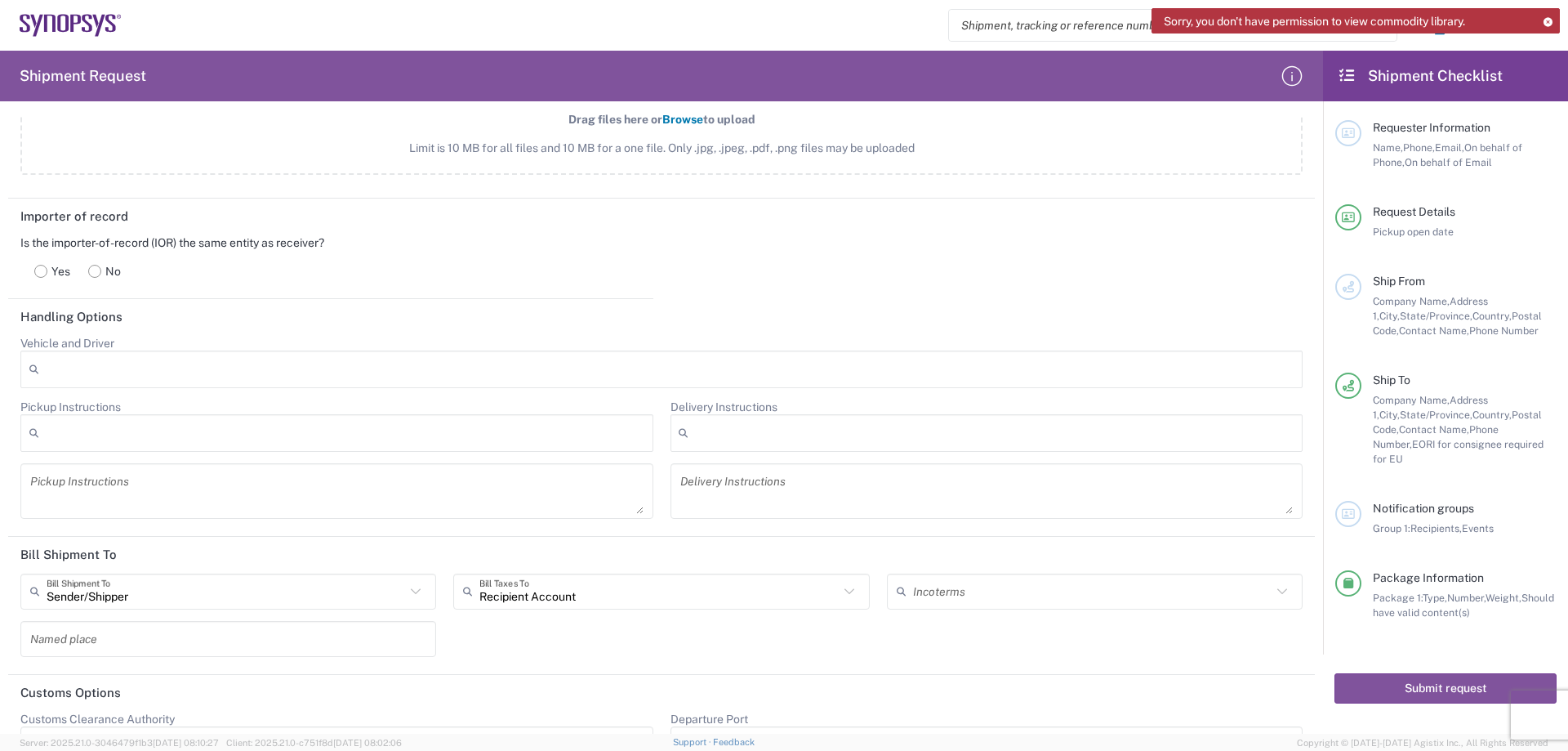
scroll to position [1926, 0]
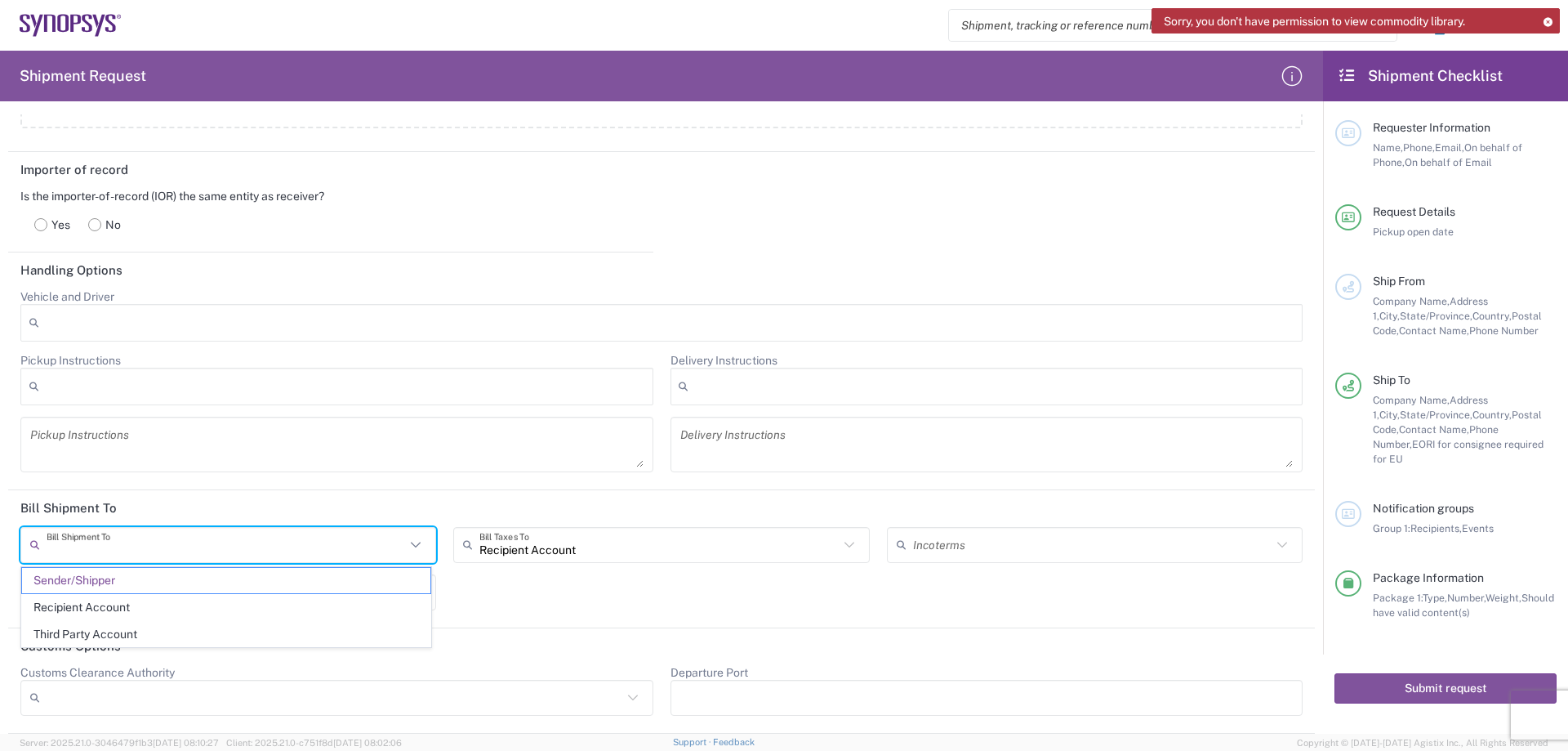
click at [286, 541] on input "text" at bounding box center [225, 544] width 358 height 29
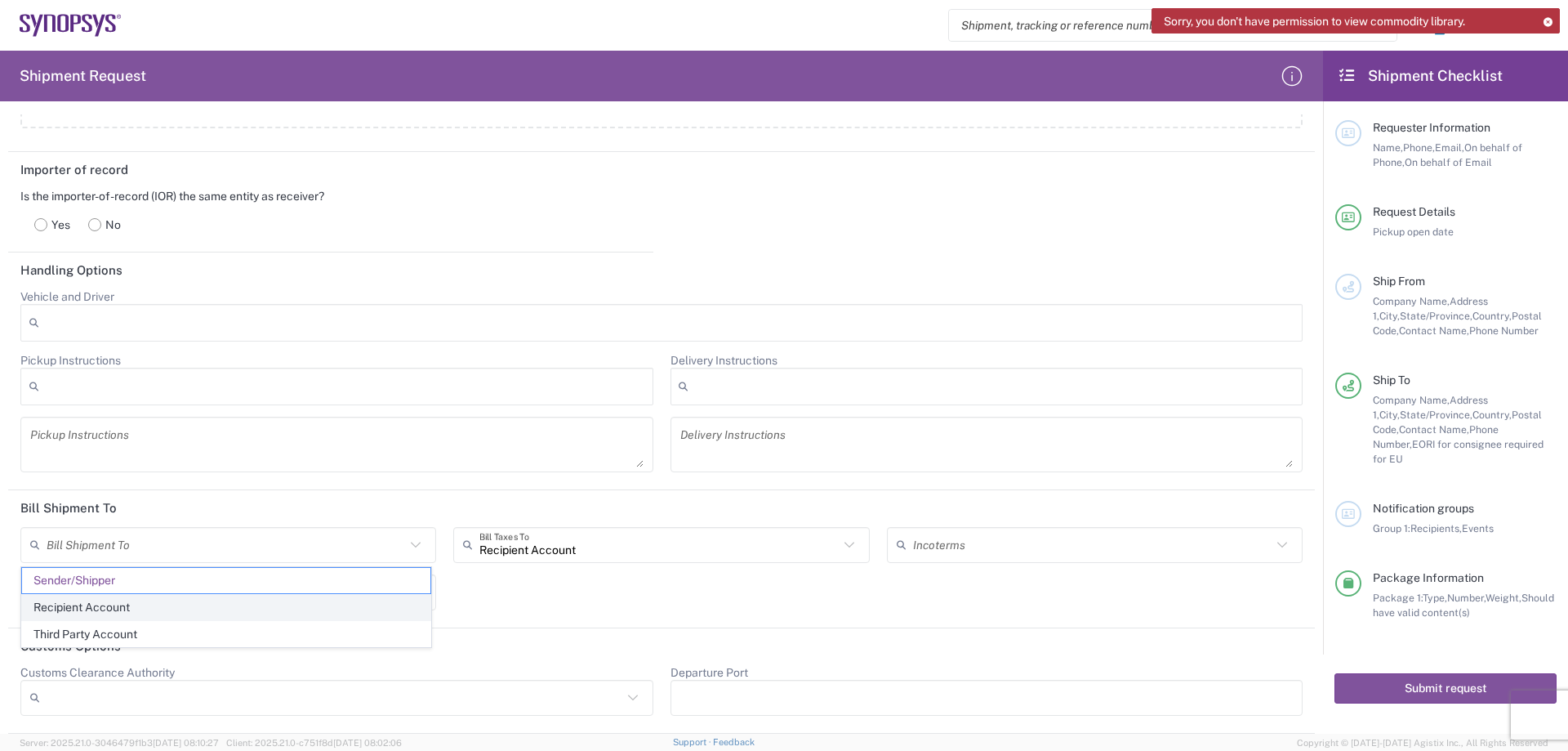
click at [206, 610] on span "Recipient Account" at bounding box center [226, 607] width 408 height 25
type input "Recipient Account"
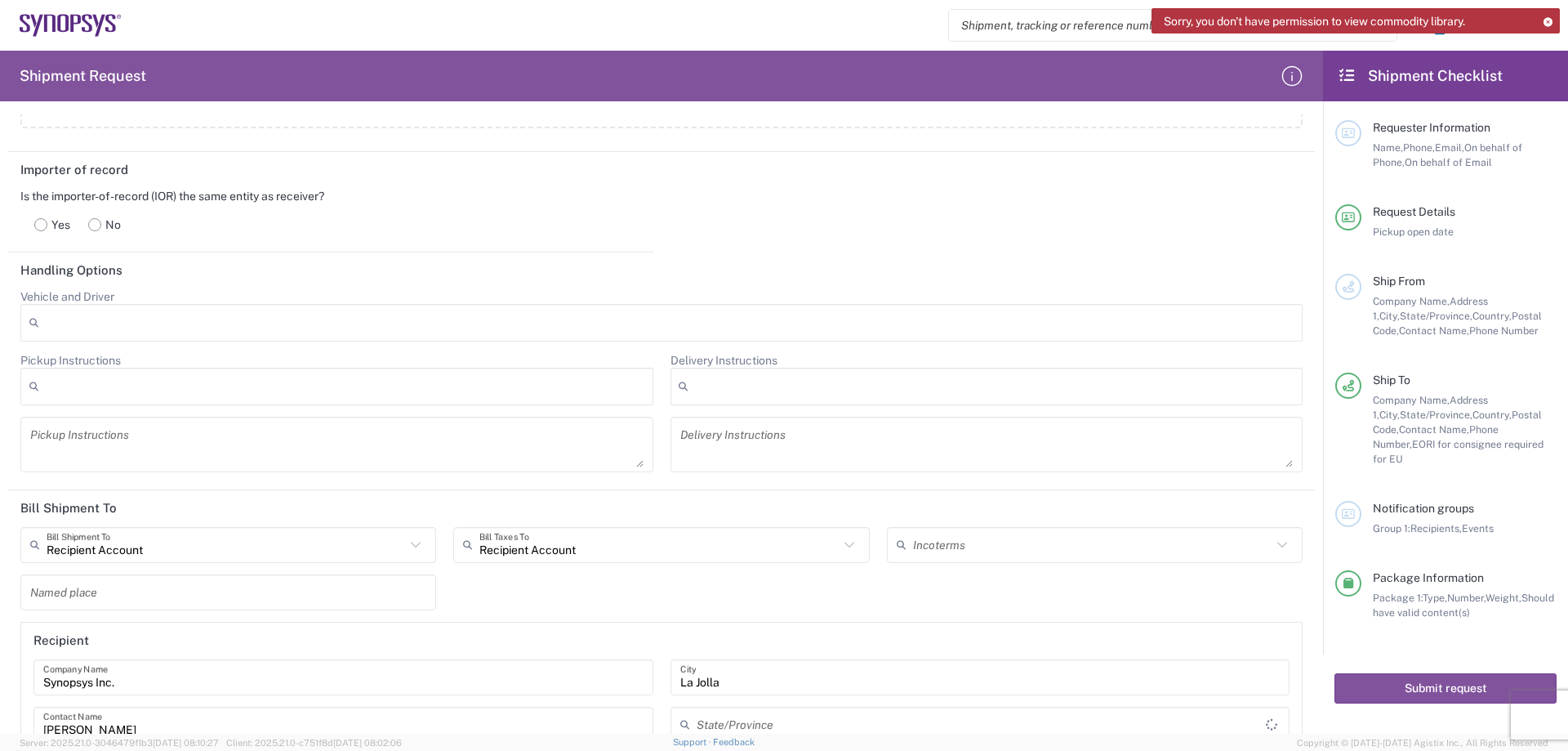
type input "[US_STATE]"
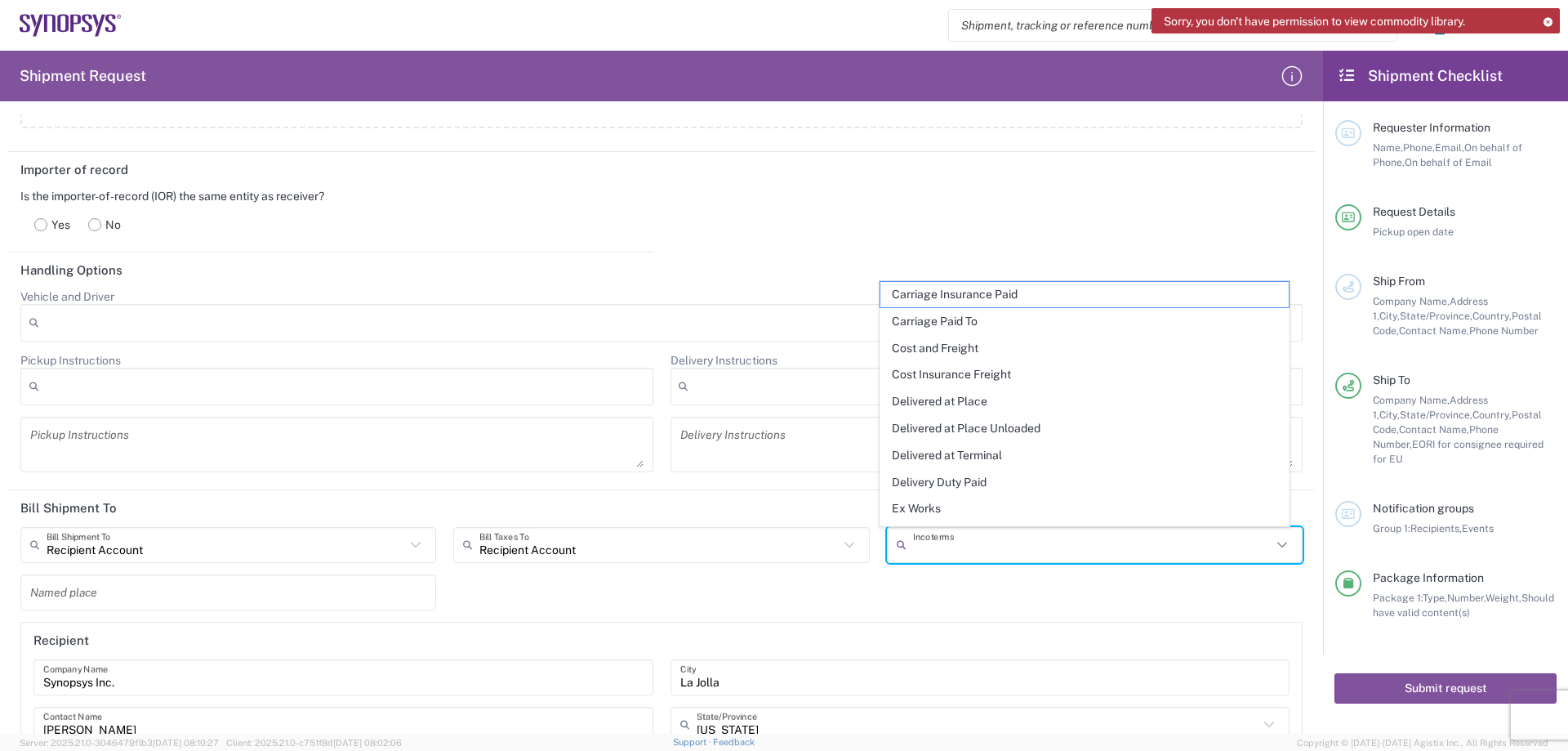
click at [944, 555] on input "text" at bounding box center [1092, 544] width 358 height 29
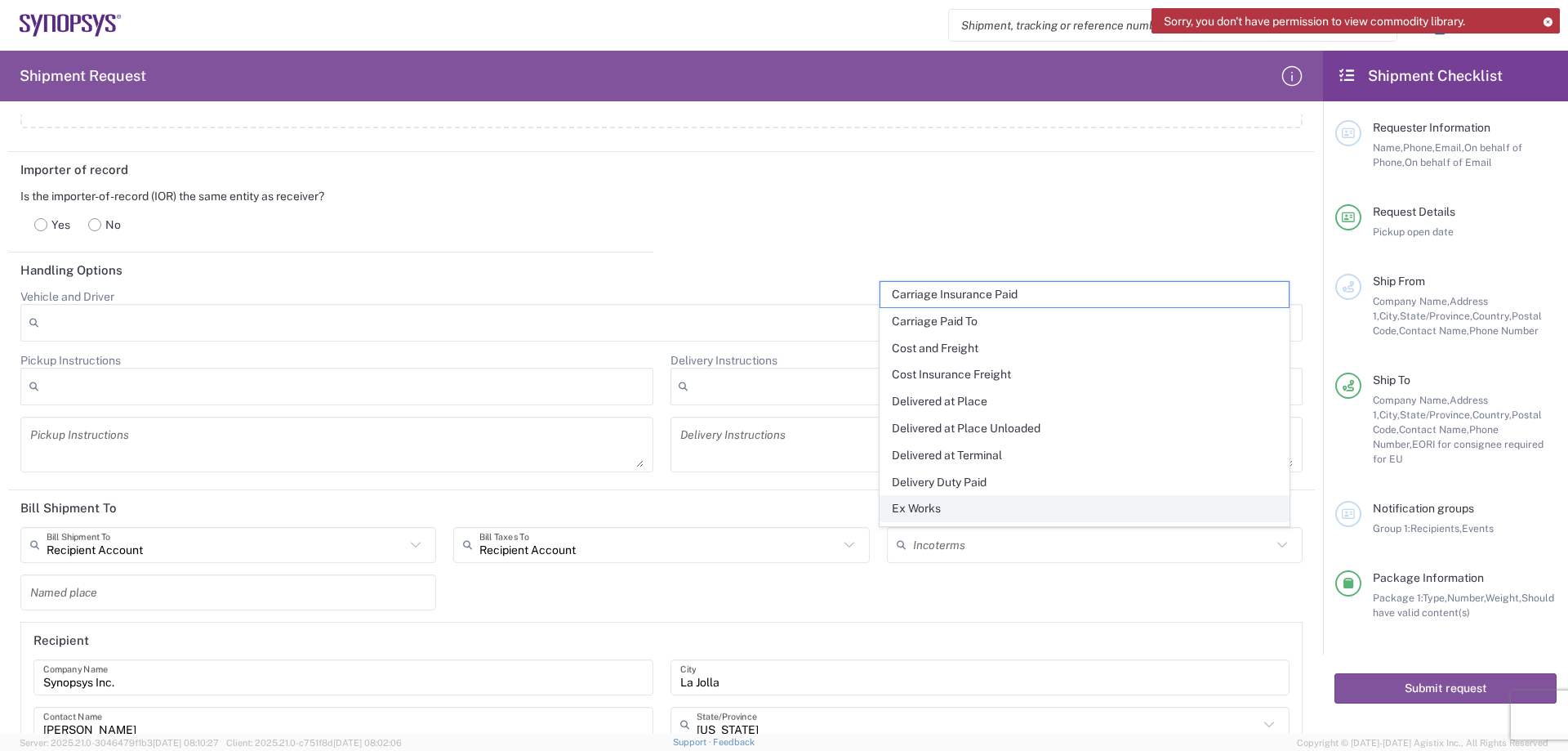
click at [942, 516] on span "Ex Works" at bounding box center [1084, 508] width 408 height 25
type input "Recipient Account"
type input "Ex Works"
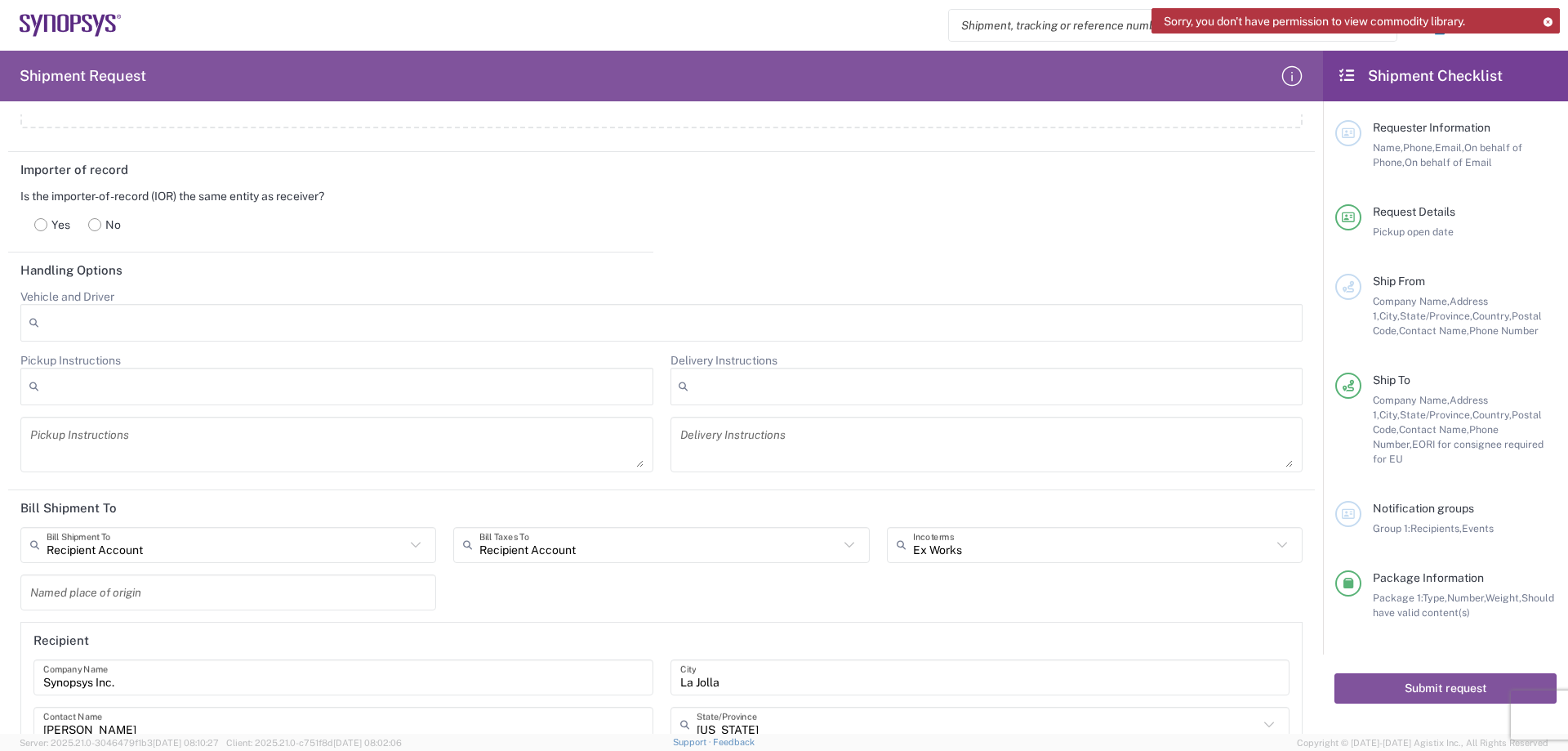
click at [566, 605] on div "Recipient Account Bill Shipment To Recipient Account Sender/Shipper Third Party…" at bounding box center [661, 715] width 1299 height 376
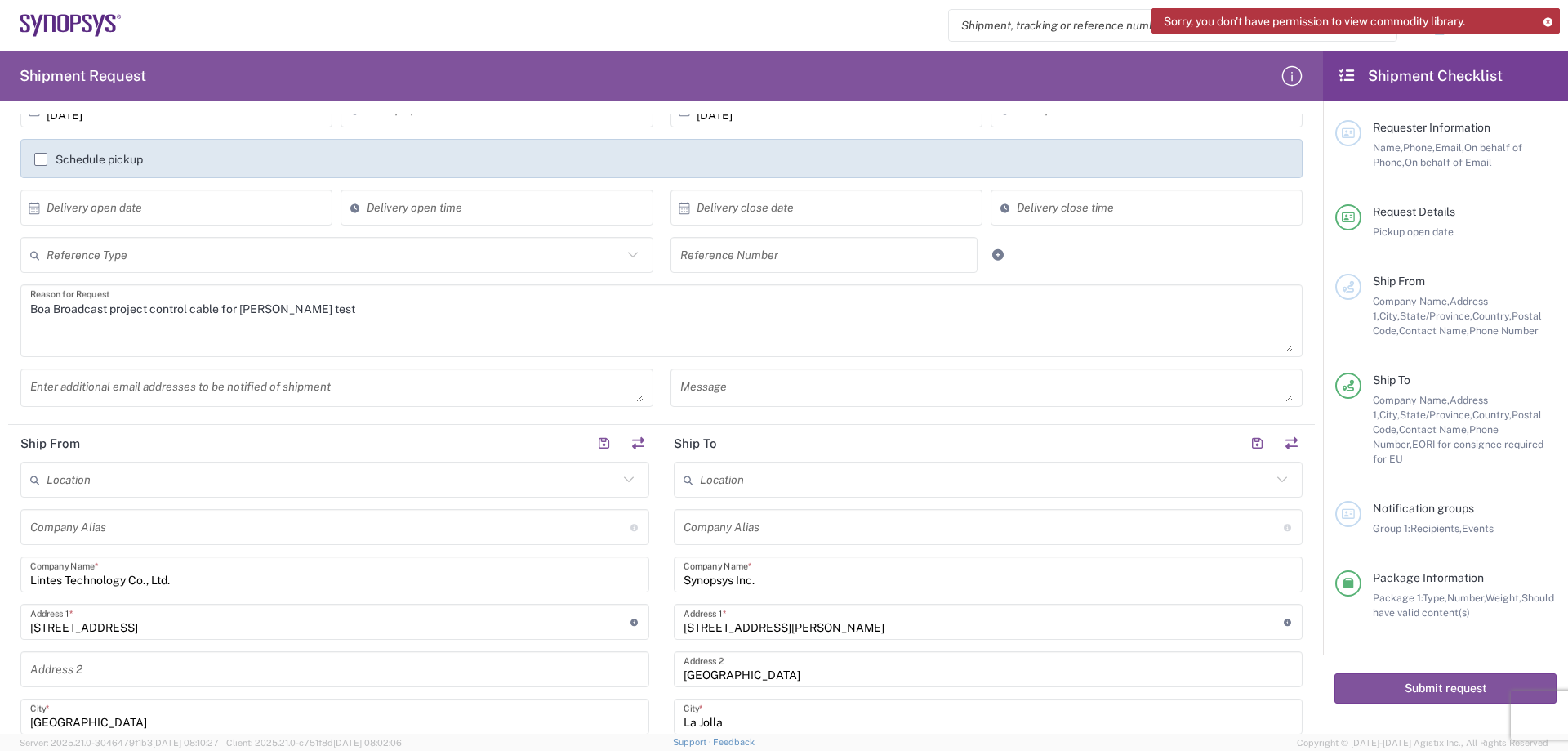
scroll to position [0, 0]
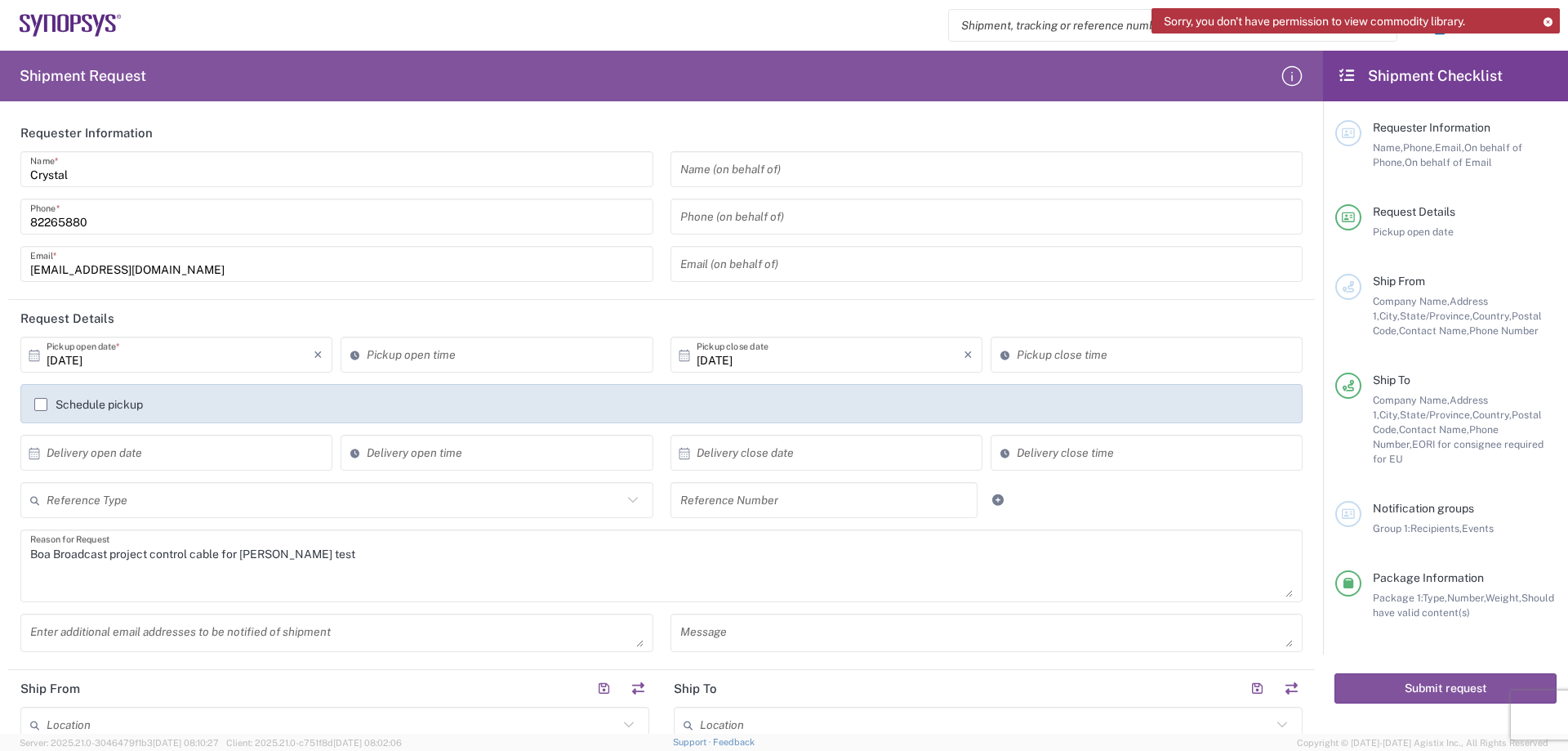
click at [56, 406] on label "Schedule pickup" at bounding box center [88, 405] width 109 height 13
click at [41, 405] on input "Schedule pickup" at bounding box center [41, 405] width 0 height 0
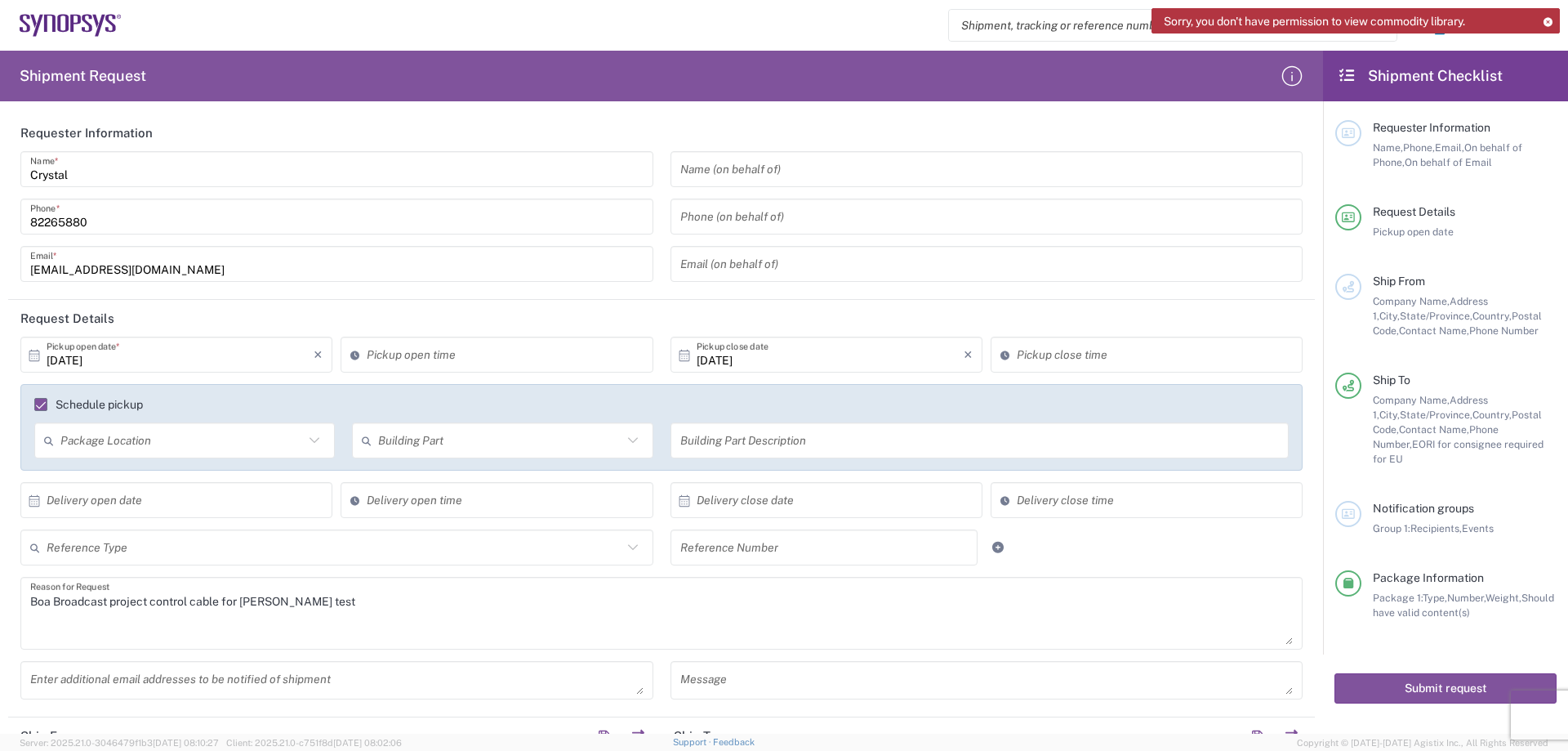
click at [138, 449] on input "text" at bounding box center [182, 440] width 244 height 29
click at [388, 425] on div "Building Part" at bounding box center [501, 440] width 300 height 36
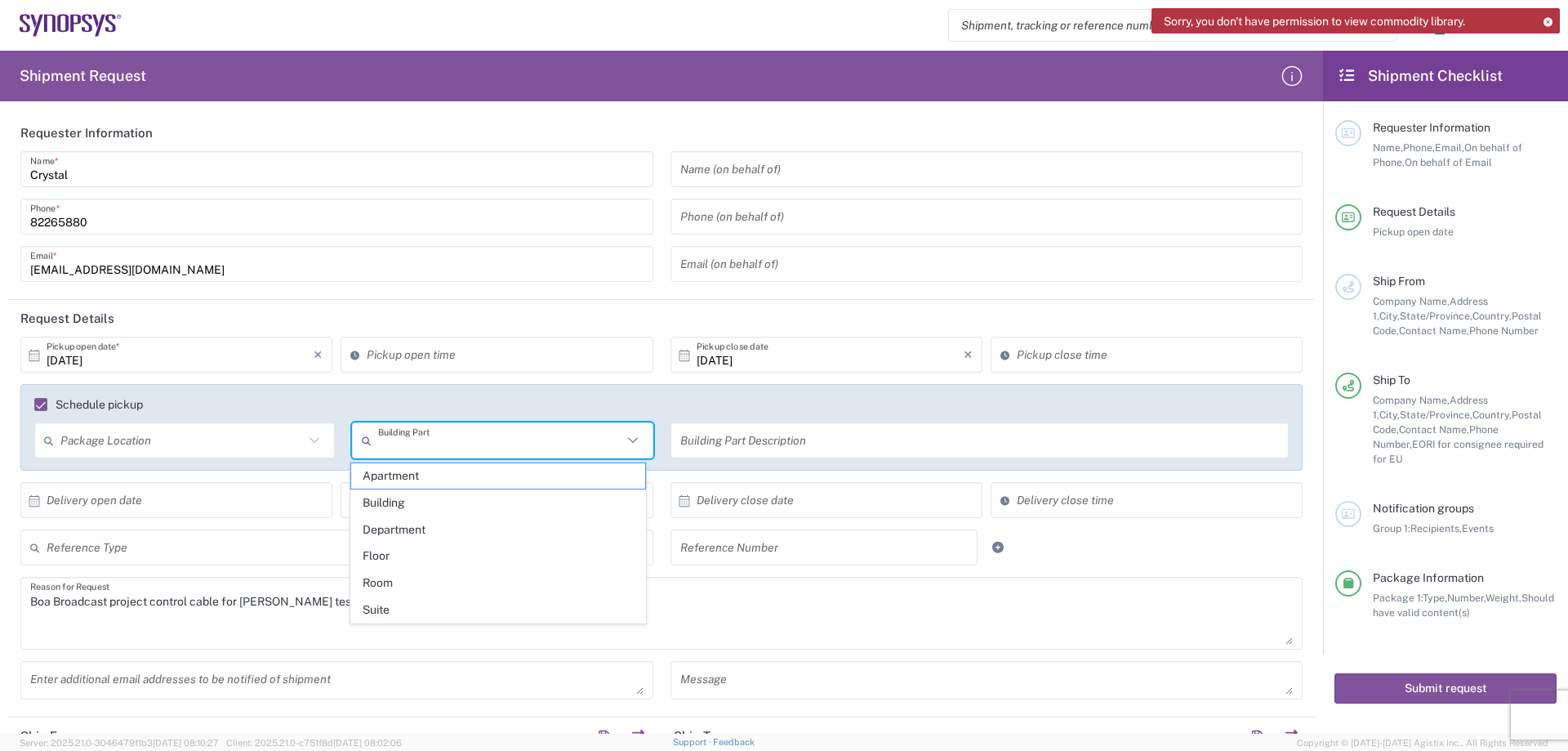
click at [399, 435] on input "text" at bounding box center [500, 440] width 244 height 29
click at [714, 435] on input "text" at bounding box center [979, 440] width 600 height 29
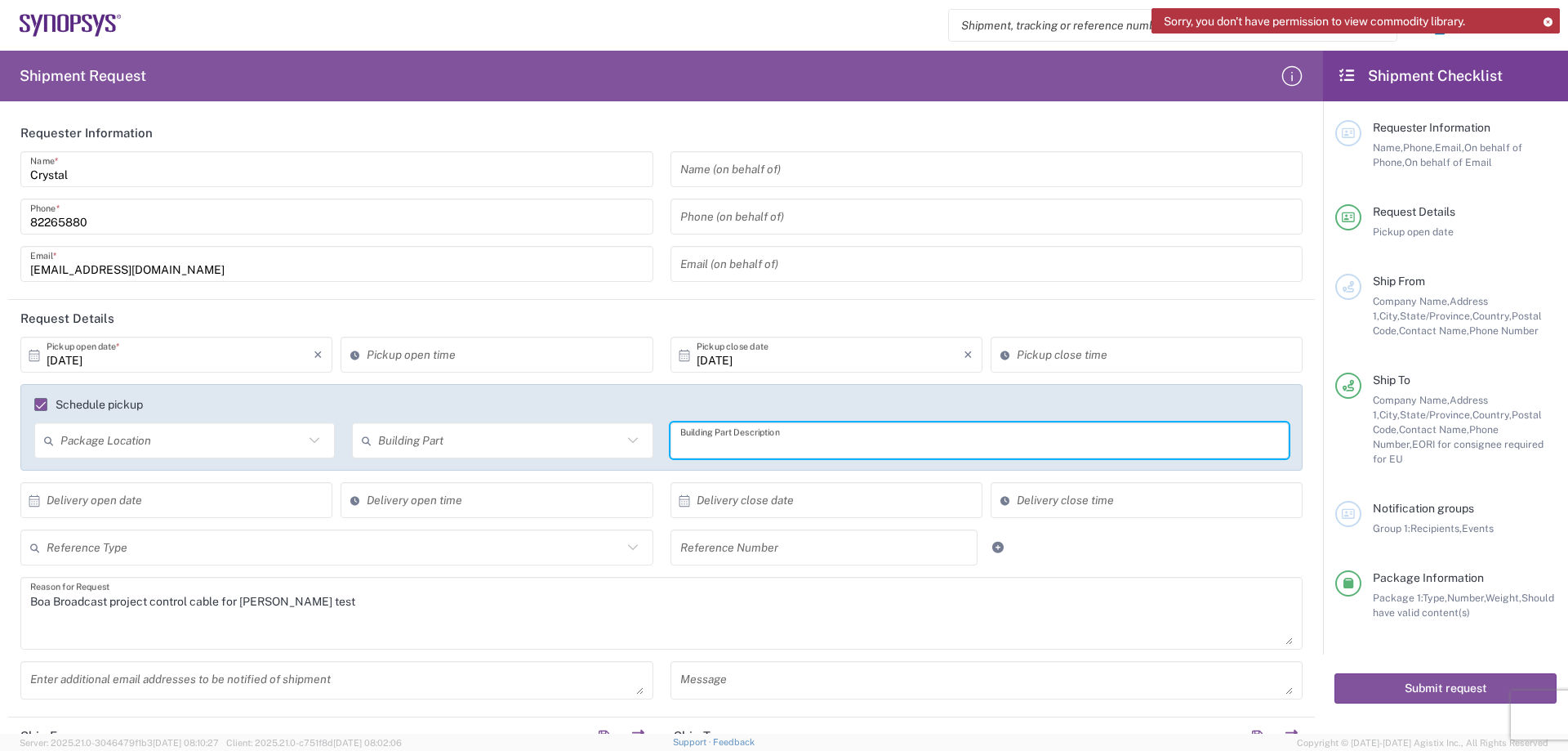
click at [51, 402] on label "Schedule pickup" at bounding box center [88, 405] width 109 height 13
click at [33, 405] on input "Schedule pickup" at bounding box center [33, 405] width 0 height 0
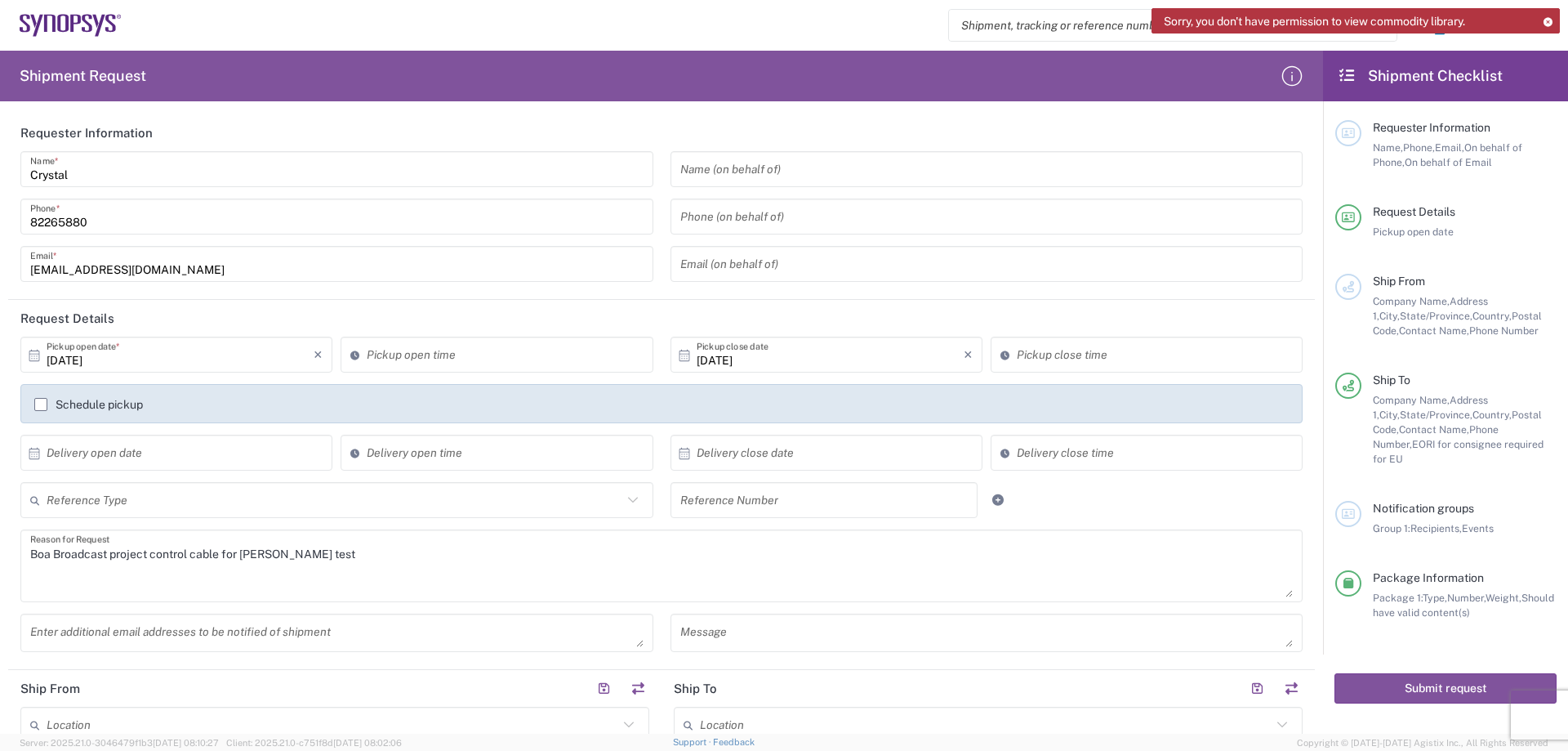
click at [9, 398] on main "[DATE] × Pickup open date * Cancel Apply Pickup open time [DATE] × Pickup close…" at bounding box center [661, 500] width 1307 height 327
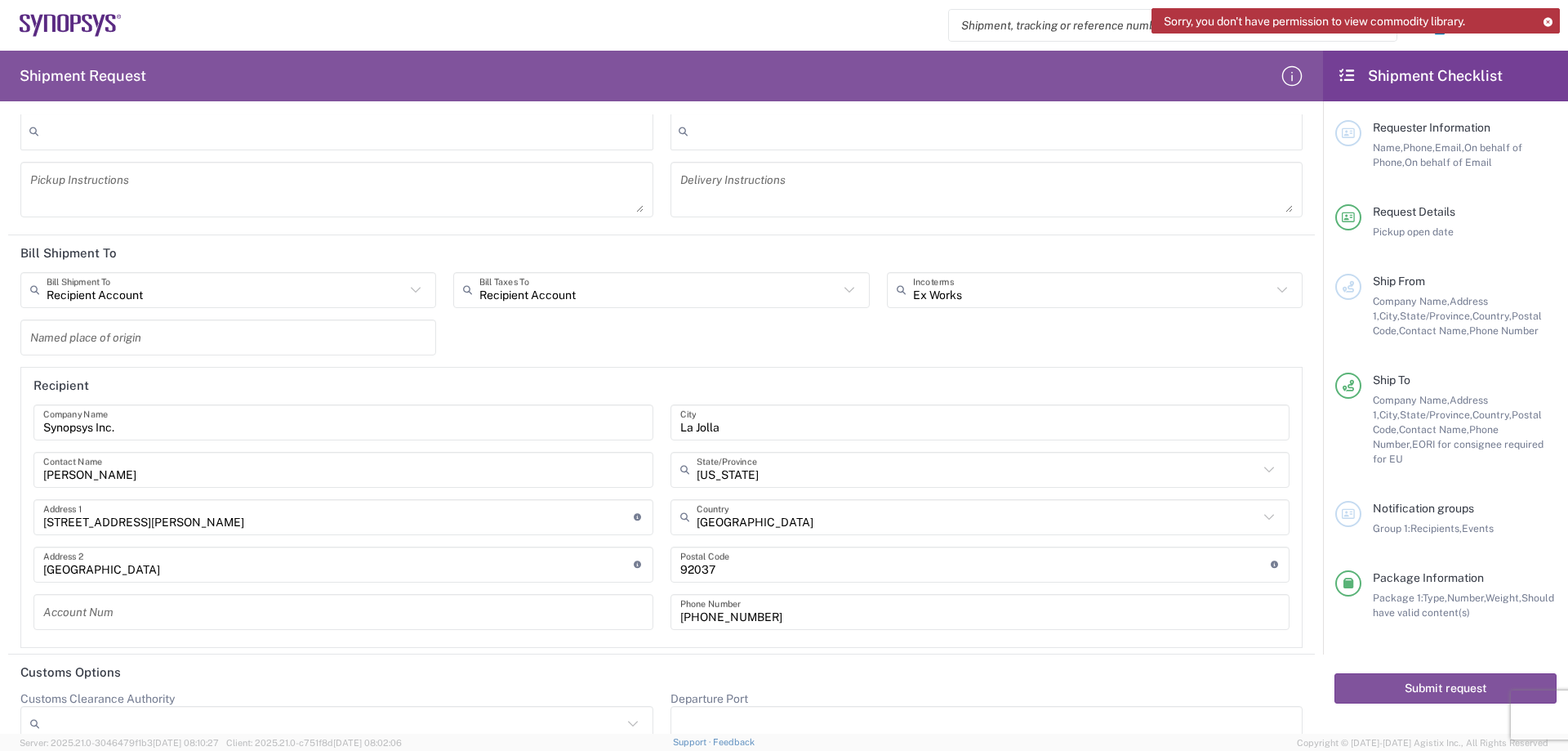
scroll to position [2207, 0]
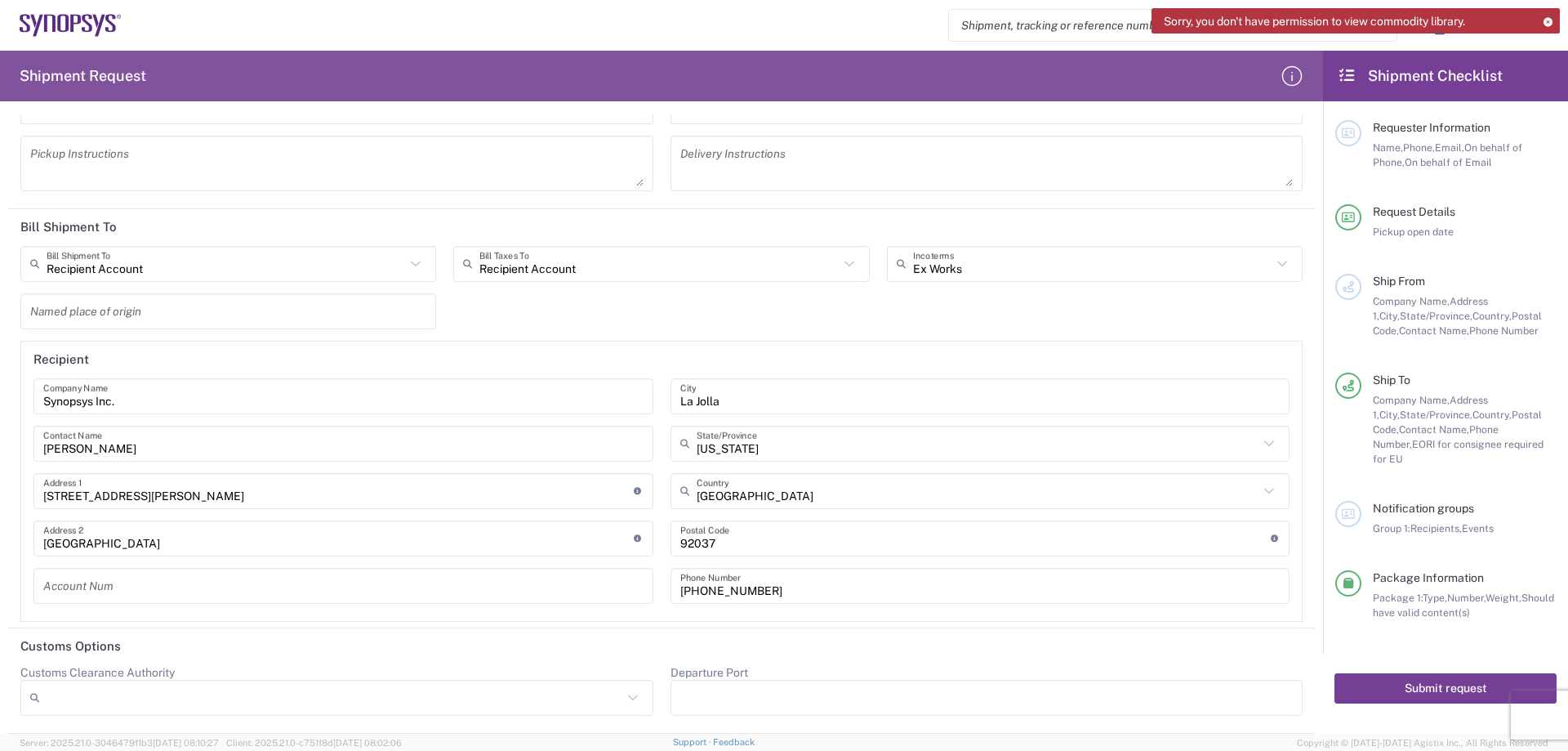
click at [1390, 674] on button "Submit request" at bounding box center [1445, 689] width 222 height 30
